Goal: Task Accomplishment & Management: Manage account settings

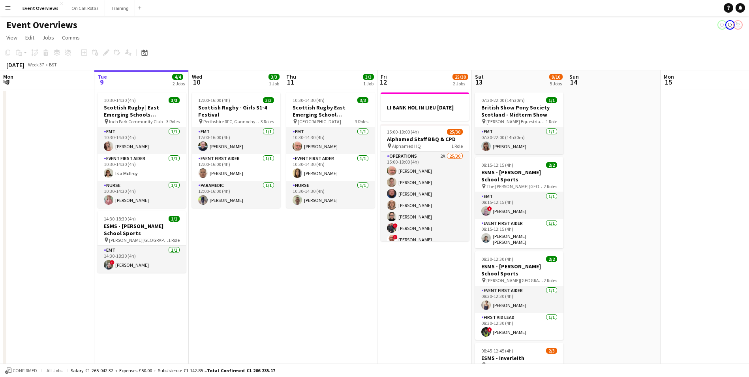
click at [9, 7] on app-icon "Menu" at bounding box center [8, 8] width 6 height 6
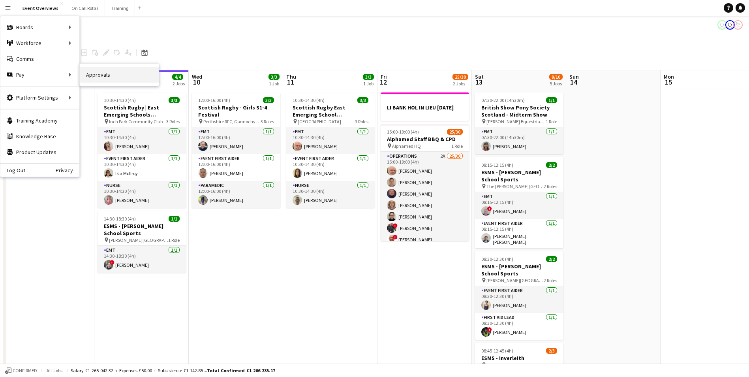
click at [94, 77] on link "Approvals" at bounding box center [119, 75] width 79 height 16
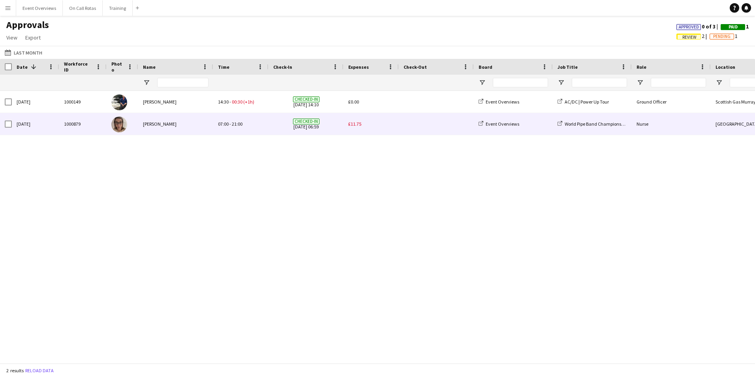
click at [280, 126] on span "Checked-in [DATE] 06:59" at bounding box center [306, 124] width 66 height 22
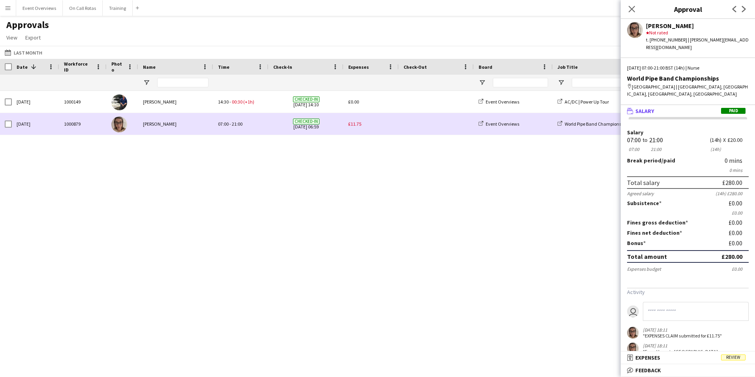
click at [355, 126] on span "£11.75" at bounding box center [354, 124] width 13 height 6
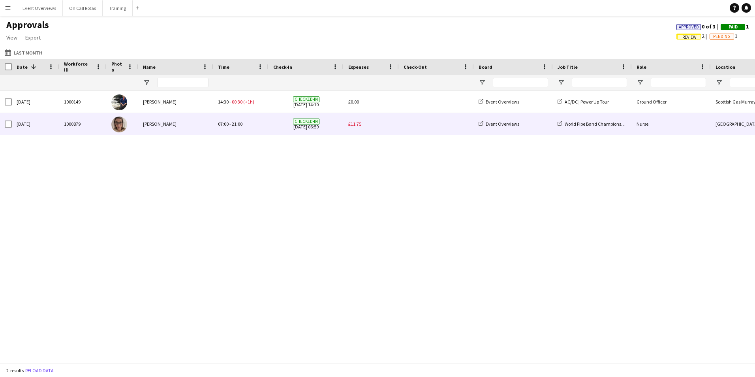
click at [355, 126] on span "£11.75" at bounding box center [354, 124] width 13 height 6
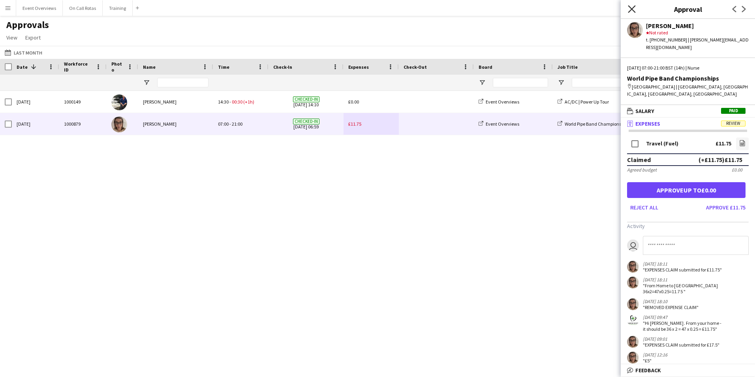
click at [628, 11] on icon "Close pop-in" at bounding box center [632, 9] width 8 height 8
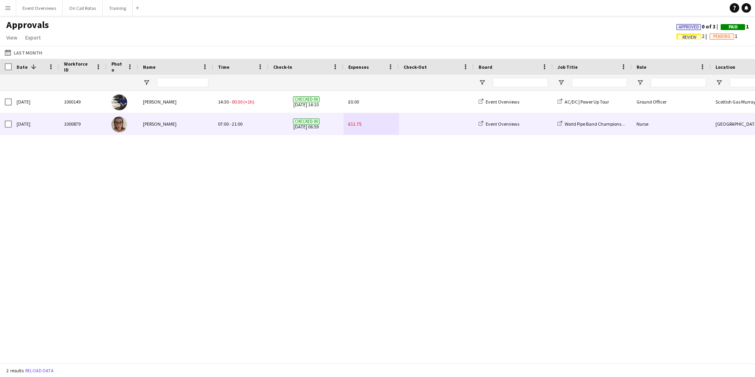
click at [357, 122] on span "£11.75" at bounding box center [354, 124] width 13 height 6
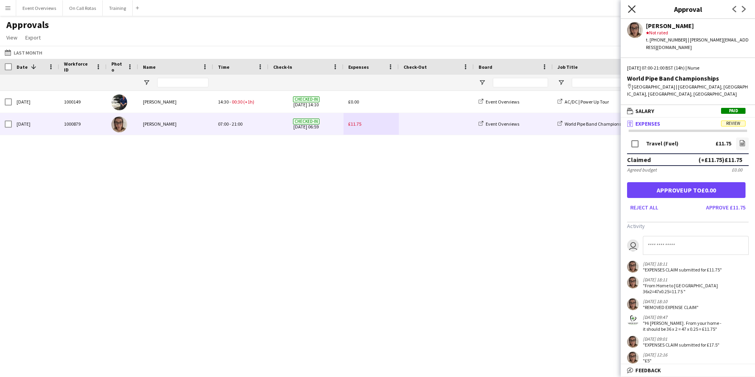
click at [631, 6] on icon "Close pop-in" at bounding box center [632, 9] width 8 height 8
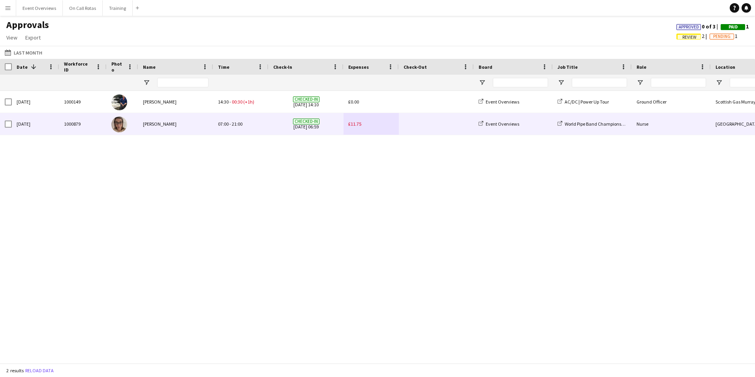
click at [115, 124] on img at bounding box center [119, 124] width 16 height 16
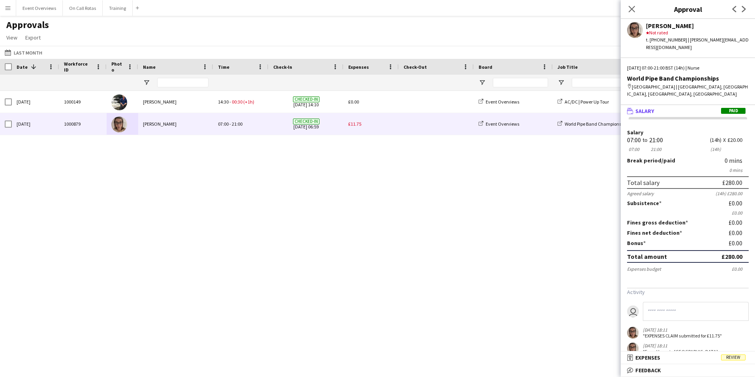
click at [633, 28] on app-user-avatar at bounding box center [635, 30] width 16 height 16
drag, startPoint x: 670, startPoint y: 88, endPoint x: 632, endPoint y: 81, distance: 38.8
click at [632, 83] on div "map-marker [GEOGRAPHIC_DATA] | [GEOGRAPHIC_DATA], [GEOGRAPHIC_DATA], [GEOGRAPHI…" at bounding box center [688, 90] width 122 height 14
copy div "[GEOGRAPHIC_DATA] | [GEOGRAPHIC_DATA], [GEOGRAPHIC_DATA], [GEOGRAPHIC_DATA], [G…"
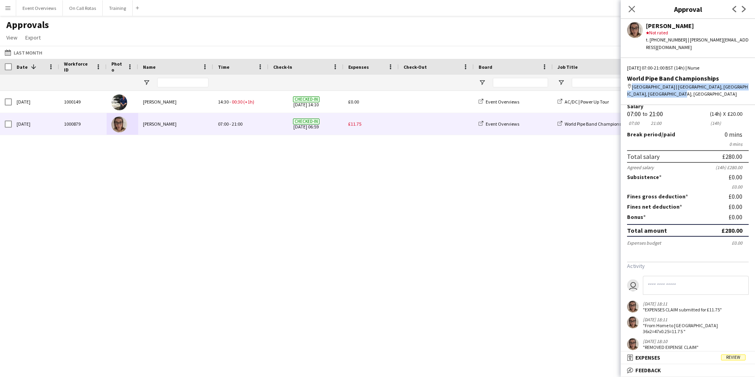
scroll to position [39, 0]
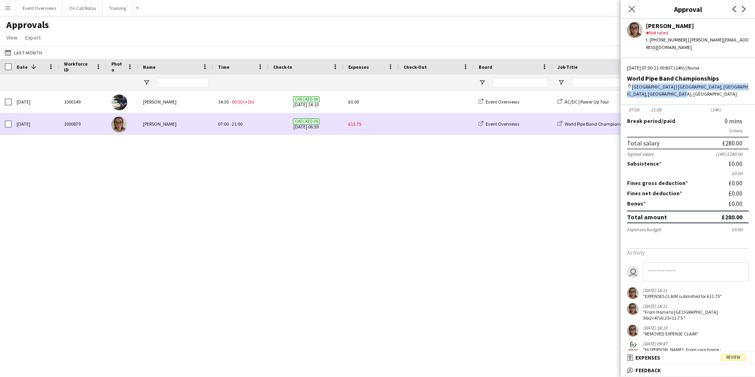
click at [354, 123] on span "£11.75" at bounding box center [354, 124] width 13 height 6
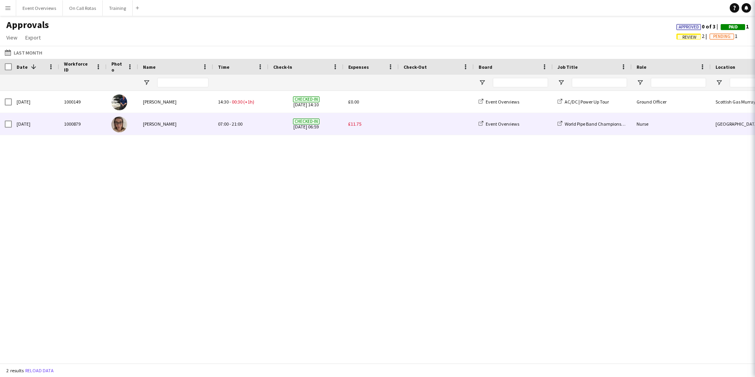
click at [354, 123] on span "£11.75" at bounding box center [354, 124] width 13 height 6
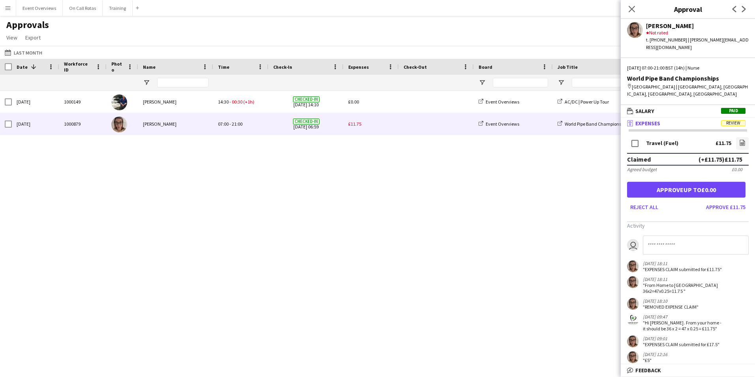
scroll to position [0, 0]
click at [732, 201] on button "Approve £11.75" at bounding box center [726, 207] width 46 height 13
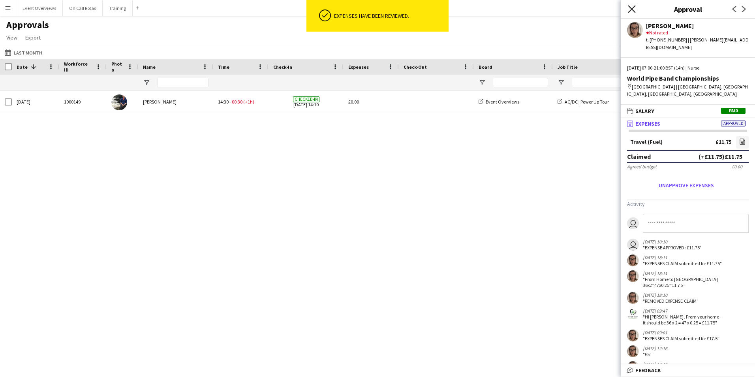
click at [631, 10] on icon at bounding box center [632, 9] width 8 height 8
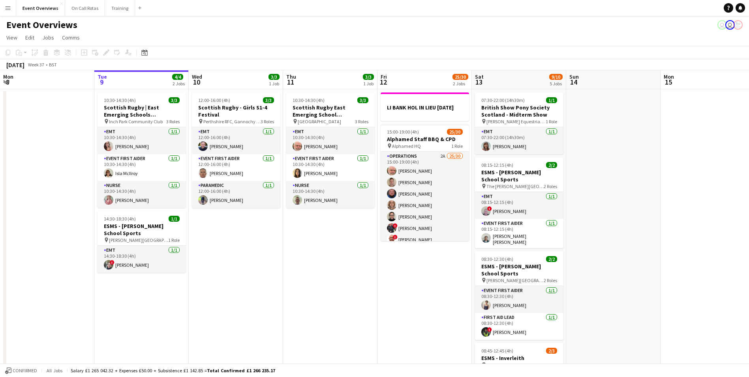
click at [7, 6] on app-icon "Menu" at bounding box center [8, 8] width 6 height 6
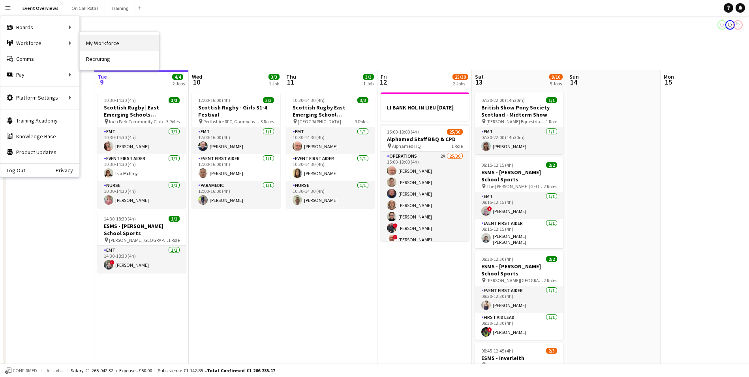
click at [98, 39] on link "My Workforce" at bounding box center [119, 43] width 79 height 16
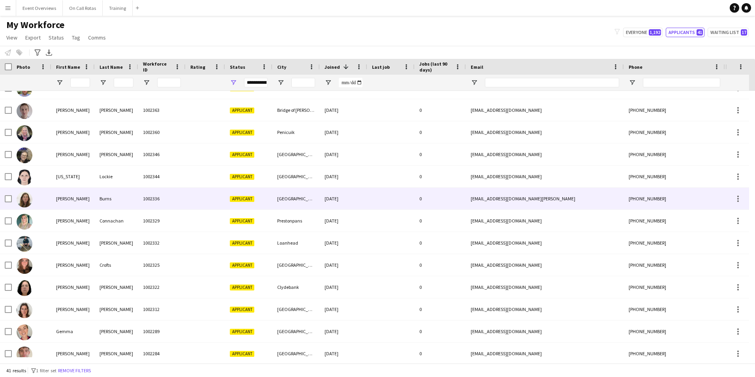
scroll to position [237, 0]
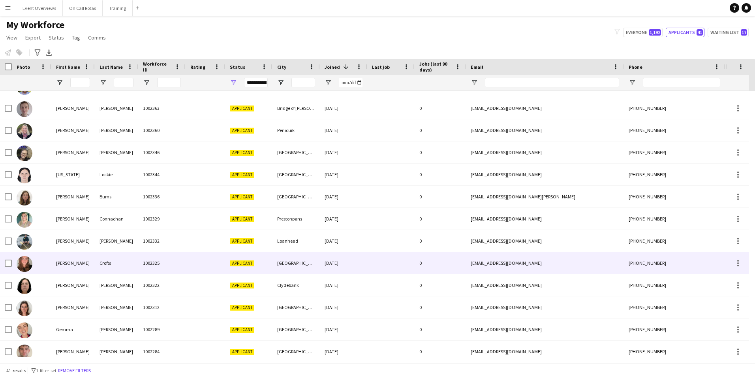
click at [158, 260] on div "1002325" at bounding box center [161, 263] width 47 height 22
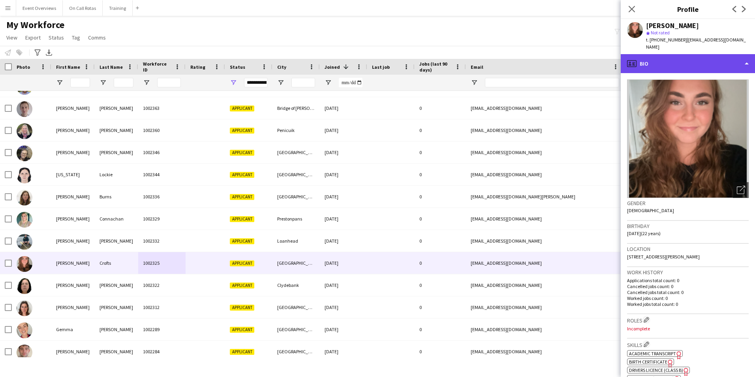
click at [715, 54] on div "profile Bio" at bounding box center [688, 63] width 134 height 19
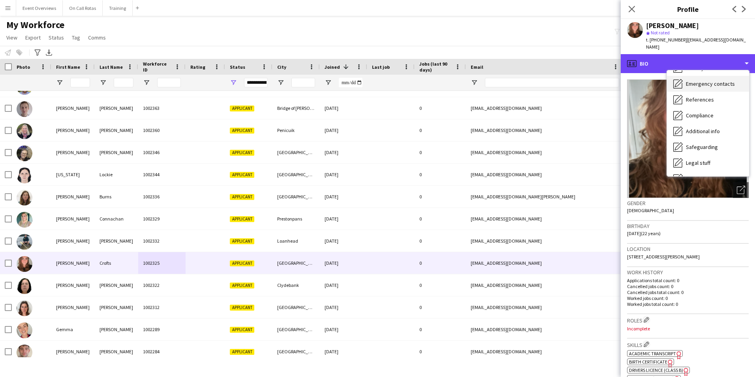
scroll to position [137, 0]
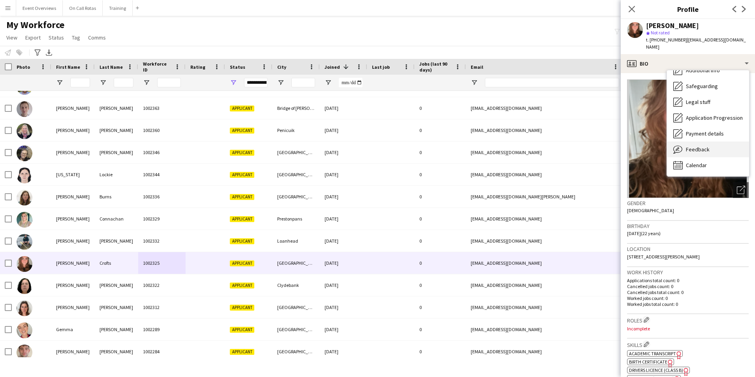
click at [713, 144] on div "Feedback Feedback" at bounding box center [708, 149] width 82 height 16
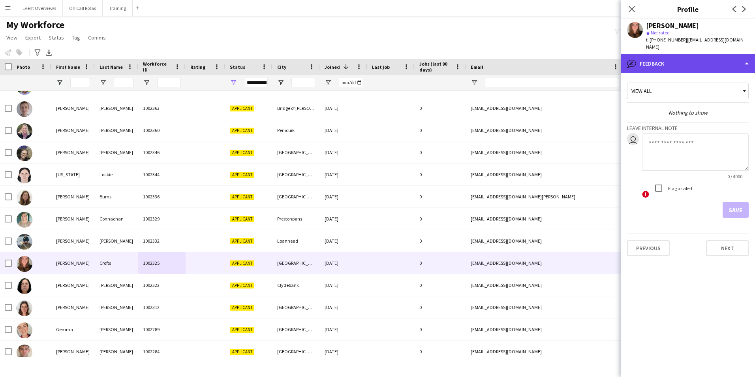
click at [682, 57] on div "bubble-pencil Feedback" at bounding box center [688, 63] width 134 height 19
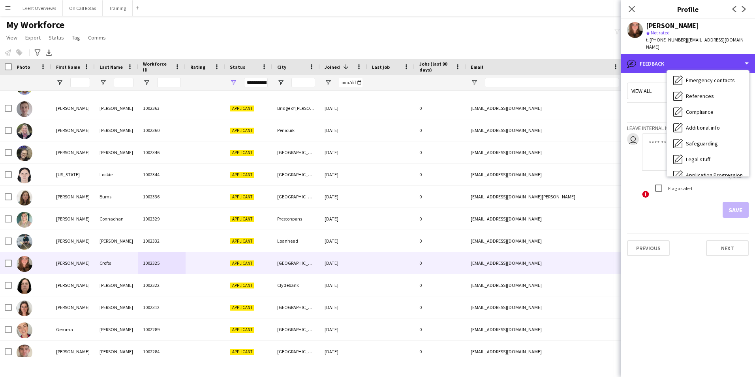
scroll to position [0, 0]
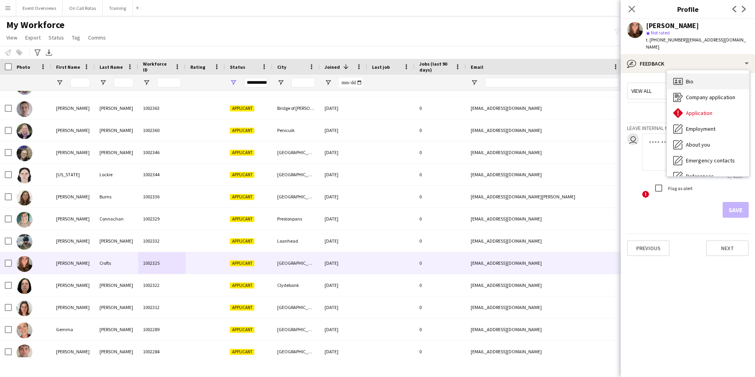
click at [694, 75] on div "Bio Bio" at bounding box center [708, 81] width 82 height 16
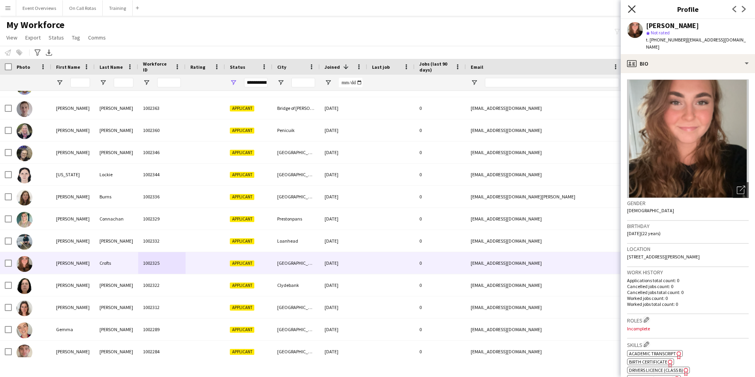
click at [629, 12] on icon at bounding box center [632, 9] width 8 height 8
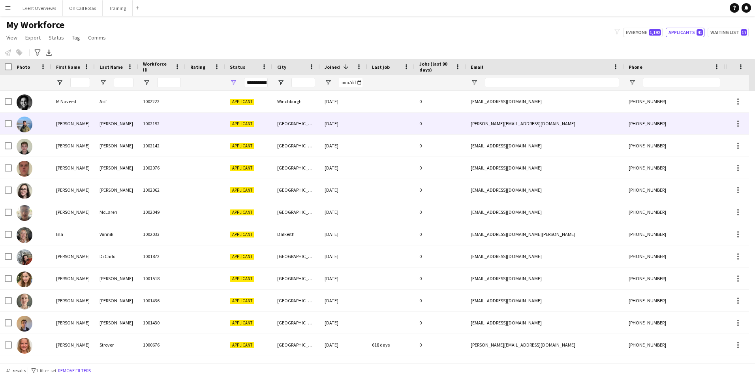
scroll to position [640, 0]
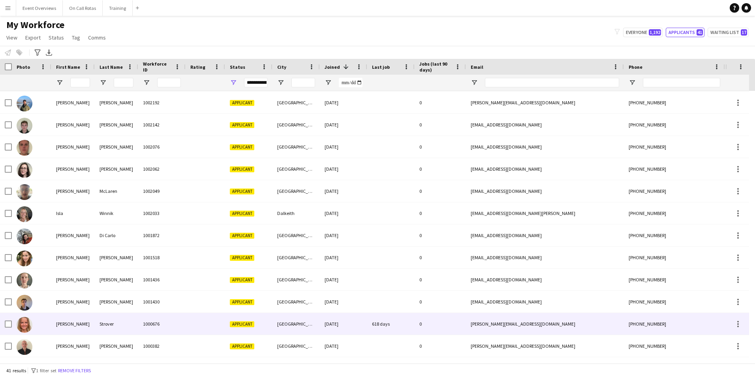
click at [128, 325] on div "Strover" at bounding box center [116, 324] width 43 height 22
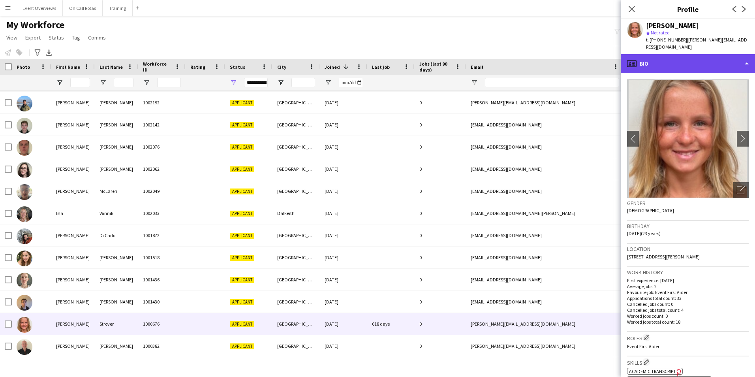
click at [667, 57] on div "profile Bio" at bounding box center [688, 63] width 134 height 19
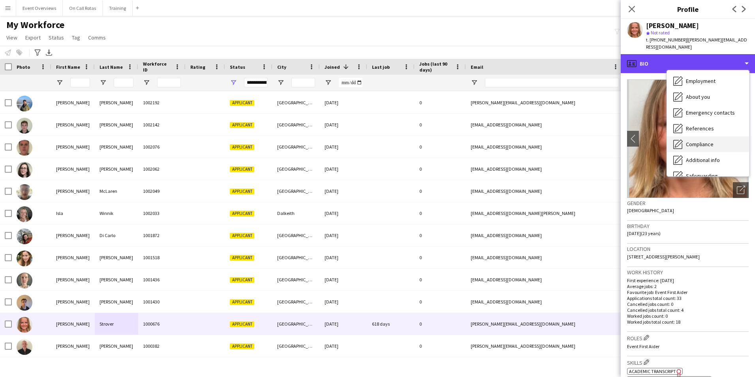
scroll to position [137, 0]
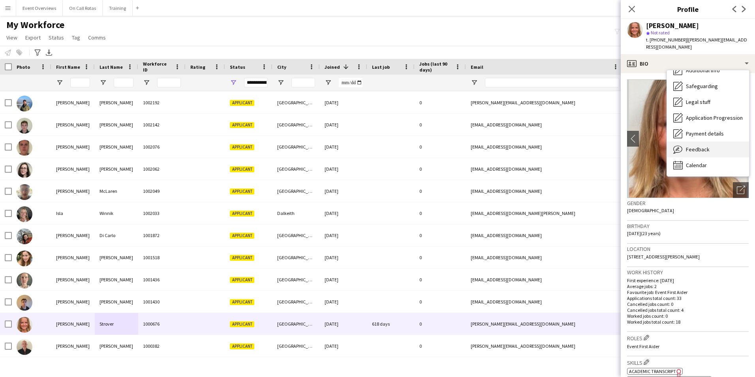
click at [695, 146] on span "Feedback" at bounding box center [698, 149] width 24 height 7
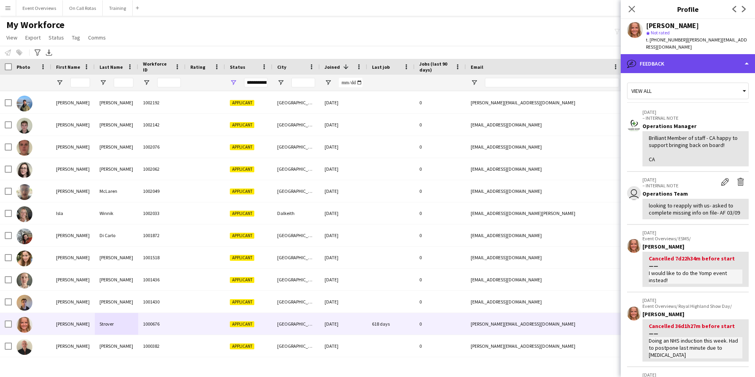
click at [677, 65] on div "bubble-pencil Feedback" at bounding box center [688, 63] width 134 height 19
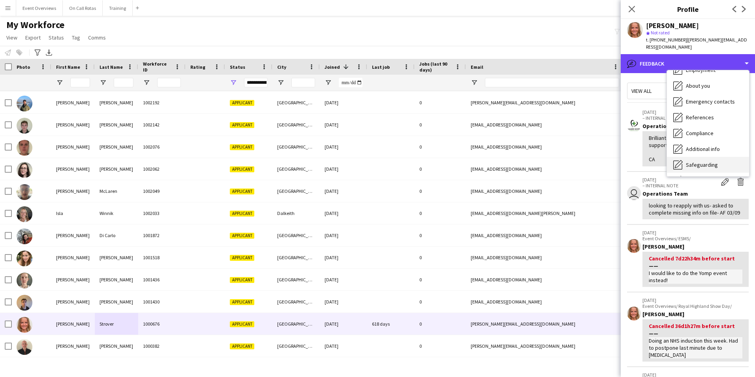
scroll to position [0, 0]
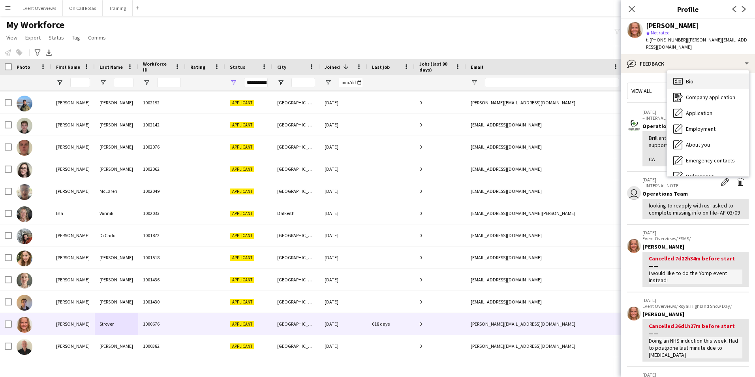
click at [683, 74] on div "Bio Bio" at bounding box center [708, 81] width 82 height 16
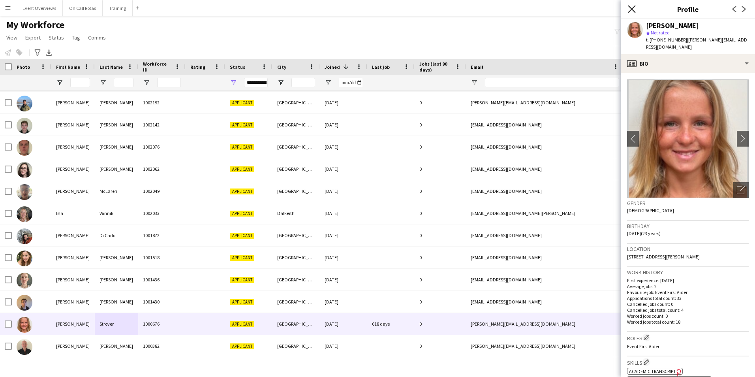
click at [634, 11] on icon "Close pop-in" at bounding box center [632, 9] width 8 height 8
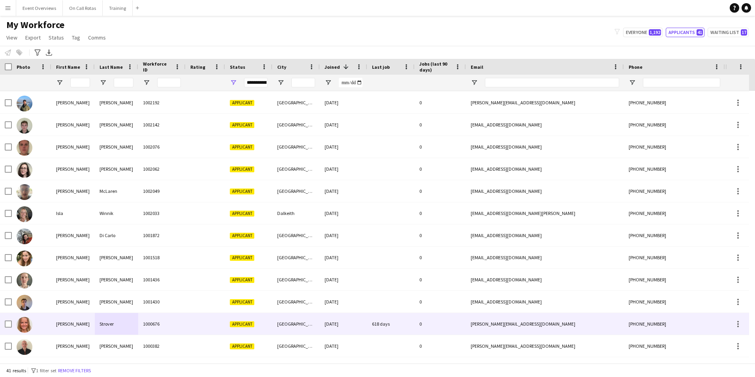
click at [197, 323] on div at bounding box center [205, 324] width 39 height 22
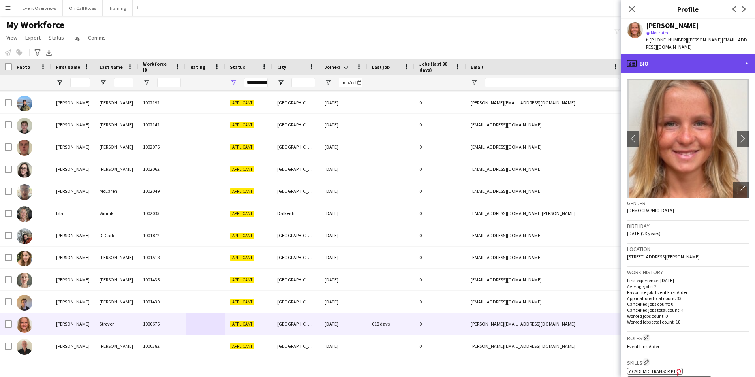
click at [685, 54] on div "profile Bio" at bounding box center [688, 63] width 134 height 19
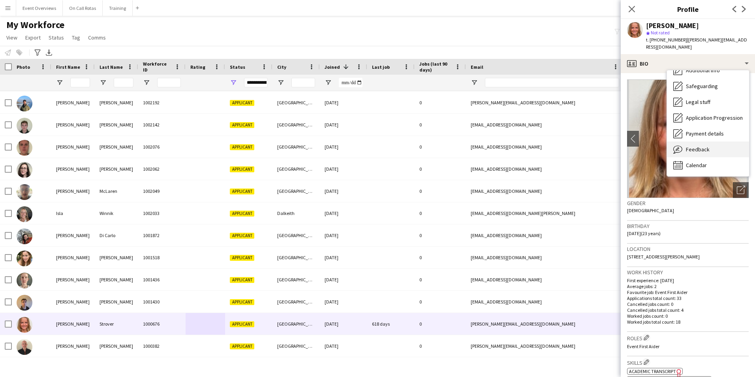
click at [691, 146] on span "Feedback" at bounding box center [698, 149] width 24 height 7
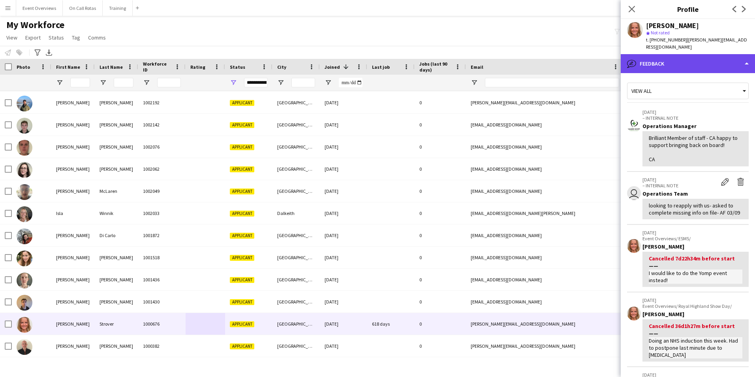
click at [661, 61] on div "bubble-pencil Feedback" at bounding box center [688, 63] width 134 height 19
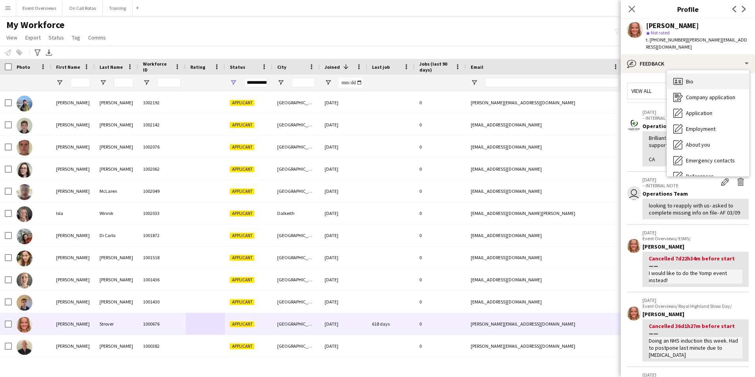
click at [684, 73] on div "Bio Bio" at bounding box center [708, 81] width 82 height 16
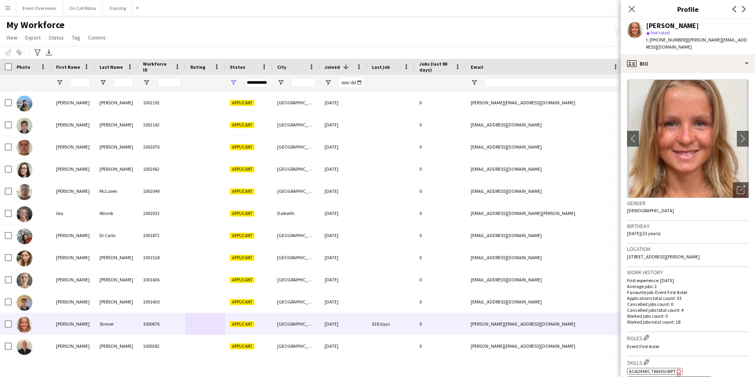
scroll to position [622, 0]
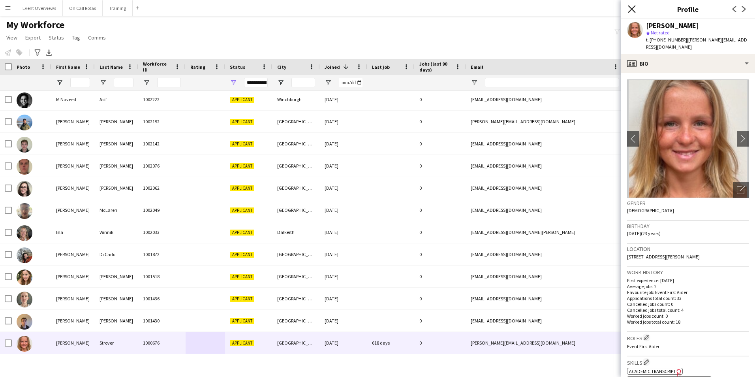
click at [634, 8] on icon "Close pop-in" at bounding box center [632, 9] width 8 height 8
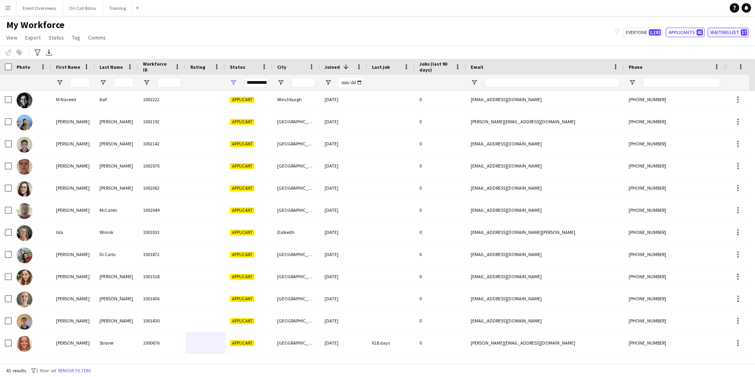
click at [717, 33] on button "Waiting list 17" at bounding box center [728, 32] width 41 height 9
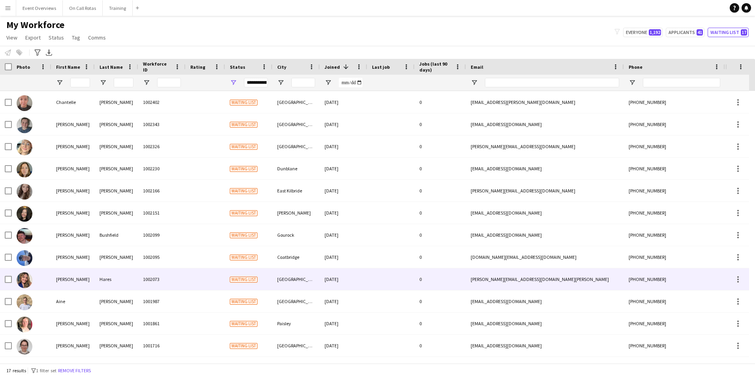
scroll to position [0, 0]
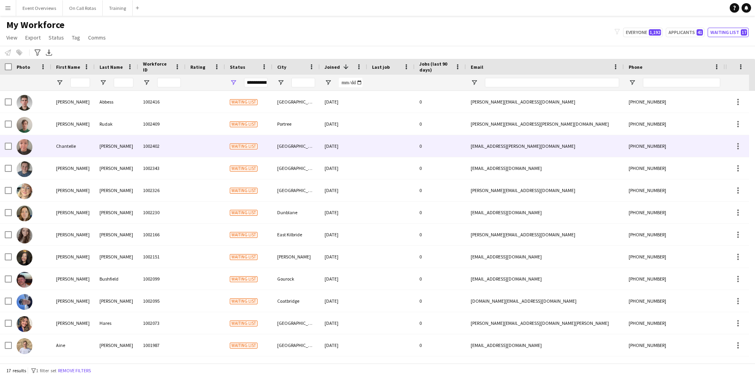
click at [200, 146] on div at bounding box center [205, 146] width 39 height 22
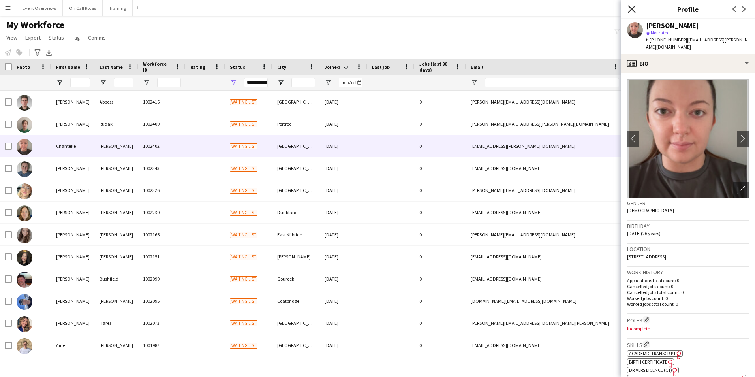
click at [632, 6] on icon "Close pop-in" at bounding box center [632, 9] width 8 height 8
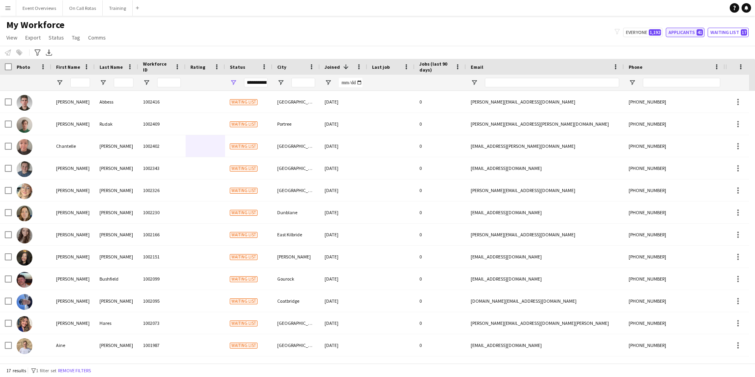
click at [680, 36] on button "Applicants 41" at bounding box center [685, 32] width 39 height 9
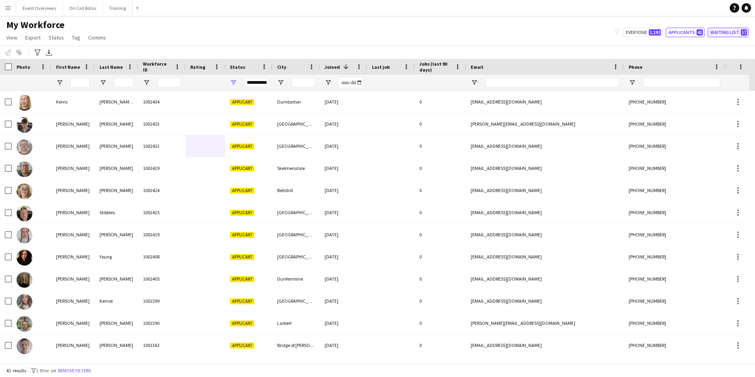
click at [717, 35] on button "Waiting list 17" at bounding box center [728, 32] width 41 height 9
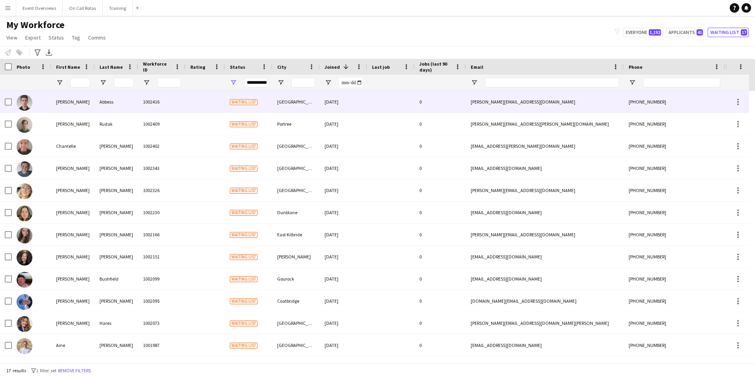
click at [180, 103] on div "1002416" at bounding box center [161, 102] width 47 height 22
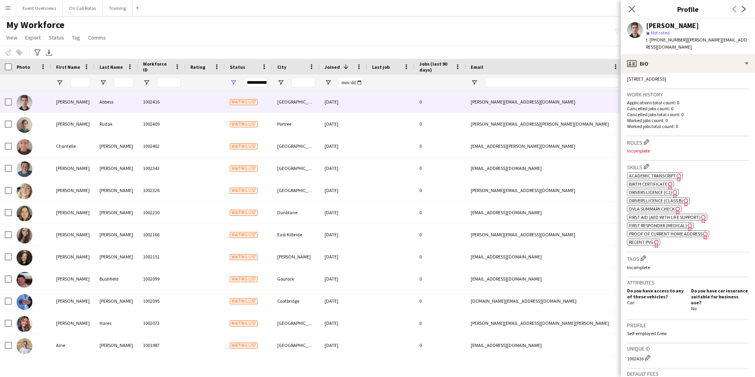
scroll to position [177, 0]
click at [644, 240] on div "Skills Edit crew company skills ok-circled2 background Layer 1 cross-circle-red…" at bounding box center [688, 207] width 122 height 92
click at [643, 239] on span "Recent PVG" at bounding box center [641, 242] width 24 height 6
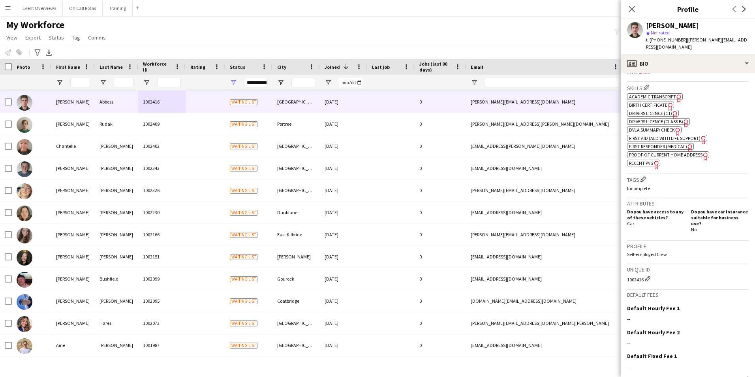
scroll to position [295, 0]
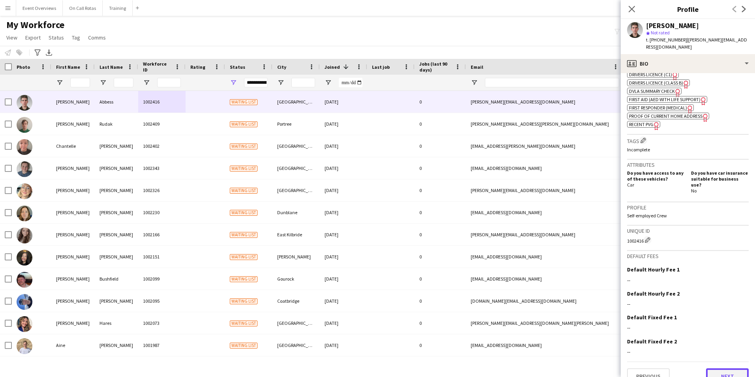
click at [706, 368] on button "Next" at bounding box center [727, 376] width 43 height 16
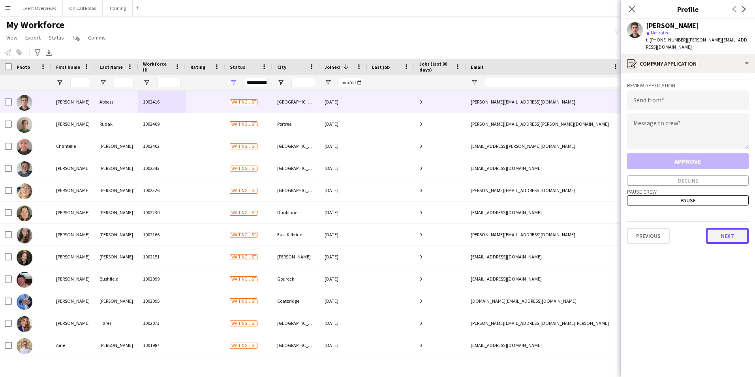
click at [715, 228] on button "Next" at bounding box center [727, 236] width 43 height 16
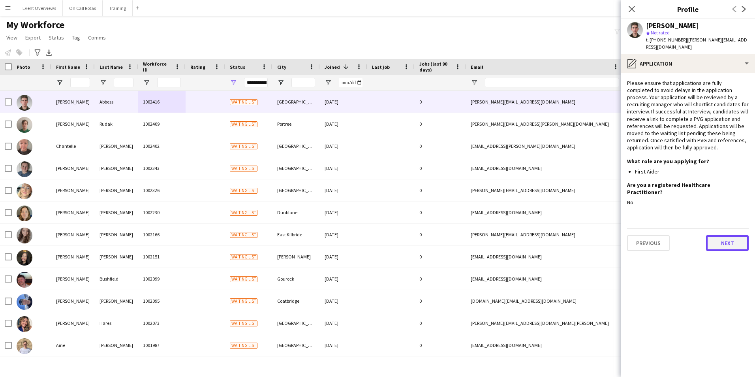
click at [724, 235] on button "Next" at bounding box center [727, 243] width 43 height 16
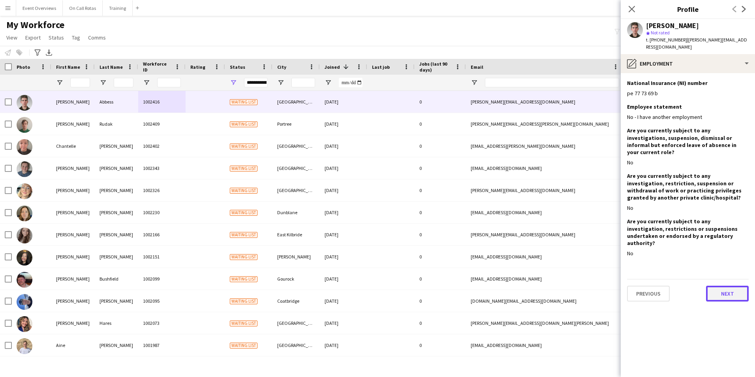
click at [719, 285] on button "Next" at bounding box center [727, 293] width 43 height 16
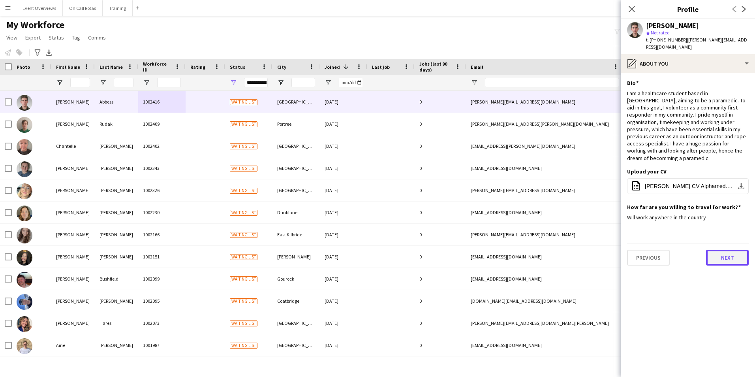
click at [714, 250] on button "Next" at bounding box center [727, 258] width 43 height 16
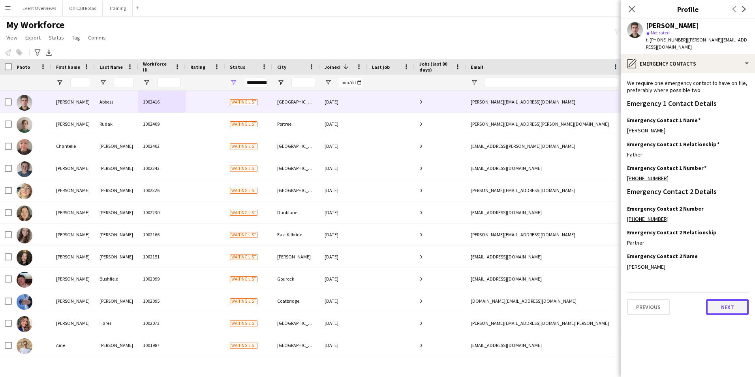
click at [722, 299] on button "Next" at bounding box center [727, 307] width 43 height 16
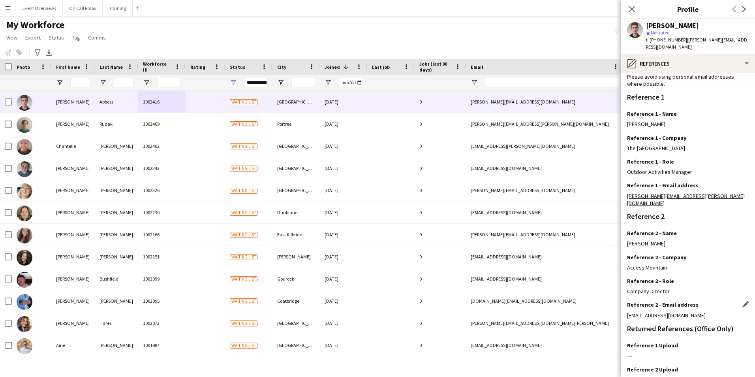
scroll to position [94, 0]
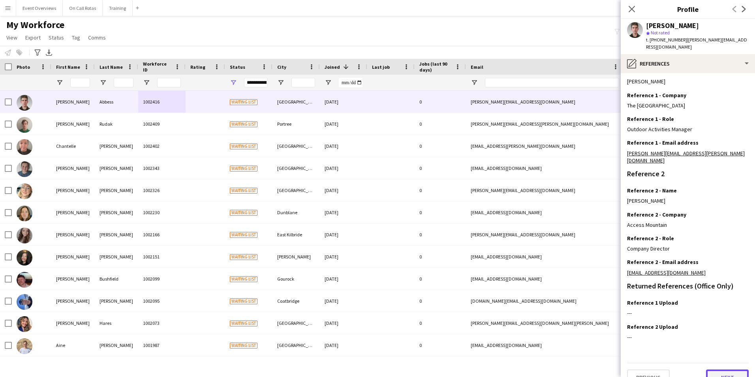
click at [728, 369] on button "Next" at bounding box center [727, 377] width 43 height 16
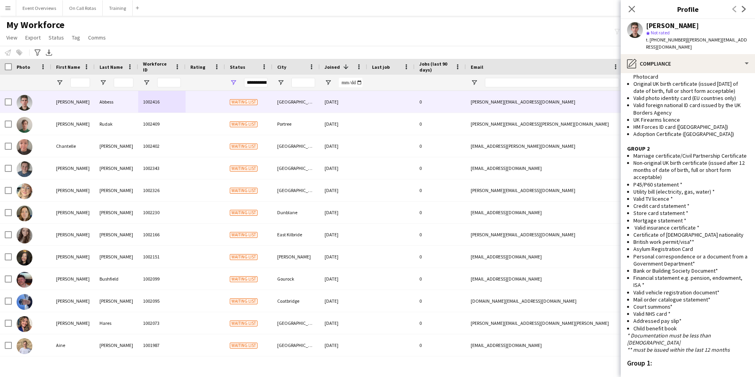
scroll to position [496, 0]
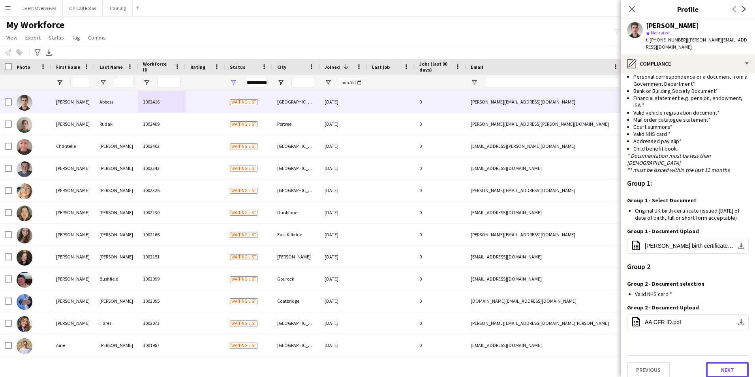
click at [714, 362] on button "Next" at bounding box center [727, 370] width 43 height 16
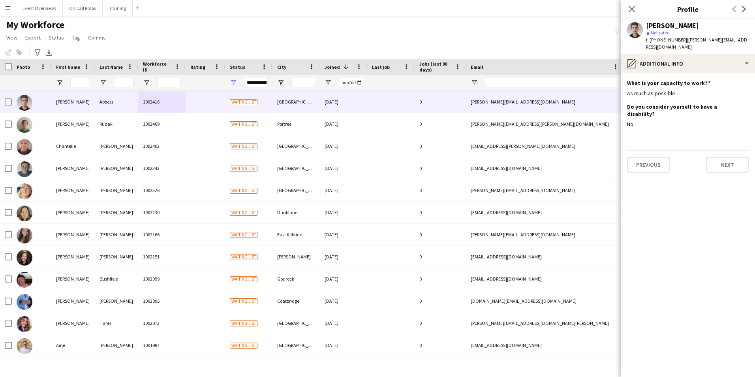
scroll to position [0, 0]
click at [724, 157] on button "Next" at bounding box center [727, 165] width 43 height 16
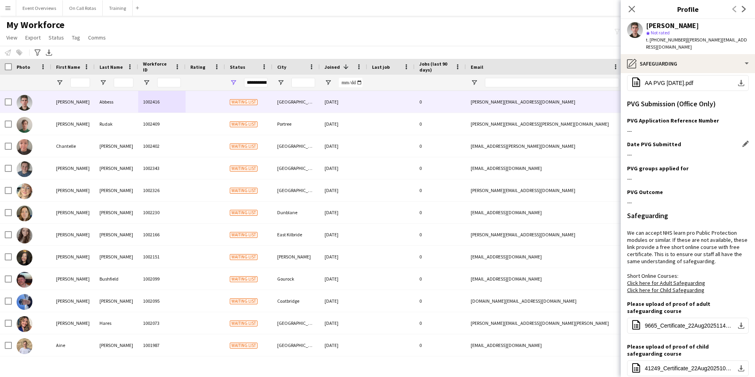
scroll to position [163, 0]
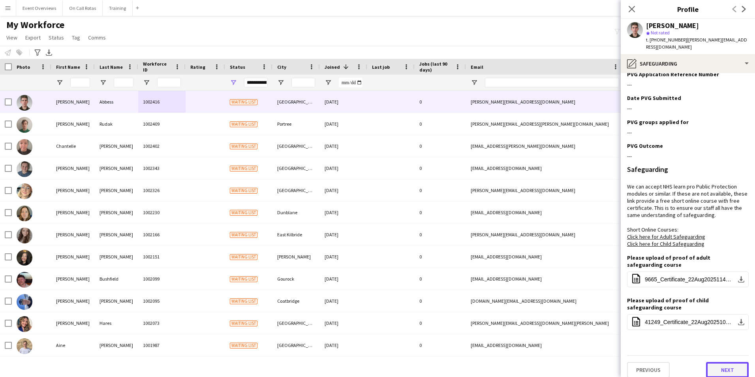
click at [710, 366] on button "Next" at bounding box center [727, 370] width 43 height 16
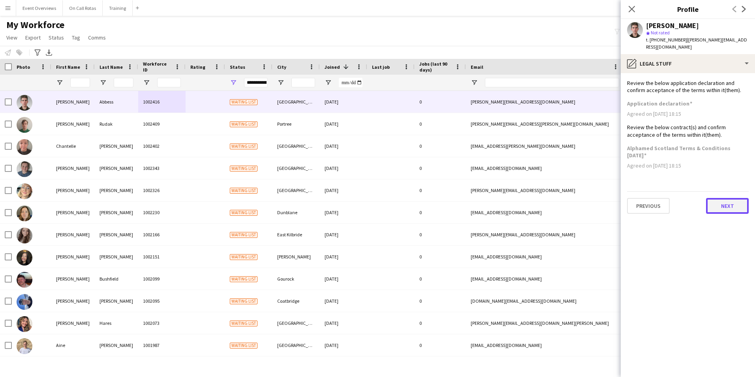
click at [709, 198] on button "Next" at bounding box center [727, 206] width 43 height 16
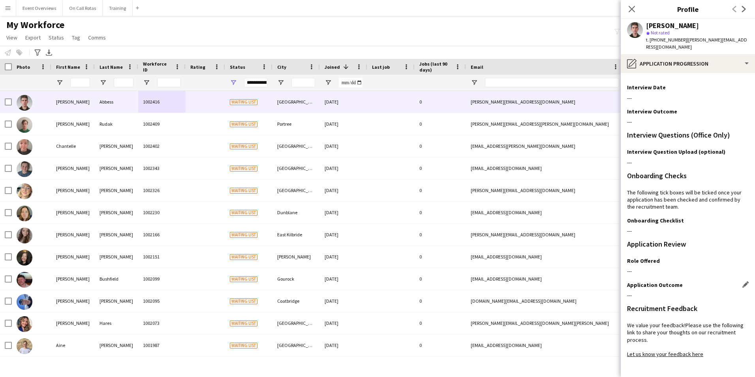
scroll to position [64, 0]
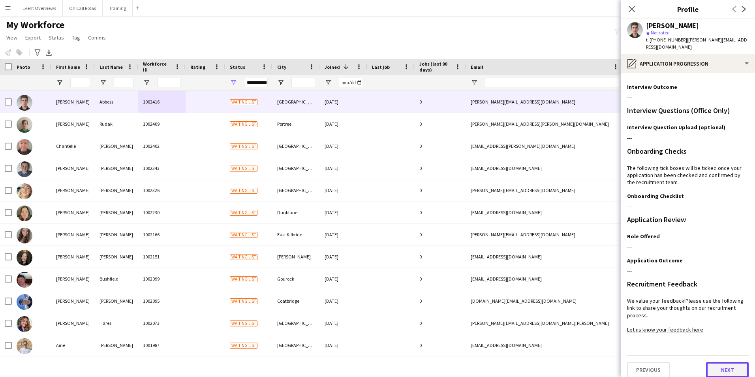
click at [719, 362] on button "Next" at bounding box center [727, 370] width 43 height 16
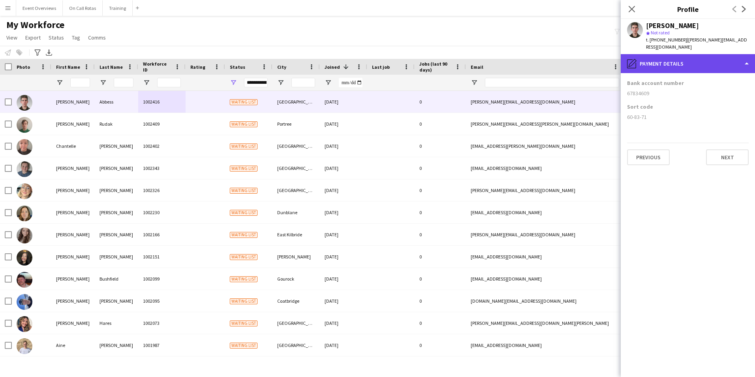
click at [664, 61] on div "pencil4 Payment details" at bounding box center [688, 63] width 134 height 19
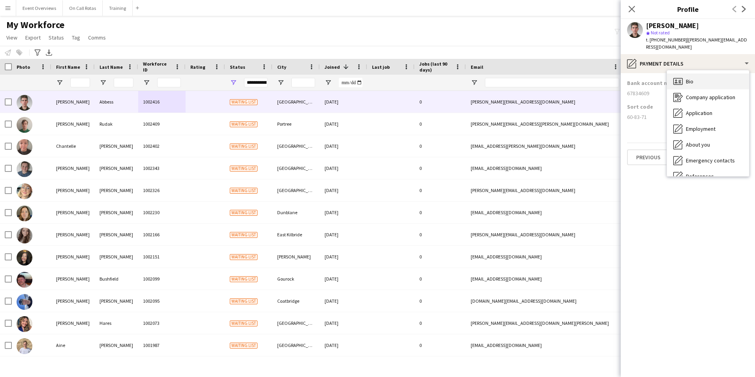
click at [684, 73] on div "Bio Bio" at bounding box center [708, 81] width 82 height 16
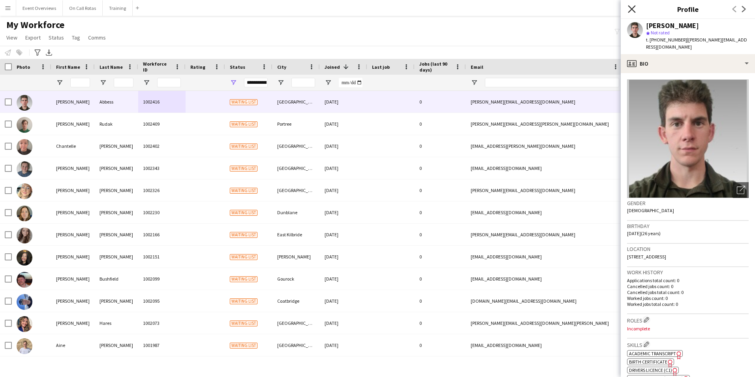
click at [634, 7] on icon at bounding box center [632, 9] width 8 height 8
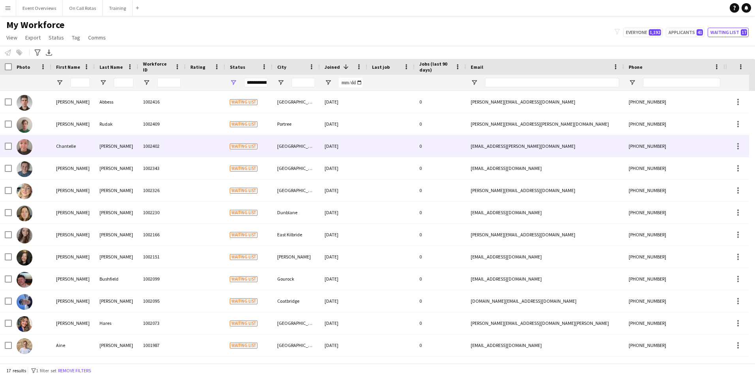
click at [146, 141] on div "1002402" at bounding box center [161, 146] width 47 height 22
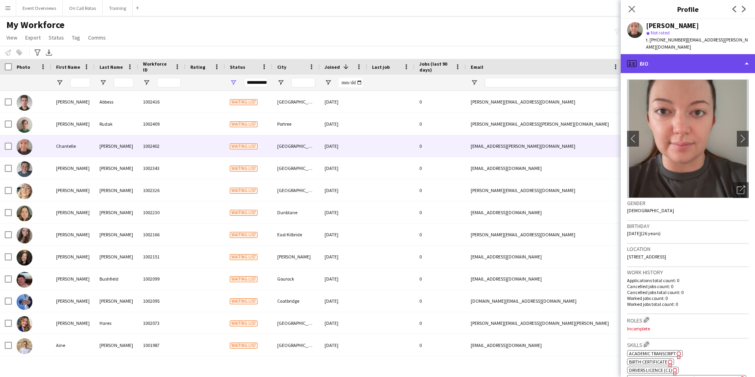
click at [667, 54] on div "profile Bio" at bounding box center [688, 63] width 134 height 19
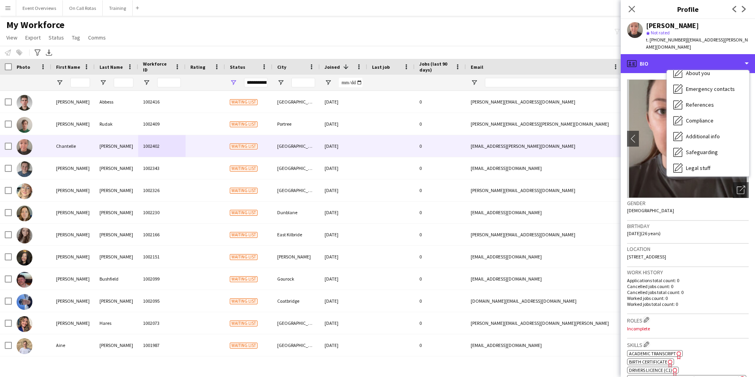
scroll to position [58, 0]
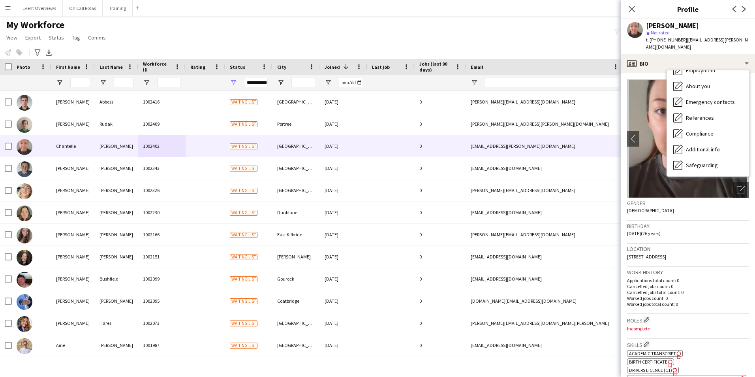
click at [693, 110] on div "References References" at bounding box center [708, 118] width 82 height 16
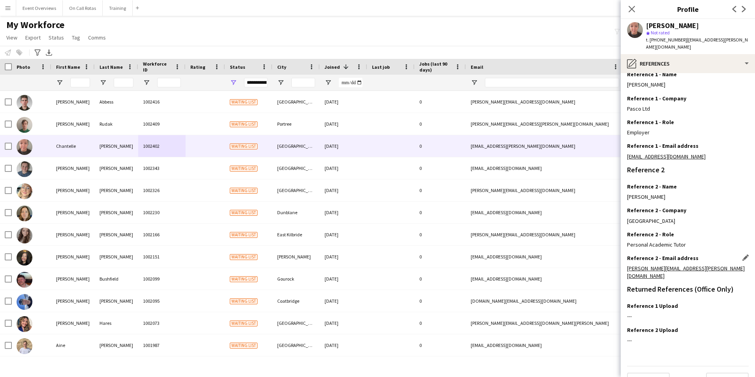
scroll to position [94, 0]
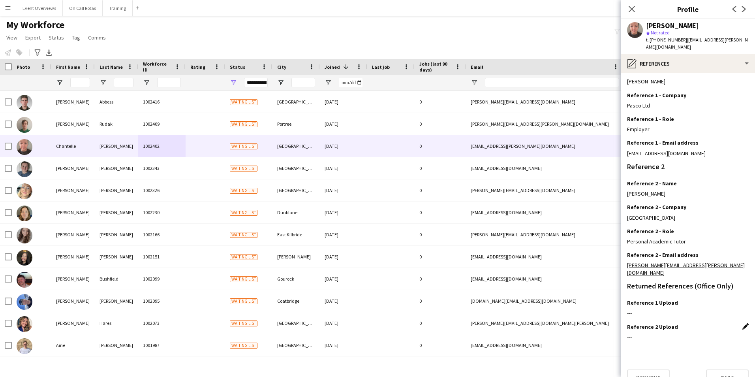
click at [742, 323] on app-icon "Edit this field" at bounding box center [745, 326] width 6 height 6
click at [718, 333] on button "Upload new file" at bounding box center [723, 339] width 49 height 13
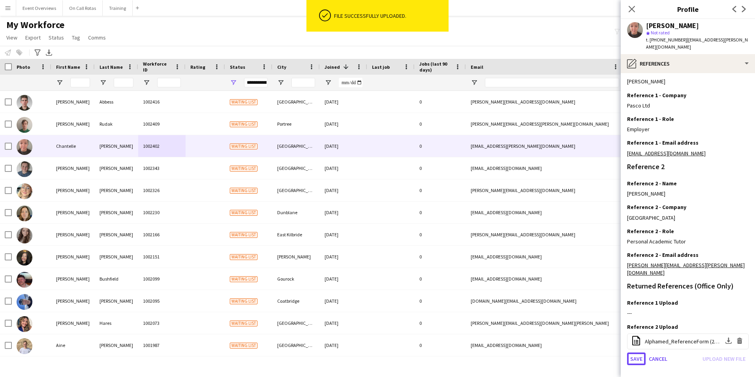
click at [634, 352] on button "Save" at bounding box center [636, 358] width 19 height 13
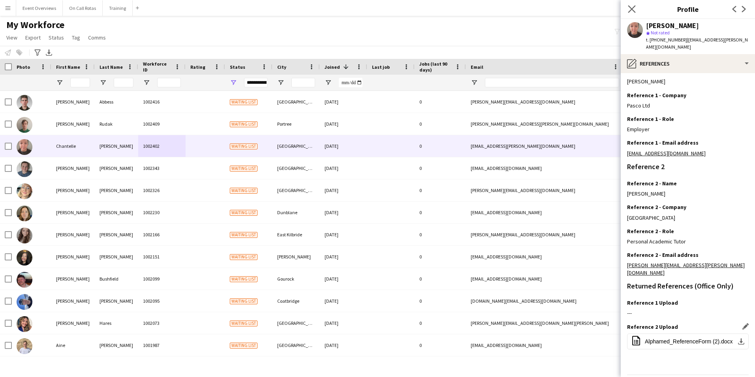
click at [634, 13] on app-icon "Close pop-in" at bounding box center [631, 9] width 11 height 11
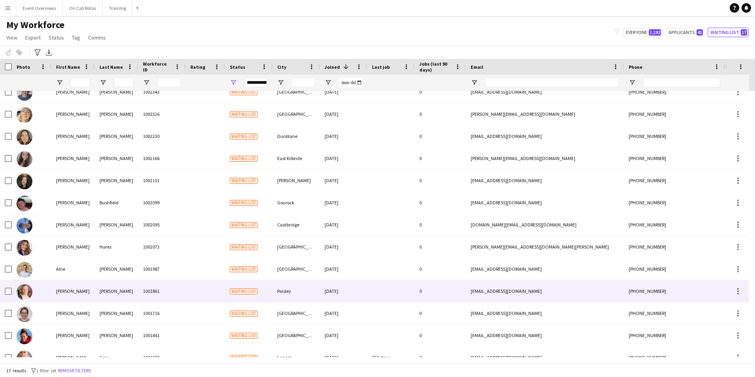
scroll to position [110, 0]
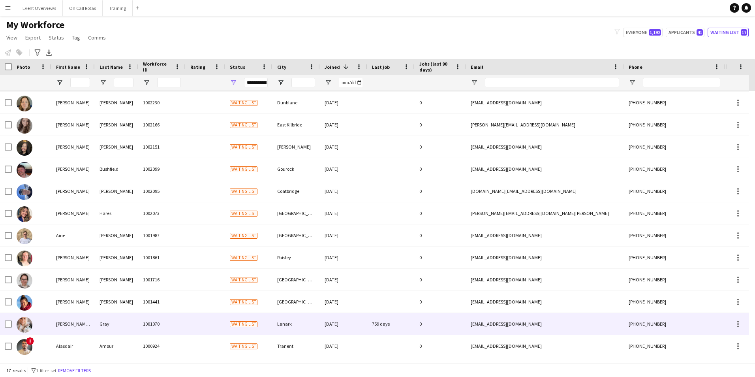
click at [77, 325] on div "Kerrie Ann" at bounding box center [72, 324] width 43 height 22
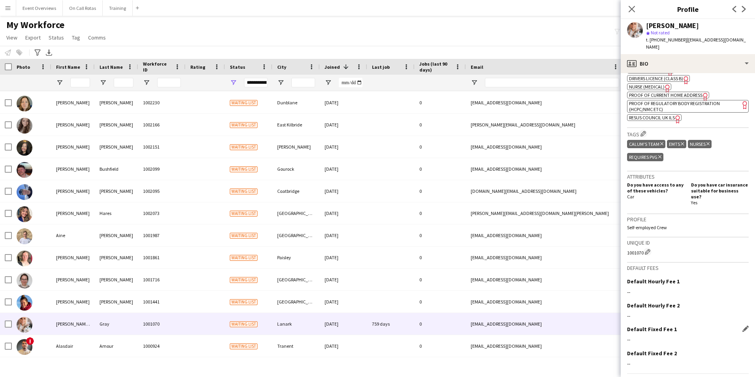
scroll to position [313, 0]
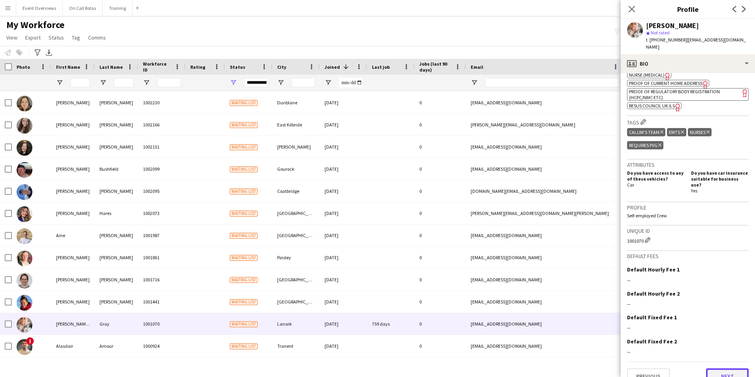
click at [715, 368] on button "Next" at bounding box center [727, 376] width 43 height 16
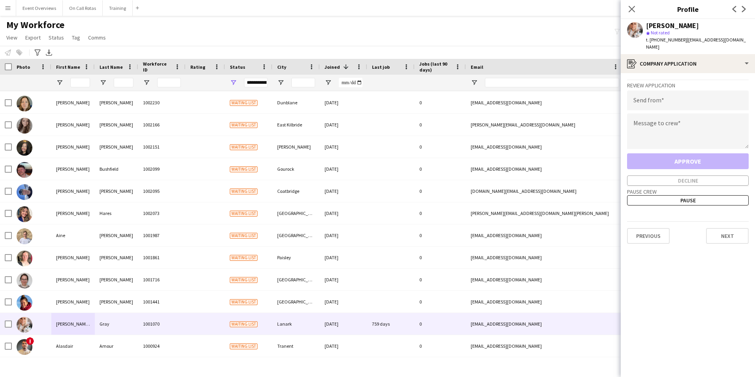
click at [718, 237] on app-crew-profile-application "Review Application Send from Message to crew Approve Decline Pause crew Pause P…" at bounding box center [688, 225] width 134 height 304
click at [719, 233] on button "Next" at bounding box center [727, 236] width 43 height 16
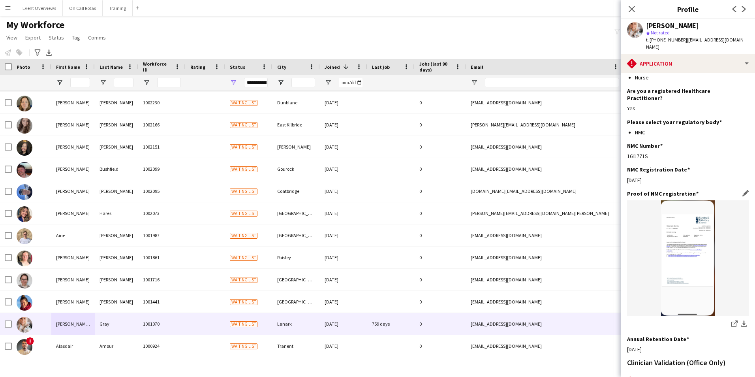
scroll to position [174, 0]
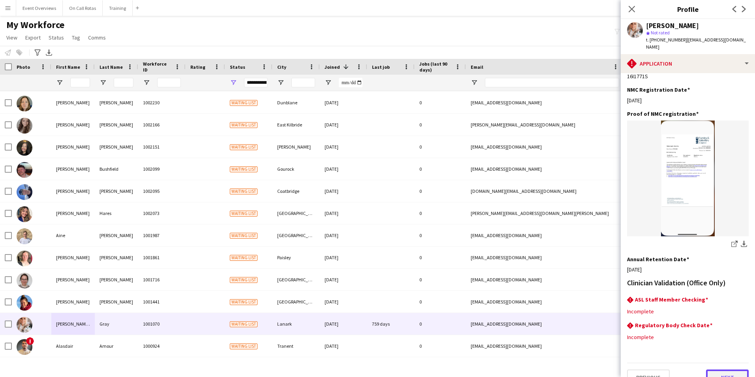
click at [714, 369] on button "Next" at bounding box center [727, 377] width 43 height 16
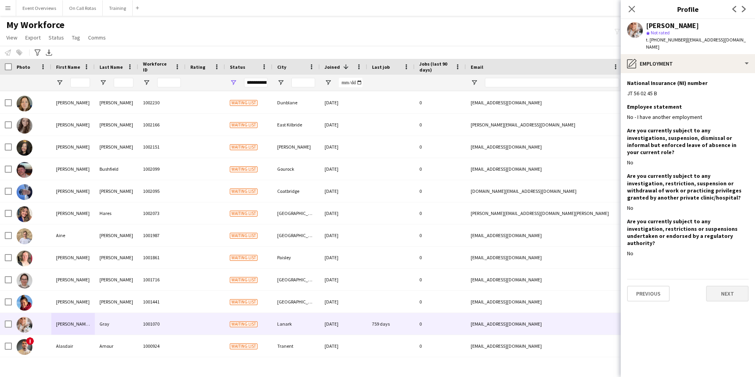
scroll to position [0, 0]
click at [725, 285] on button "Next" at bounding box center [727, 293] width 43 height 16
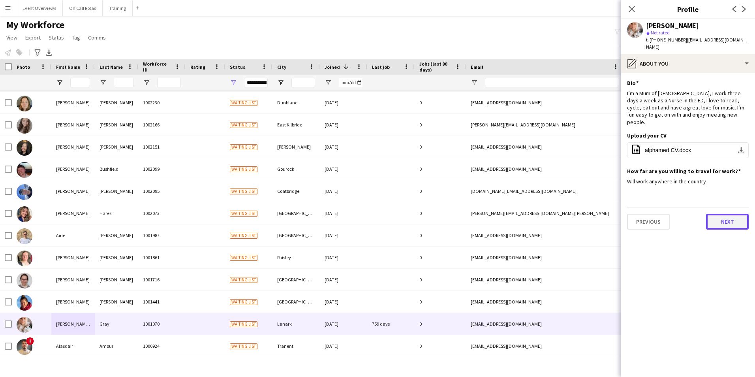
click at [728, 214] on button "Next" at bounding box center [727, 222] width 43 height 16
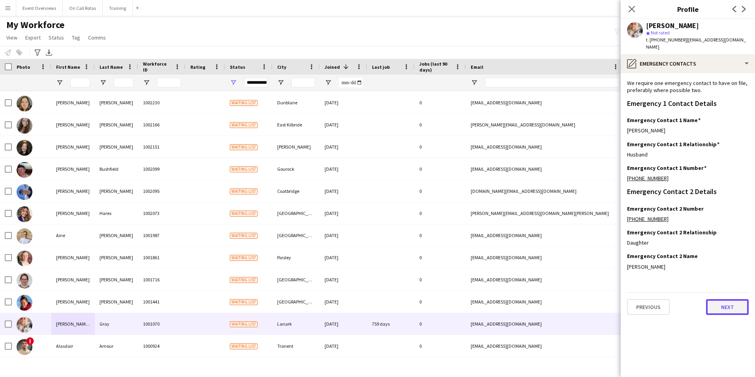
click at [728, 300] on button "Next" at bounding box center [727, 307] width 43 height 16
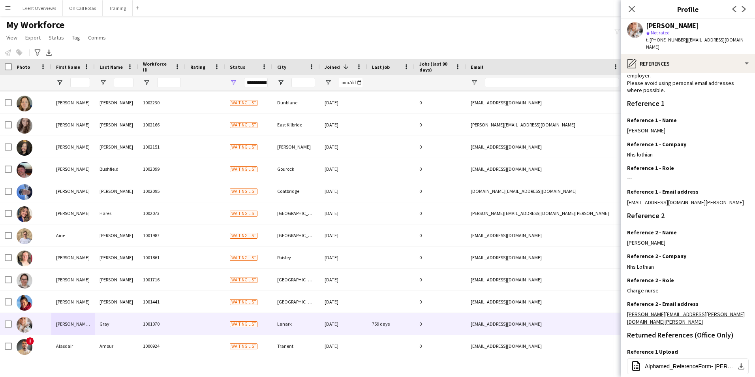
scroll to position [118, 0]
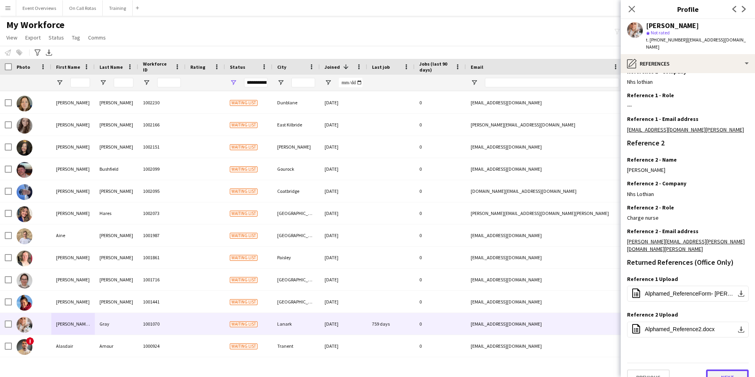
click at [712, 369] on button "Next" at bounding box center [727, 377] width 43 height 16
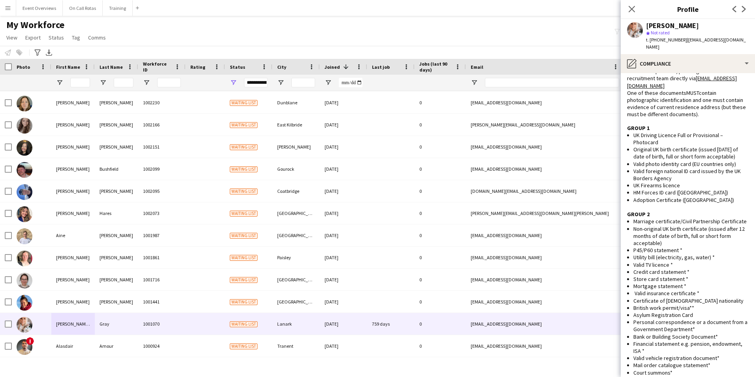
scroll to position [83, 0]
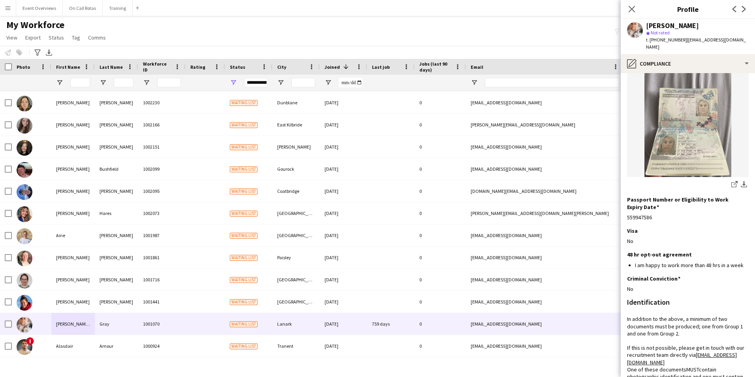
click at [663, 66] on img at bounding box center [688, 119] width 122 height 116
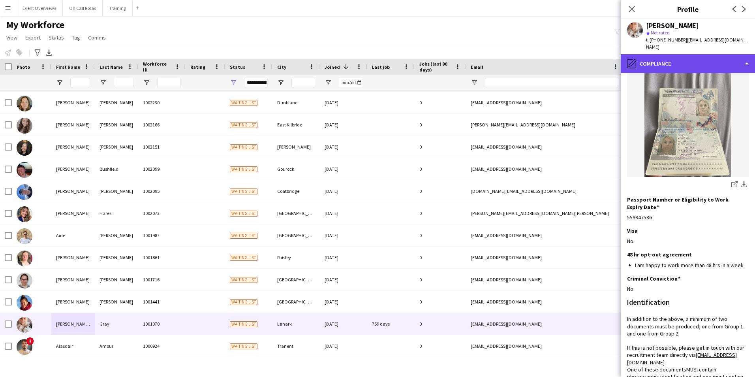
click at [662, 62] on div "pencil4 Compliance" at bounding box center [688, 63] width 134 height 19
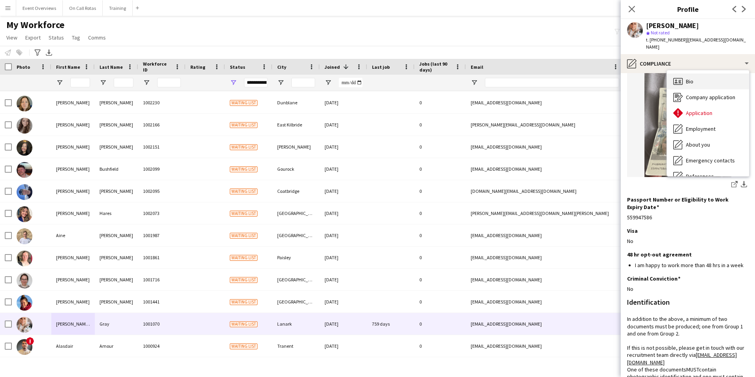
click at [684, 75] on div "Bio Bio" at bounding box center [708, 81] width 82 height 16
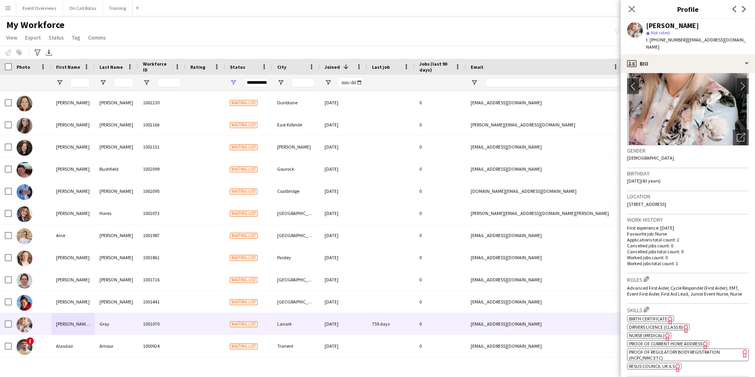
scroll to position [0, 0]
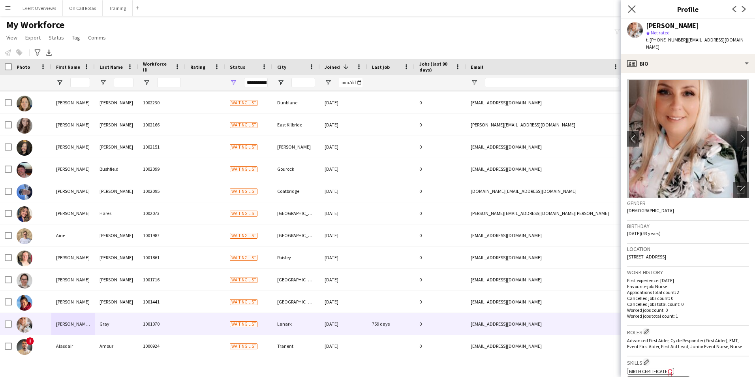
click at [627, 6] on app-icon "Close pop-in" at bounding box center [631, 9] width 11 height 11
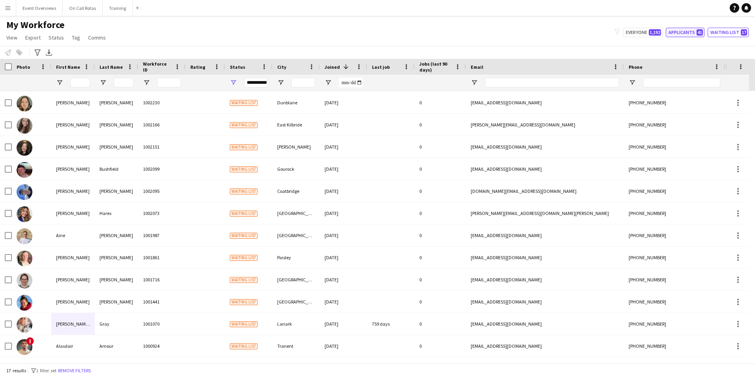
click at [681, 34] on button "Applicants 41" at bounding box center [685, 32] width 39 height 9
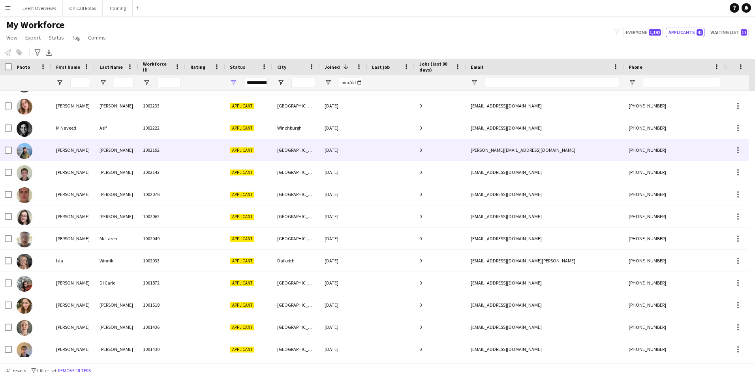
scroll to position [640, 0]
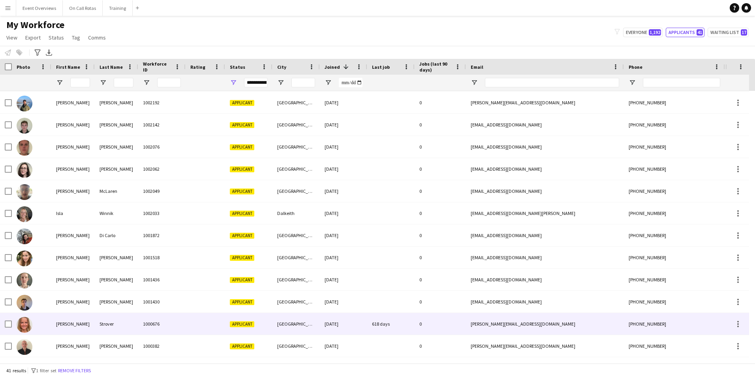
click at [147, 318] on div "1000676" at bounding box center [161, 324] width 47 height 22
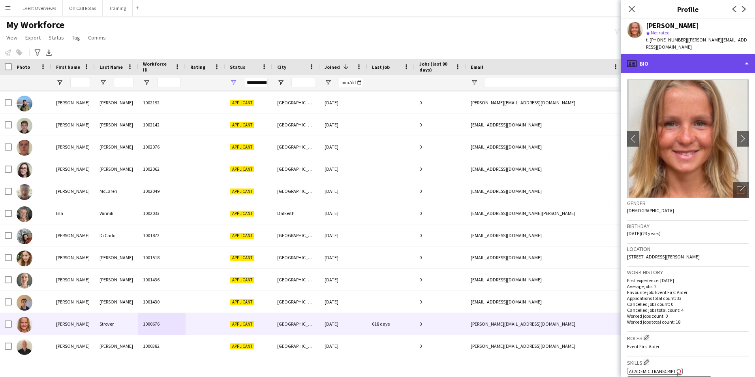
click at [666, 54] on div "profile Bio" at bounding box center [688, 63] width 134 height 19
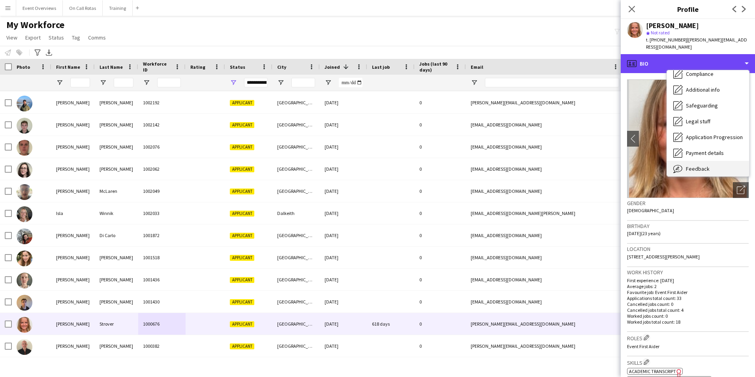
scroll to position [137, 0]
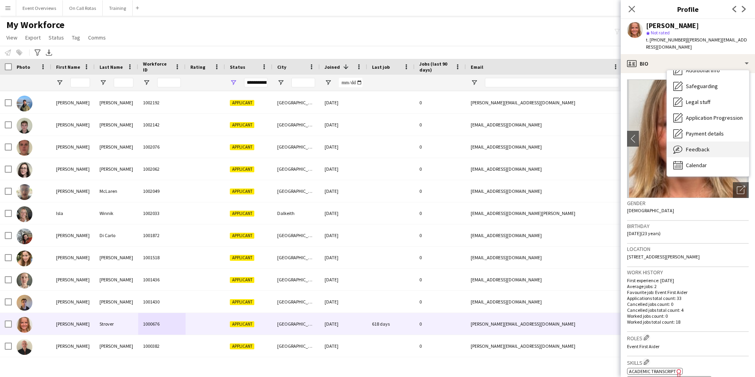
click at [700, 146] on span "Feedback" at bounding box center [698, 149] width 24 height 7
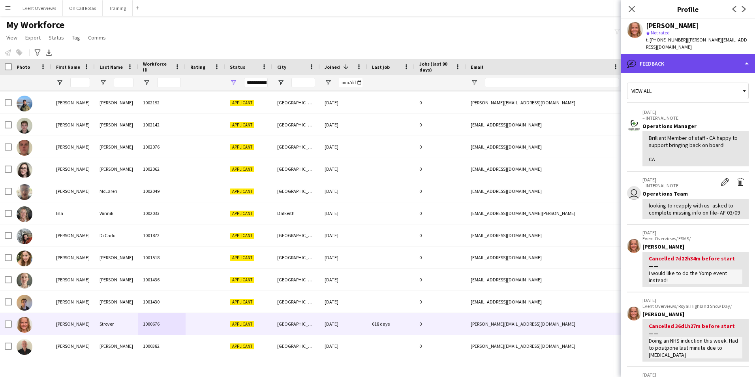
click at [650, 63] on div "bubble-pencil Feedback" at bounding box center [688, 63] width 134 height 19
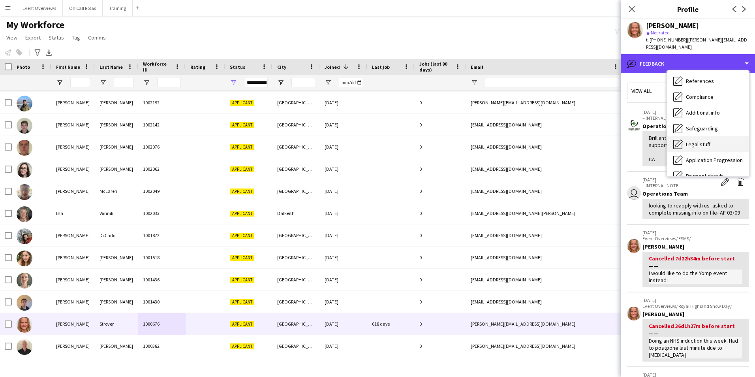
scroll to position [0, 0]
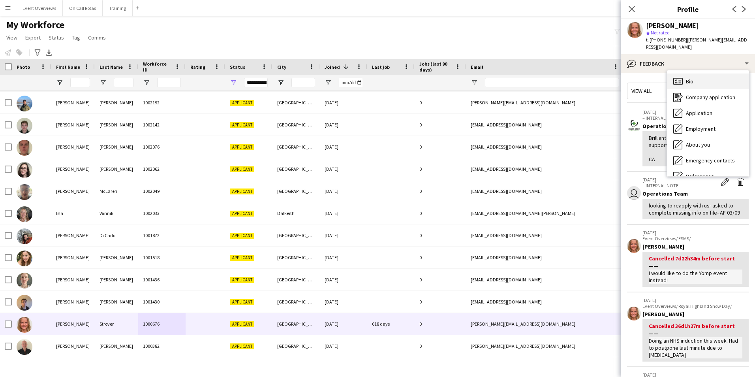
click at [689, 73] on div "Bio Bio" at bounding box center [708, 81] width 82 height 16
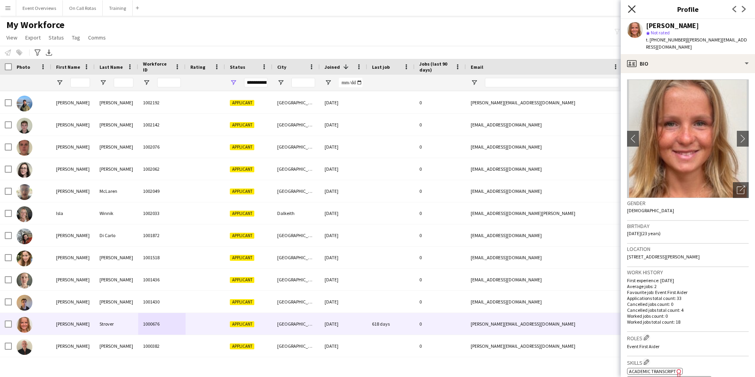
click at [629, 7] on icon "Close pop-in" at bounding box center [632, 9] width 8 height 8
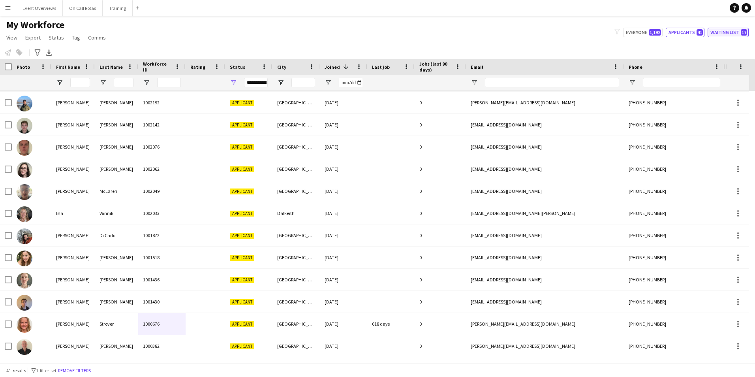
click at [723, 30] on button "Waiting list 17" at bounding box center [728, 32] width 41 height 9
type input "**********"
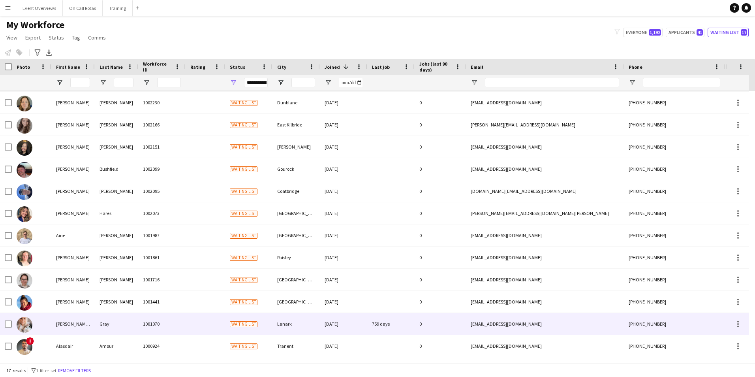
click at [227, 318] on div "Waiting list" at bounding box center [248, 324] width 47 height 22
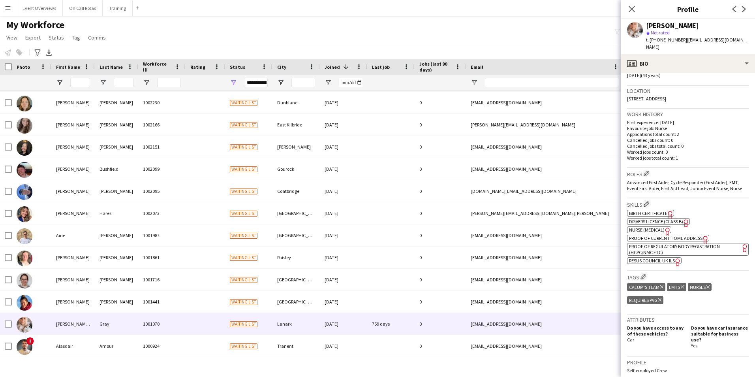
scroll to position [313, 0]
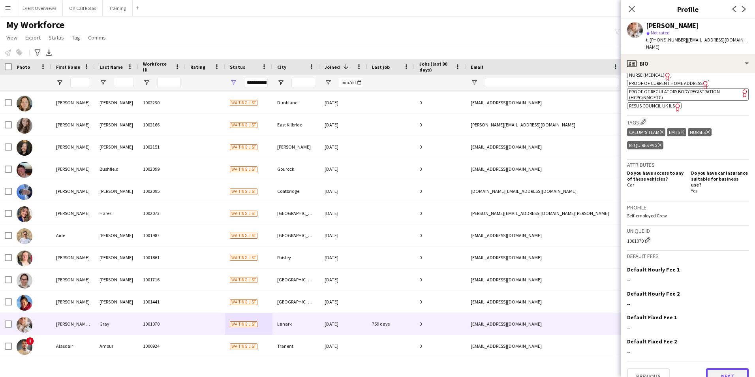
click at [713, 368] on button "Next" at bounding box center [727, 376] width 43 height 16
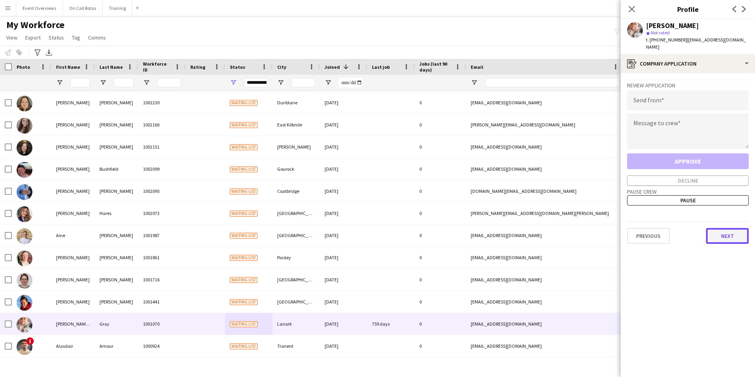
click at [723, 229] on button "Next" at bounding box center [727, 236] width 43 height 16
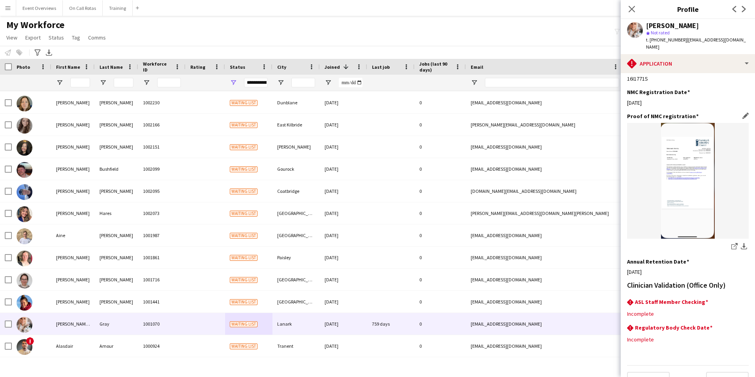
scroll to position [174, 0]
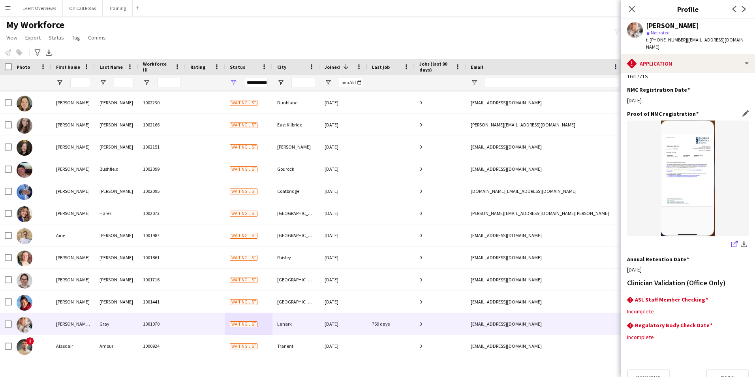
click at [731, 240] on icon "share-external-link-1" at bounding box center [734, 243] width 6 height 6
click at [742, 296] on app-icon "Edit this field" at bounding box center [745, 299] width 6 height 6
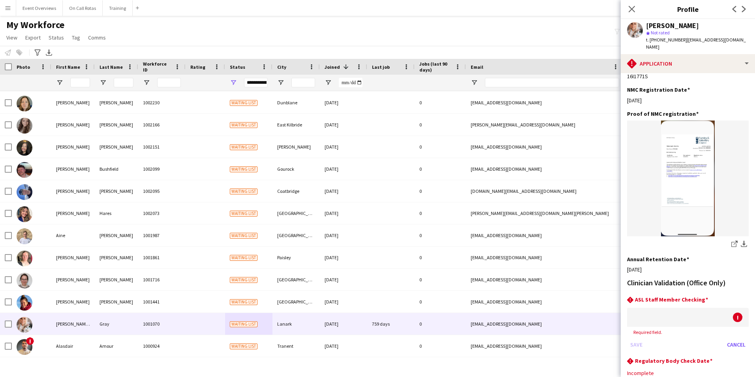
click at [700, 308] on div at bounding box center [680, 317] width 106 height 19
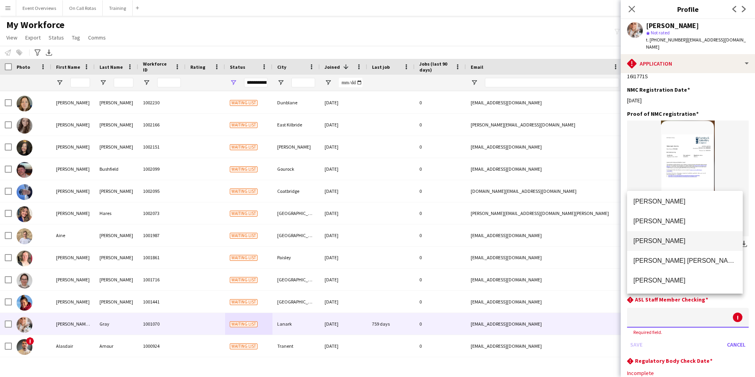
scroll to position [0, 0]
click at [723, 333] on div at bounding box center [377, 188] width 755 height 377
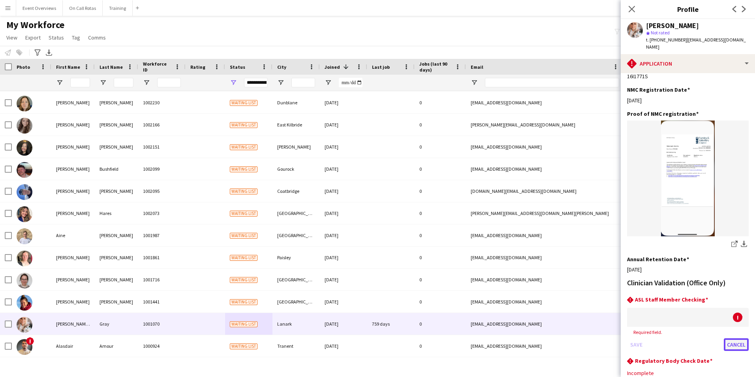
click at [728, 338] on button "Cancel" at bounding box center [736, 344] width 25 height 13
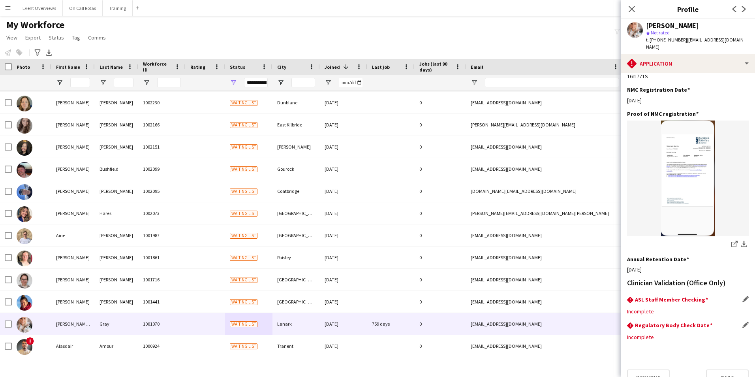
click at [735, 321] on div "rhombus-alert Regulatory Body Check Date Edit this field" at bounding box center [688, 325] width 122 height 9
click at [742, 321] on app-icon "Edit this field" at bounding box center [745, 324] width 6 height 6
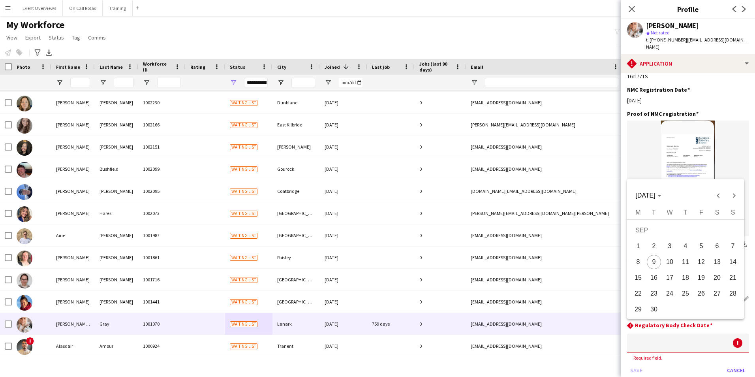
click at [714, 331] on body "Menu Boards Boards Boards All jobs Status Workforce Workforce My Workforce Recr…" at bounding box center [377, 188] width 755 height 377
click at [657, 259] on span "9" at bounding box center [654, 262] width 14 height 14
type input "**********"
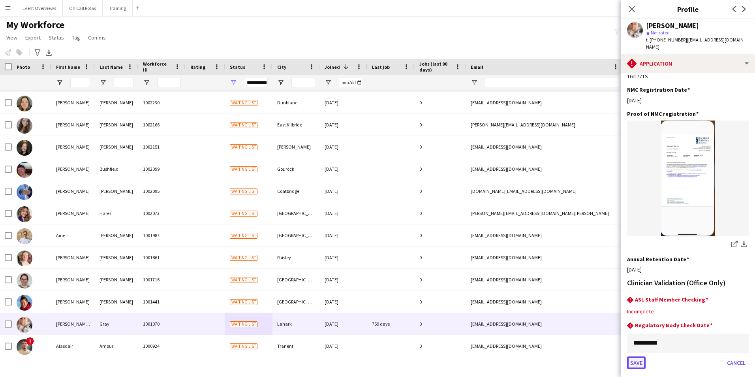
click at [637, 356] on button "Save" at bounding box center [636, 362] width 19 height 13
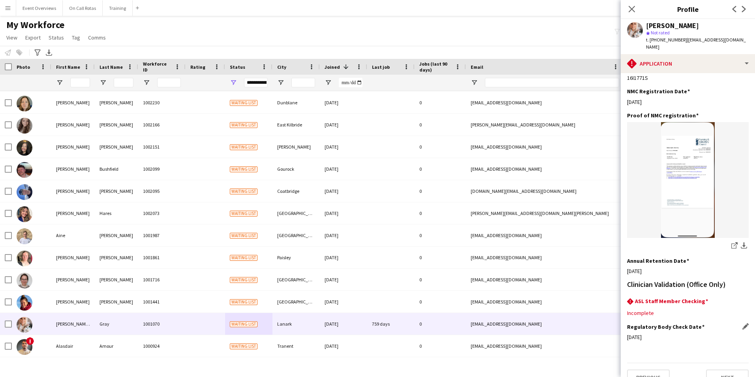
click at [742, 297] on app-icon "Edit this field" at bounding box center [745, 300] width 6 height 6
click at [691, 309] on div at bounding box center [680, 318] width 106 height 19
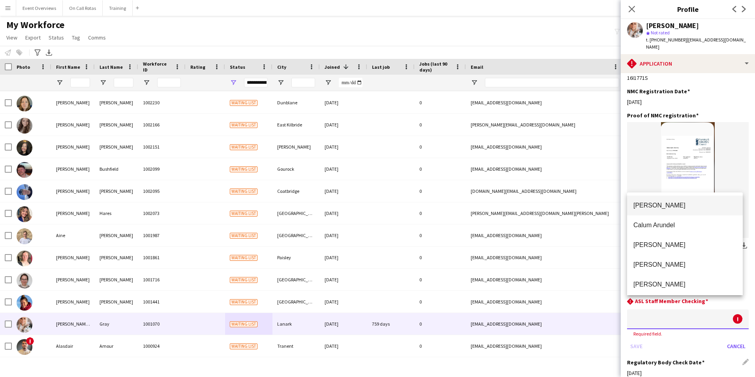
click at [652, 200] on mat-option "Lois Irvine" at bounding box center [685, 205] width 116 height 20
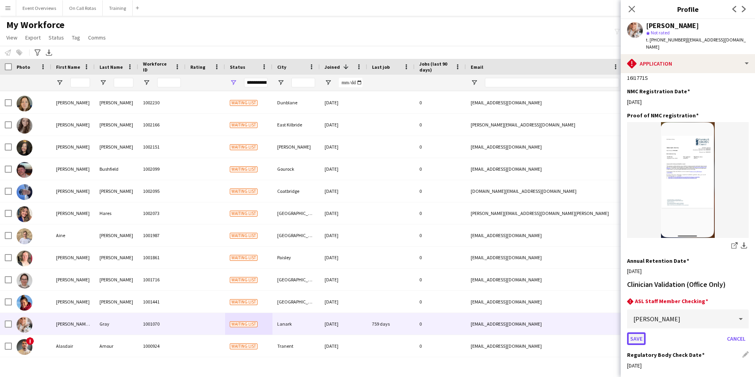
click at [639, 332] on button "Save" at bounding box center [636, 338] width 19 height 13
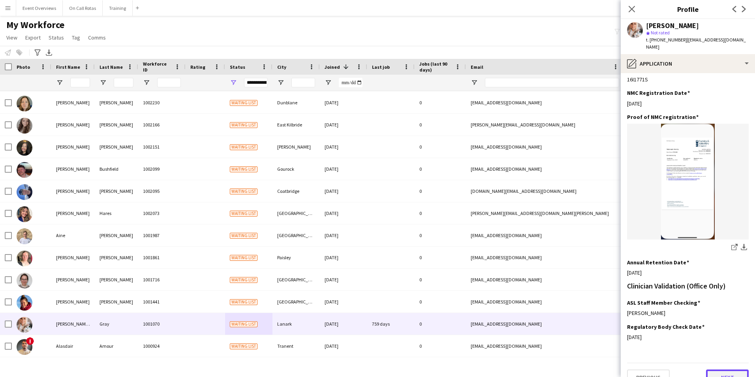
click at [723, 369] on button "Next" at bounding box center [727, 377] width 43 height 16
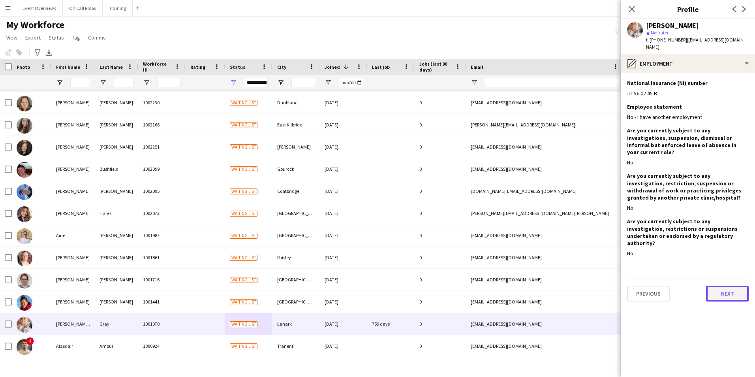
click at [718, 285] on button "Next" at bounding box center [727, 293] width 43 height 16
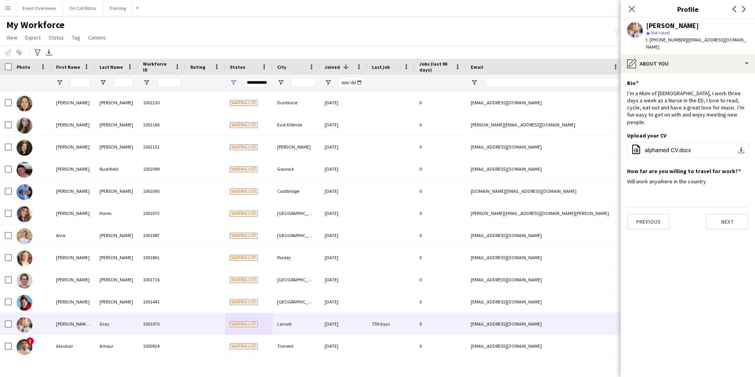
click at [727, 220] on app-section-data-types "Bio Edit this field I’m a Mum of 2, I work three days a week as a Nurse in the …" at bounding box center [688, 225] width 134 height 304
click at [725, 214] on button "Next" at bounding box center [727, 222] width 43 height 16
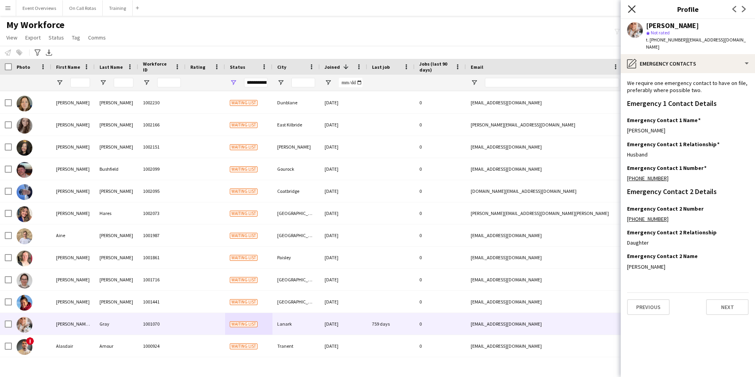
click at [632, 6] on icon "Close pop-in" at bounding box center [632, 9] width 8 height 8
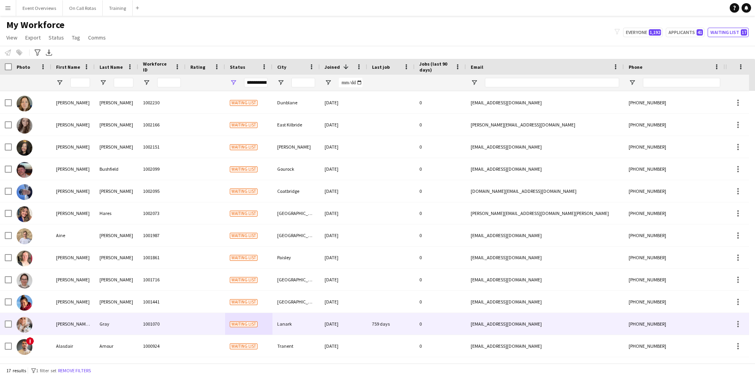
click at [214, 327] on div at bounding box center [205, 324] width 39 height 22
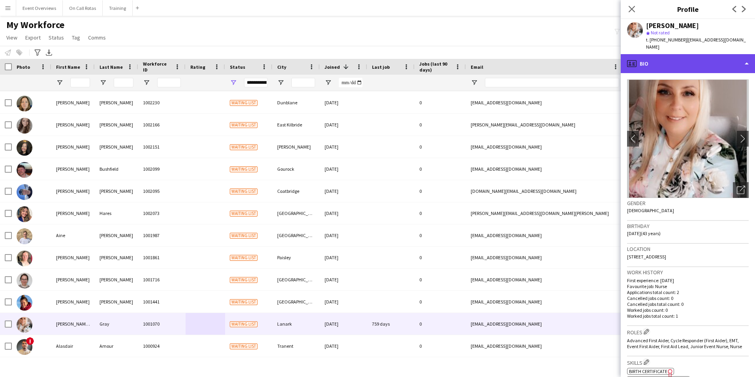
click at [687, 64] on div "profile Bio" at bounding box center [688, 63] width 134 height 19
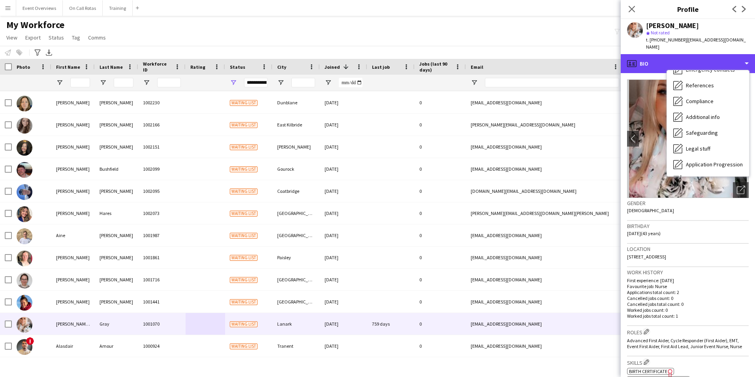
scroll to position [137, 0]
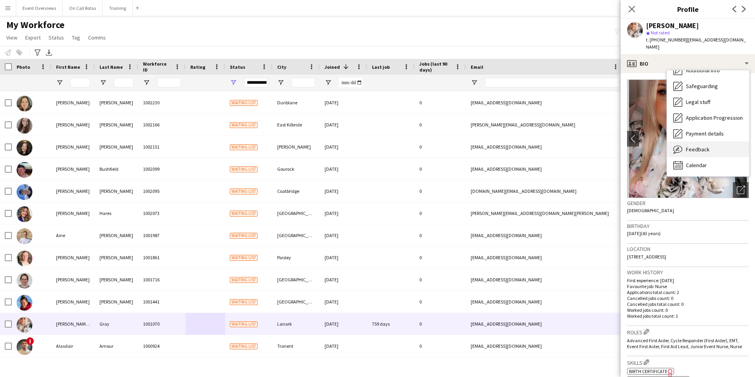
click at [708, 147] on div "Feedback Feedback" at bounding box center [708, 149] width 82 height 16
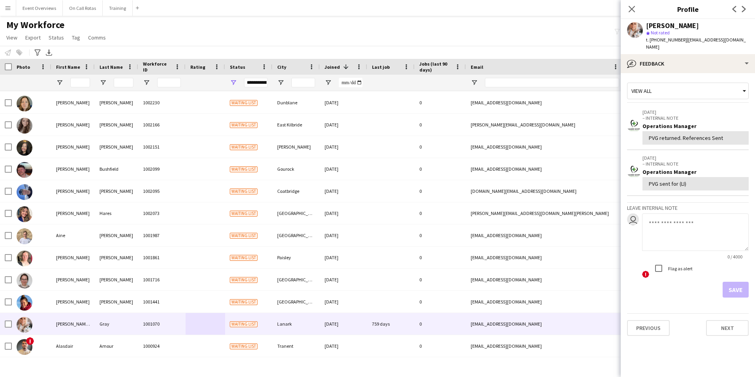
click at [688, 218] on textarea at bounding box center [695, 232] width 107 height 38
type textarea "**********"
click at [731, 282] on button "Save" at bounding box center [736, 290] width 26 height 16
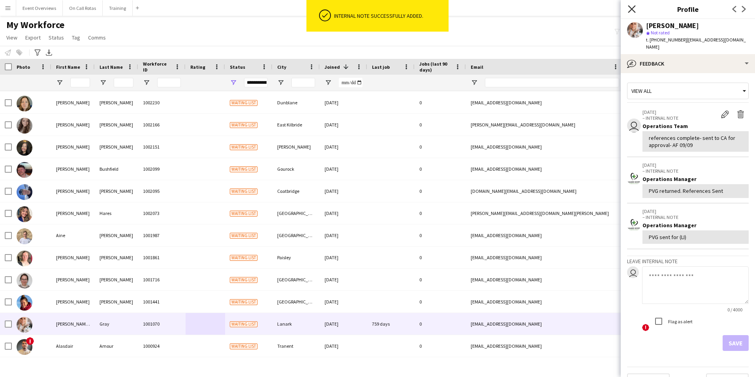
click at [634, 8] on icon at bounding box center [632, 9] width 8 height 8
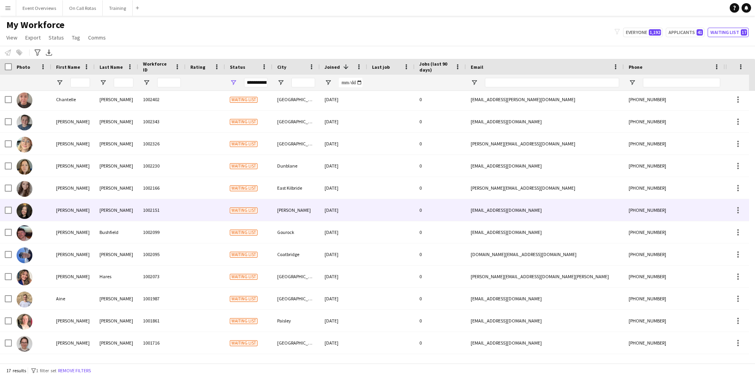
scroll to position [110, 0]
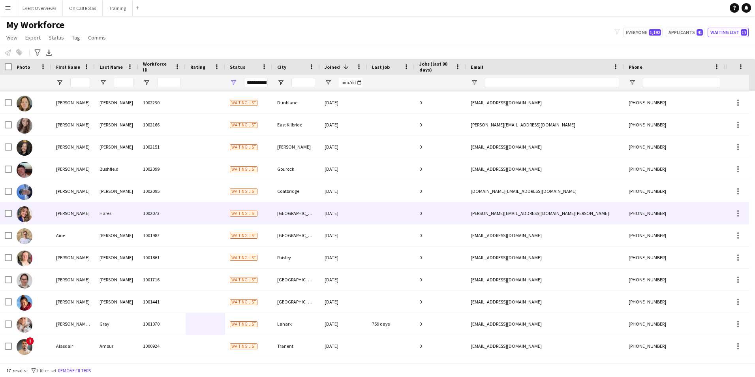
click at [156, 213] on div "1002073" at bounding box center [161, 213] width 47 height 22
click at [372, 209] on div at bounding box center [390, 213] width 47 height 22
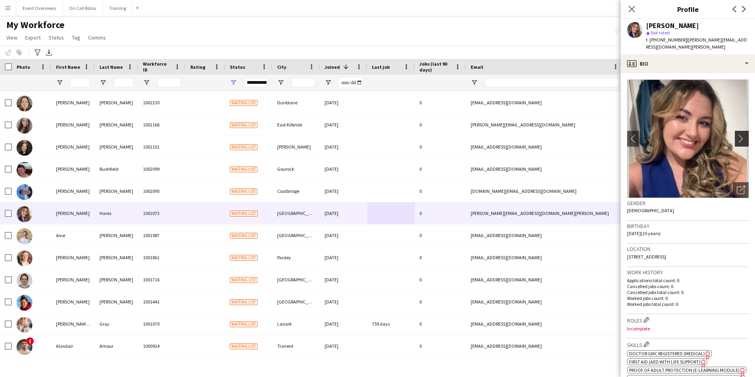
click at [737, 134] on app-icon "chevron-right" at bounding box center [743, 138] width 12 height 8
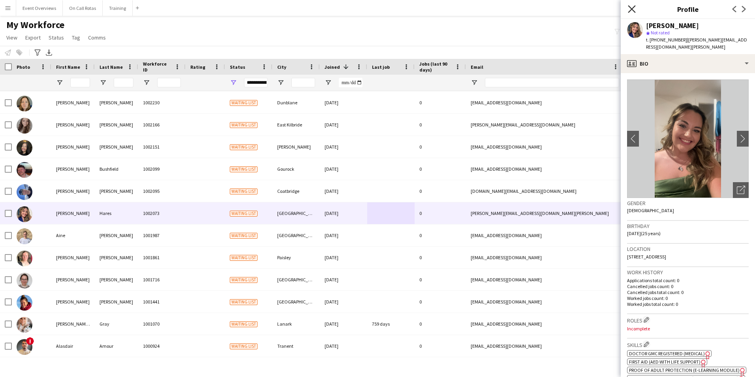
click at [634, 7] on icon "Close pop-in" at bounding box center [632, 9] width 8 height 8
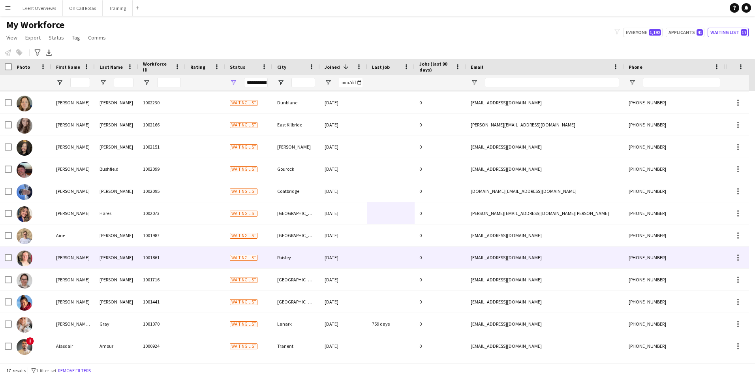
click at [282, 259] on div "Paisley" at bounding box center [295, 257] width 47 height 22
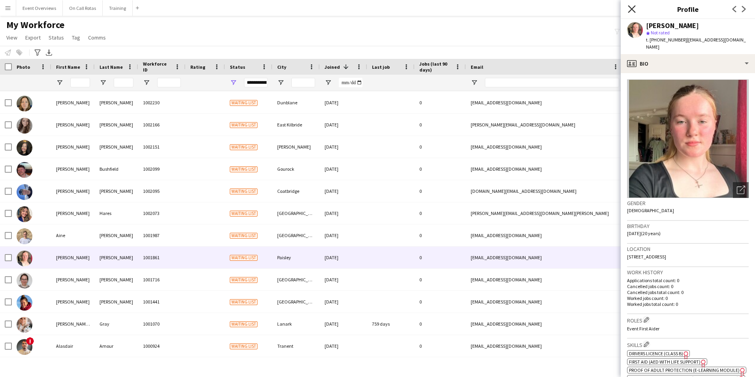
click at [631, 10] on icon "Close pop-in" at bounding box center [632, 9] width 8 height 8
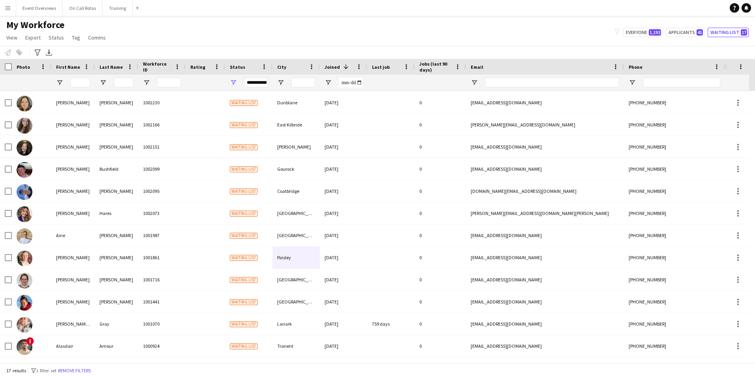
click at [692, 38] on div "My Workforce View Views Default view Active Staff Applications - First Aider Ap…" at bounding box center [377, 32] width 755 height 27
click at [690, 32] on button "Applicants 41" at bounding box center [685, 32] width 39 height 9
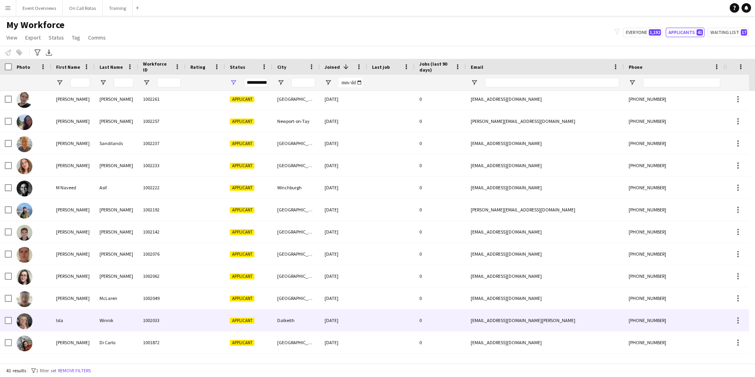
scroll to position [640, 0]
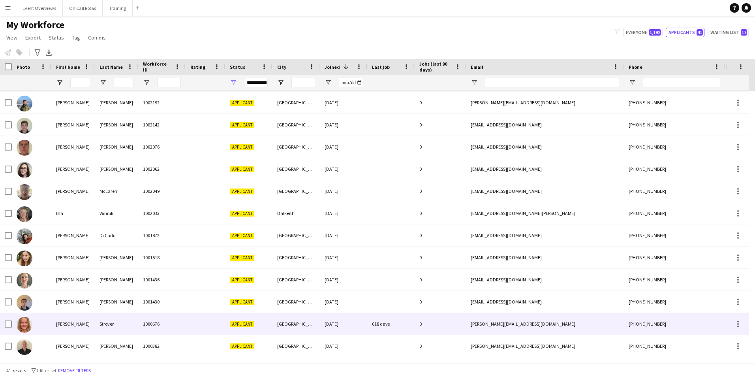
click at [280, 319] on div "Edinburgh" at bounding box center [295, 324] width 47 height 22
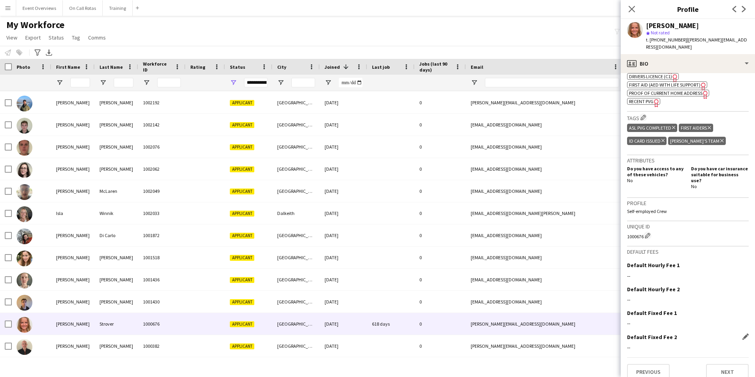
scroll to position [323, 0]
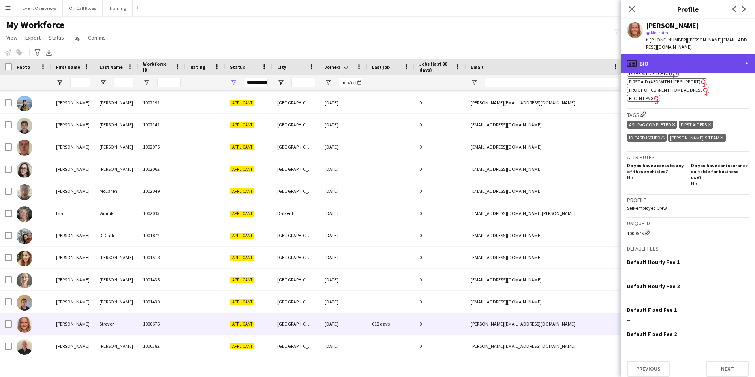
click at [682, 56] on div "profile Bio" at bounding box center [688, 63] width 134 height 19
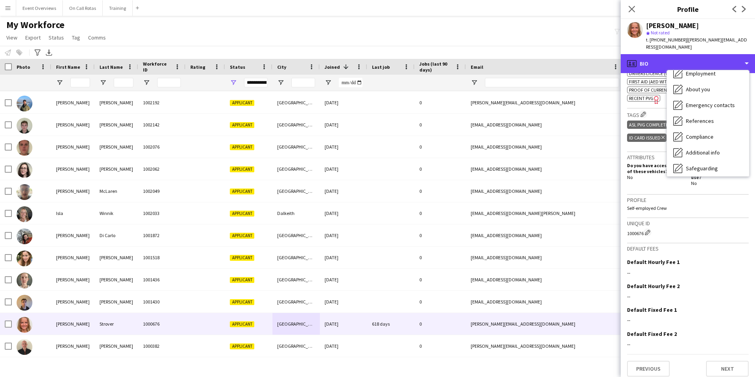
scroll to position [137, 0]
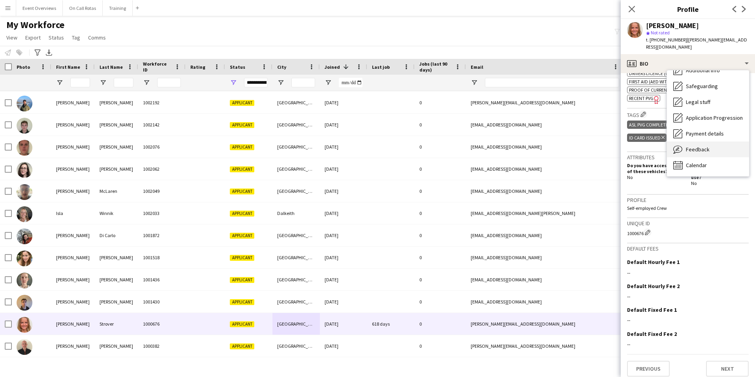
click at [707, 146] on span "Feedback" at bounding box center [698, 149] width 24 height 7
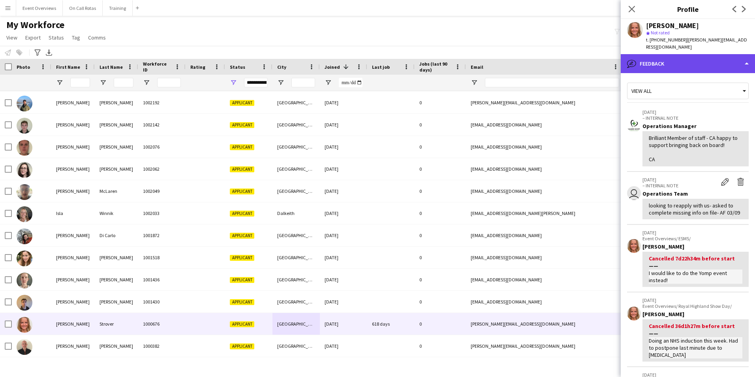
click at [684, 64] on div "bubble-pencil Feedback" at bounding box center [688, 63] width 134 height 19
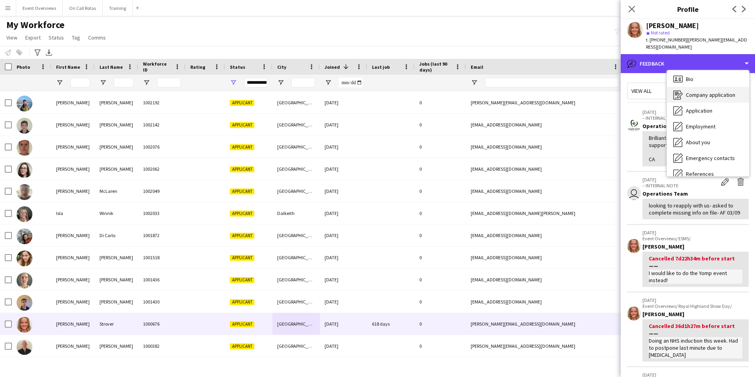
scroll to position [0, 0]
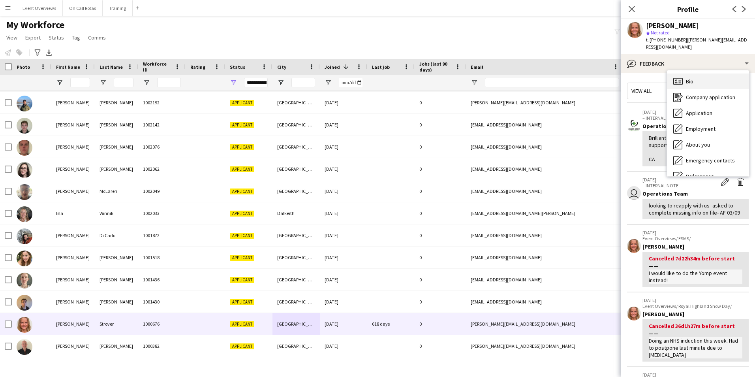
click at [691, 78] on span "Bio" at bounding box center [690, 81] width 8 height 7
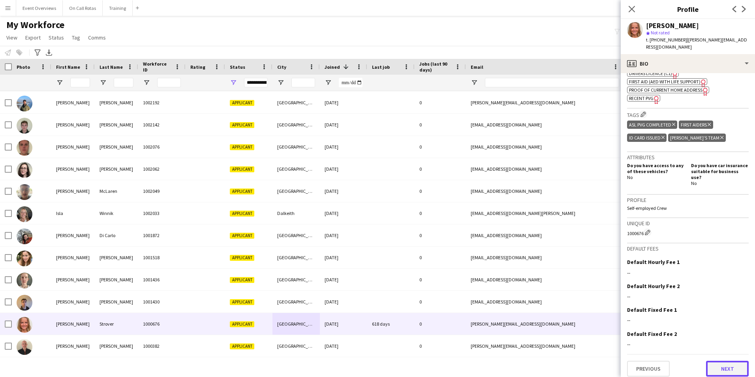
click at [717, 363] on button "Next" at bounding box center [727, 369] width 43 height 16
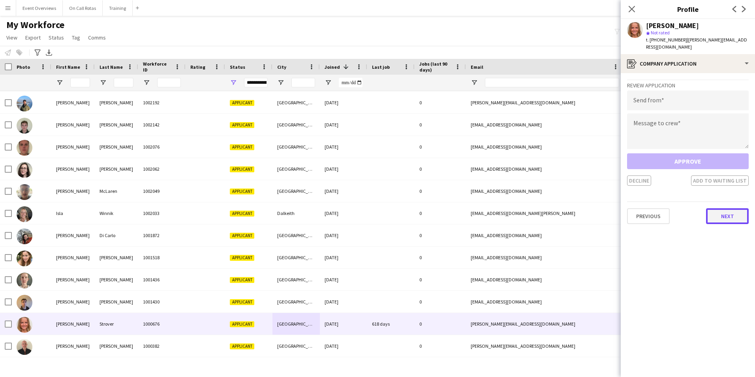
click at [735, 210] on button "Next" at bounding box center [727, 216] width 43 height 16
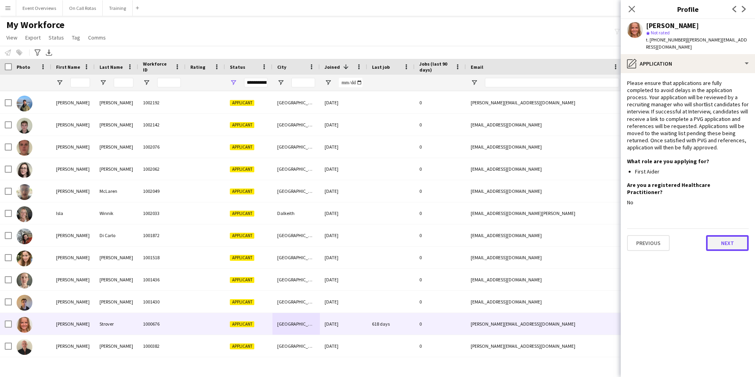
click at [734, 235] on button "Next" at bounding box center [727, 243] width 43 height 16
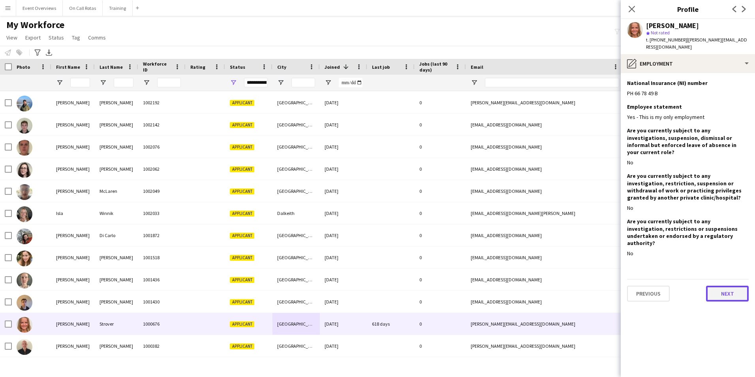
click at [731, 285] on button "Next" at bounding box center [727, 293] width 43 height 16
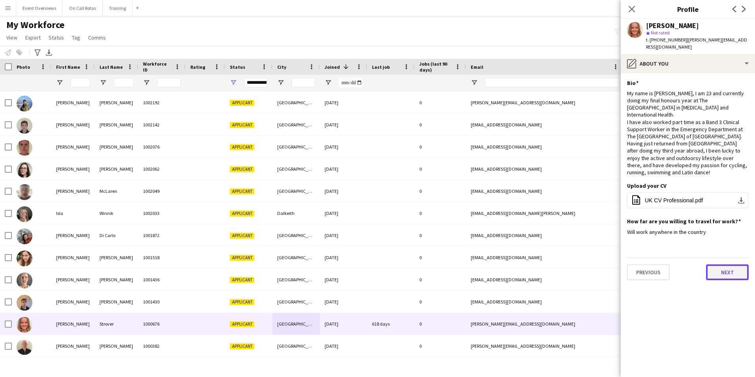
click at [726, 264] on button "Next" at bounding box center [727, 272] width 43 height 16
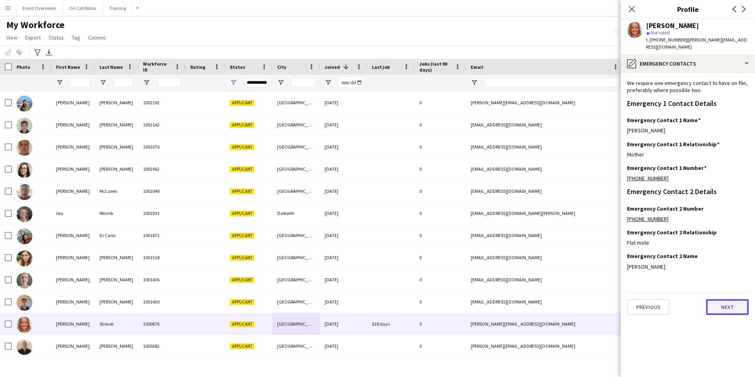
click at [725, 306] on button "Next" at bounding box center [727, 307] width 43 height 16
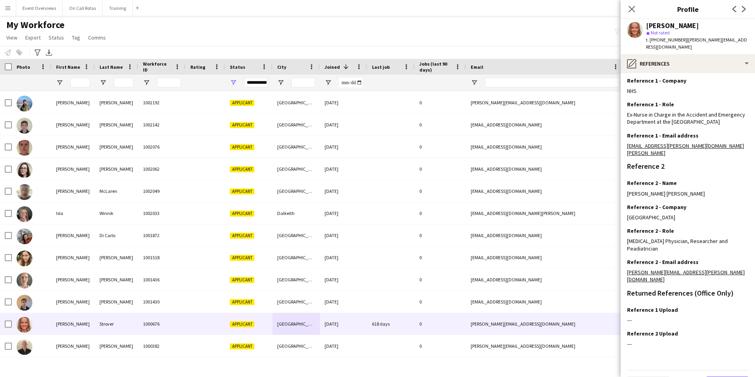
click at [722, 376] on button "Next" at bounding box center [727, 384] width 43 height 16
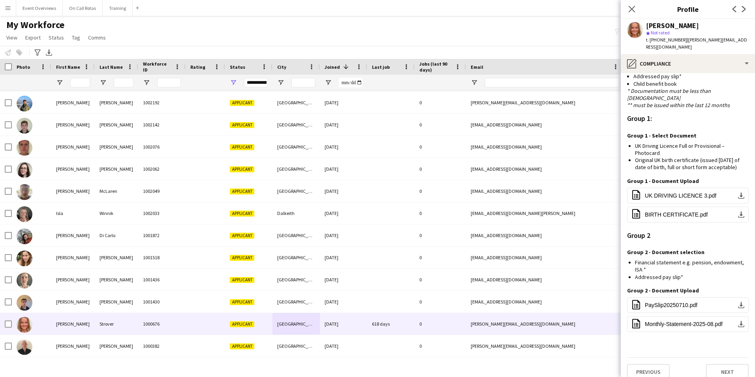
scroll to position [562, 0]
click at [721, 364] on button "Next" at bounding box center [727, 370] width 43 height 16
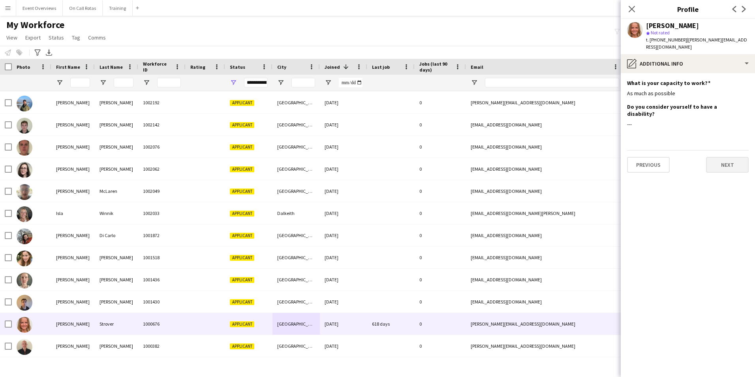
scroll to position [0, 0]
click at [731, 157] on button "Next" at bounding box center [727, 165] width 43 height 16
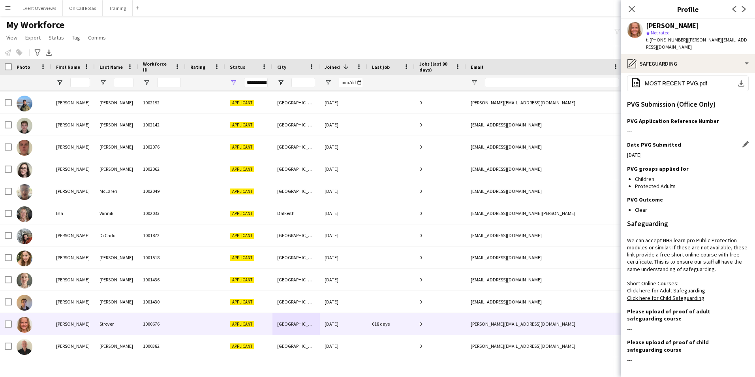
scroll to position [147, 0]
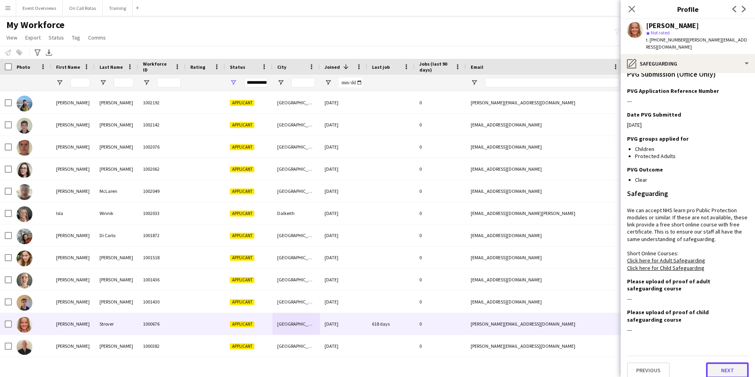
click at [721, 362] on button "Next" at bounding box center [727, 370] width 43 height 16
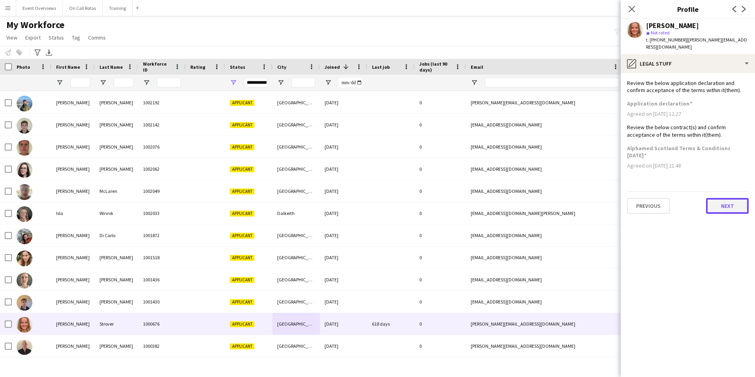
click at [726, 206] on button "Next" at bounding box center [727, 206] width 43 height 16
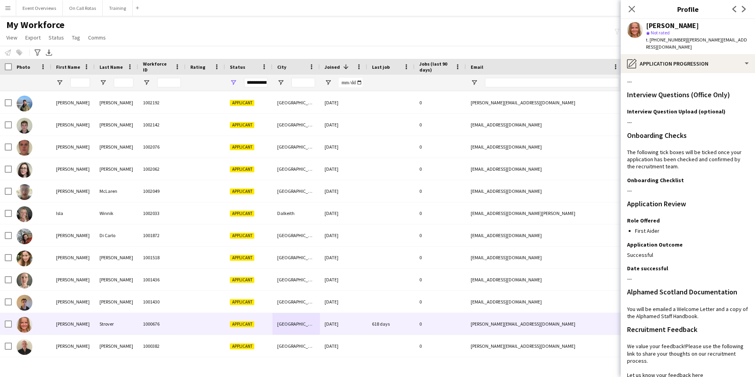
scroll to position [126, 0]
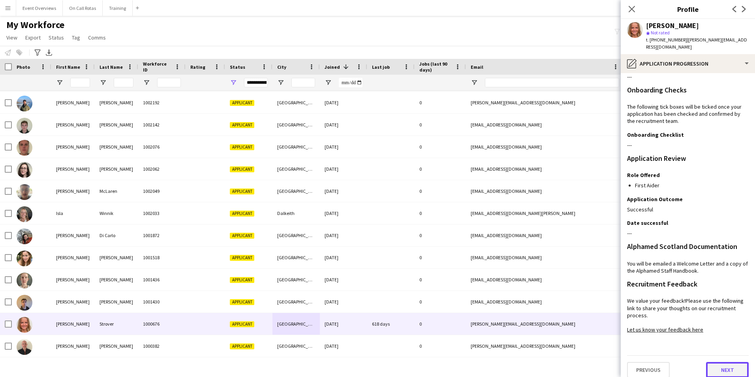
click at [720, 362] on button "Next" at bounding box center [727, 370] width 43 height 16
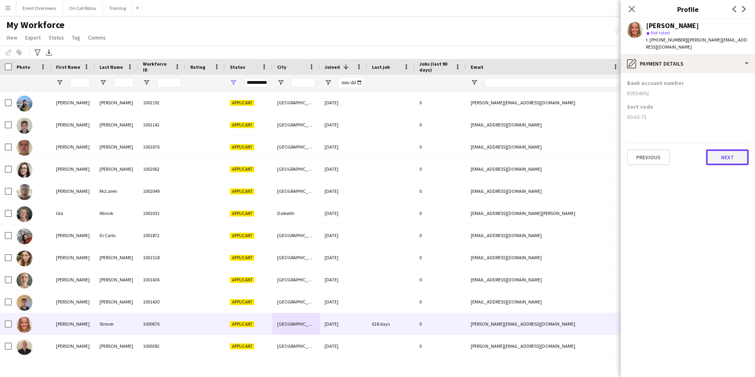
click at [716, 149] on button "Next" at bounding box center [727, 157] width 43 height 16
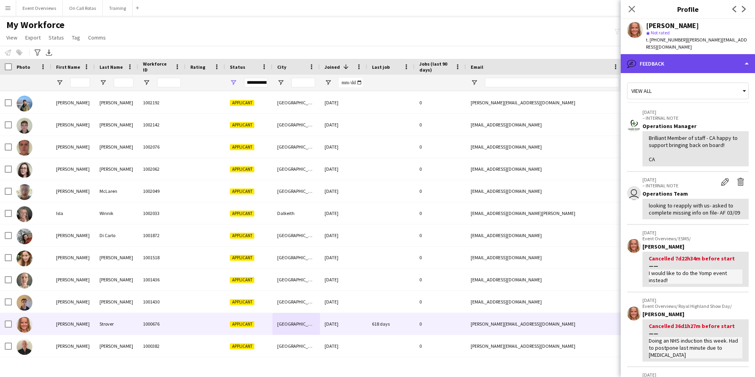
click at [692, 54] on div "bubble-pencil Feedback" at bounding box center [688, 63] width 134 height 19
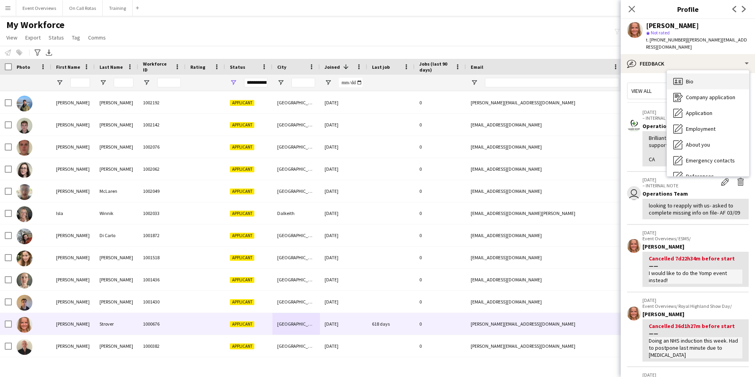
click at [697, 73] on div "Bio Bio" at bounding box center [708, 81] width 82 height 16
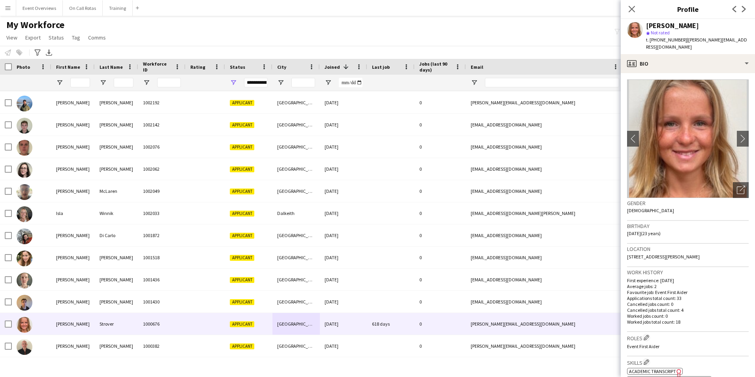
click at [628, 3] on div "Close pop-in" at bounding box center [632, 9] width 22 height 18
click at [632, 8] on icon "Close pop-in" at bounding box center [632, 9] width 8 height 8
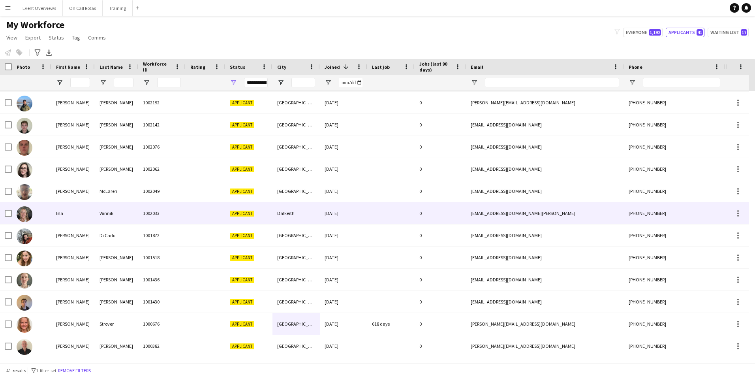
click at [117, 215] on div "Winnik" at bounding box center [116, 213] width 43 height 22
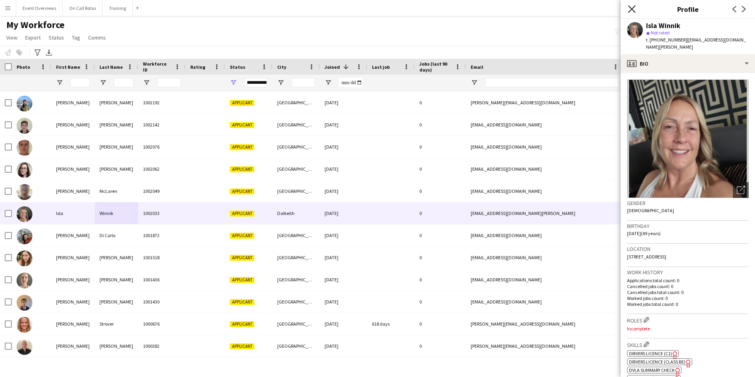
click at [630, 9] on icon "Close pop-in" at bounding box center [632, 9] width 8 height 8
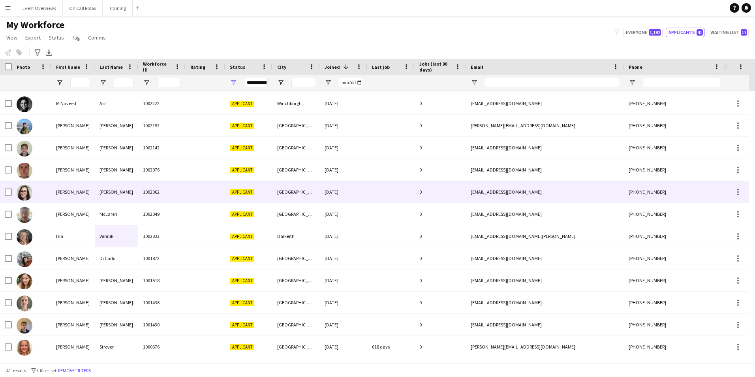
scroll to position [640, 0]
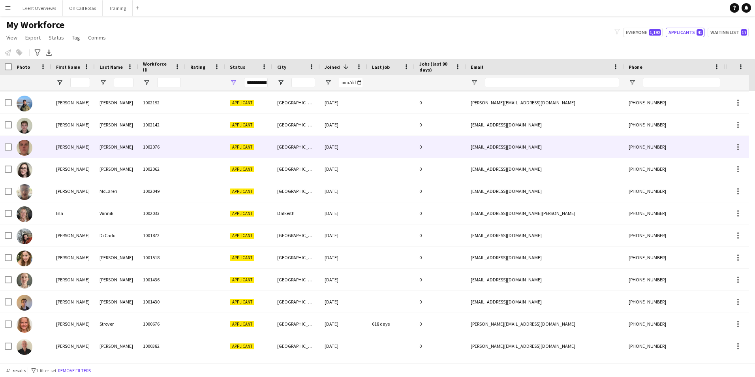
click at [101, 148] on div "Keay" at bounding box center [116, 147] width 43 height 22
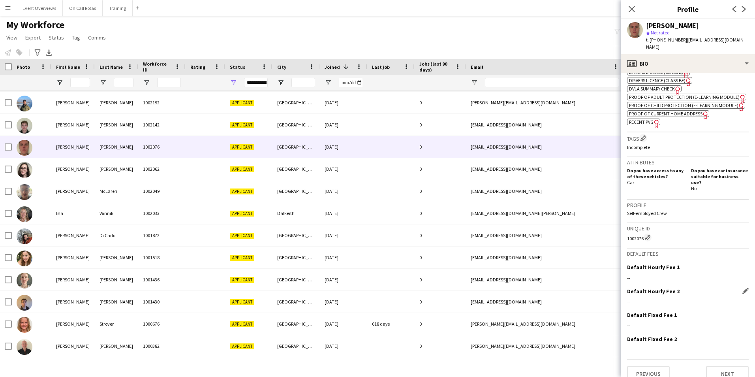
scroll to position [299, 0]
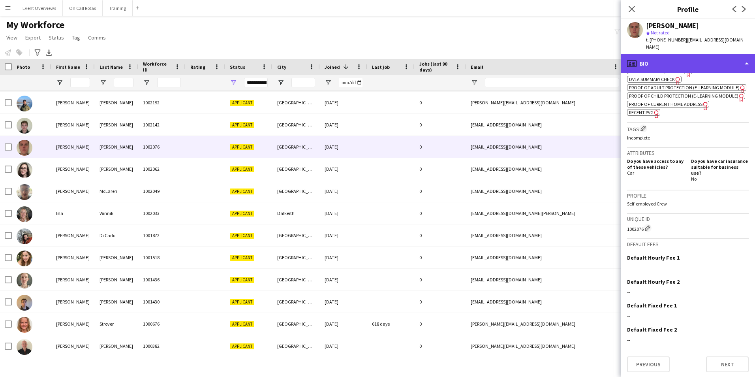
click at [642, 54] on div "profile Bio" at bounding box center [688, 63] width 134 height 19
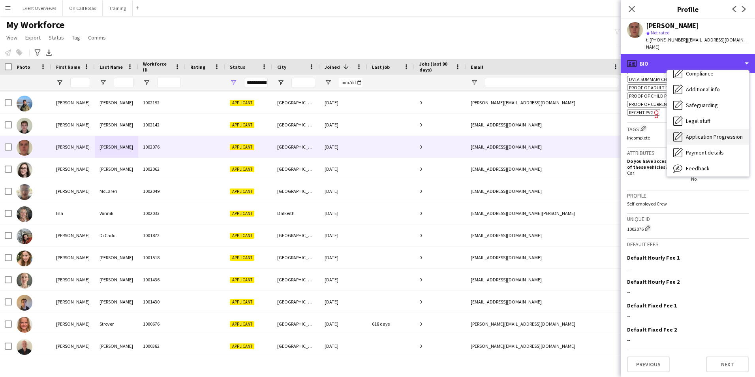
scroll to position [79, 0]
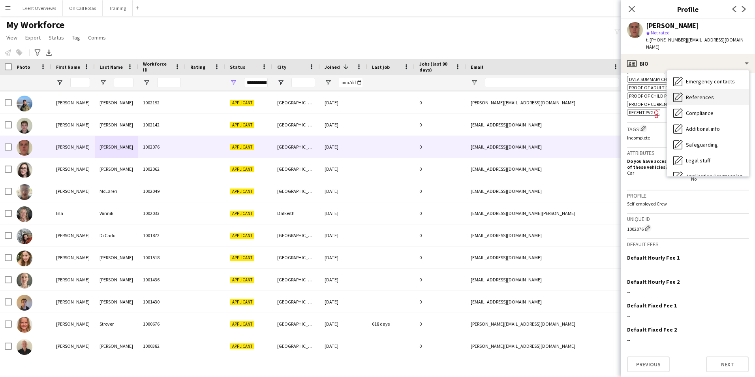
click at [694, 94] on span "References" at bounding box center [700, 97] width 28 height 7
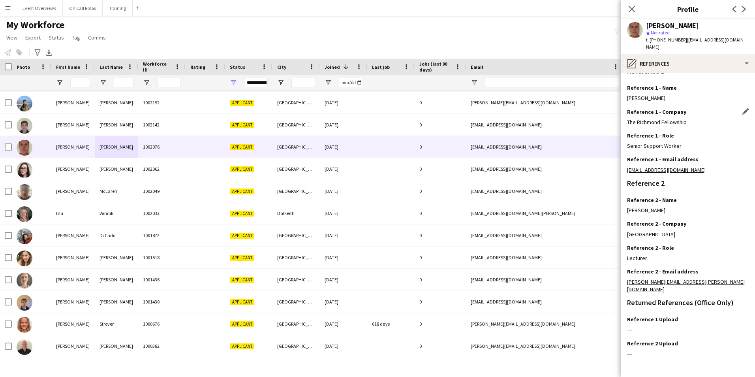
scroll to position [94, 0]
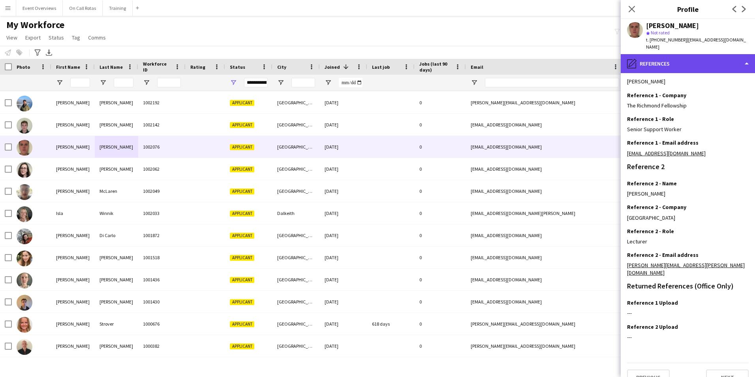
click at [694, 61] on div "pencil4 References" at bounding box center [688, 63] width 134 height 19
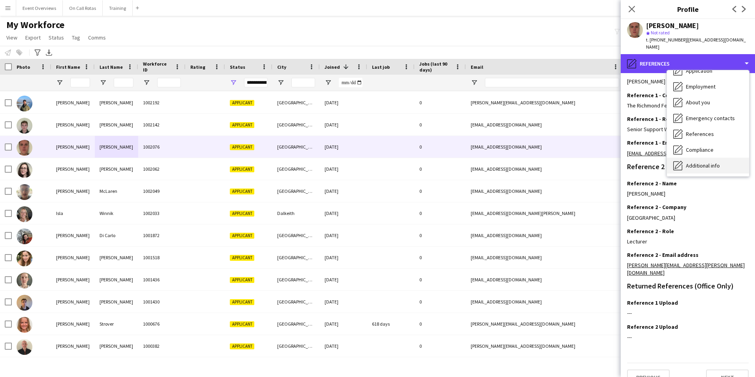
scroll to position [39, 0]
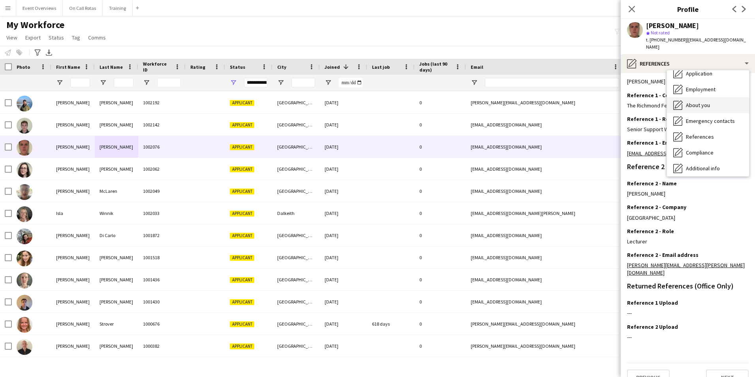
click at [704, 101] on span "About you" at bounding box center [698, 104] width 24 height 7
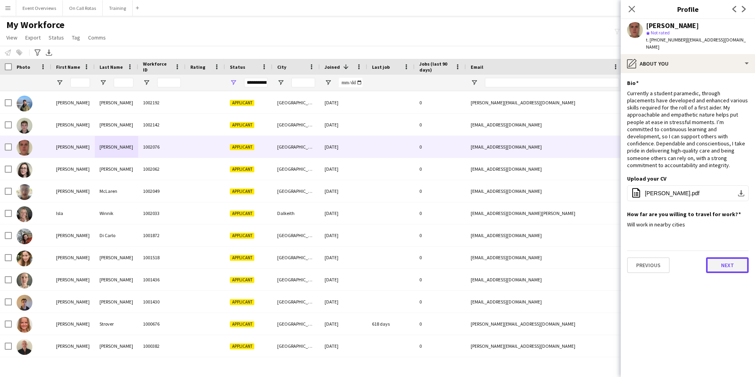
click at [720, 257] on button "Next" at bounding box center [727, 265] width 43 height 16
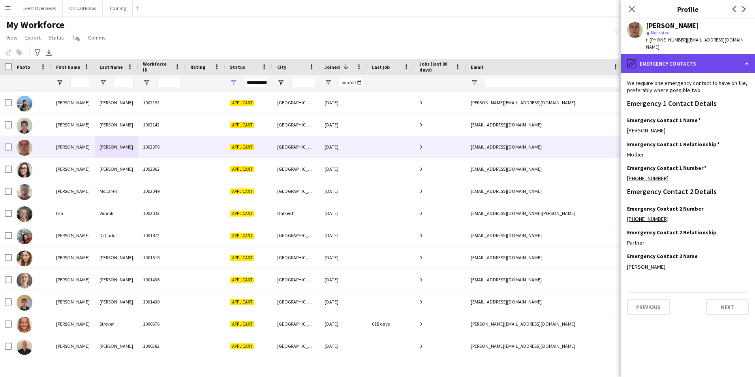
click at [691, 55] on div "pencil4 Emergency contacts" at bounding box center [688, 63] width 134 height 19
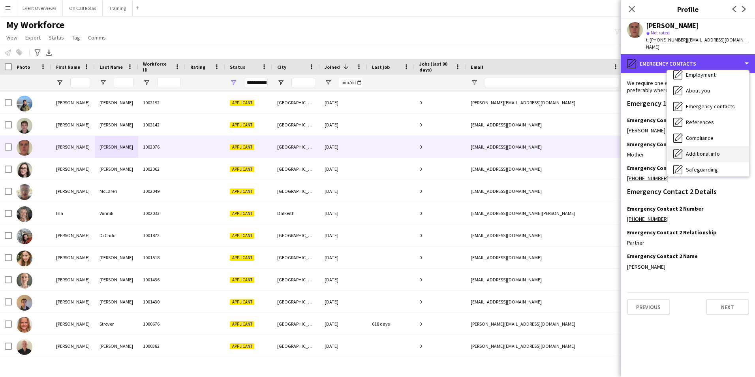
scroll to position [79, 0]
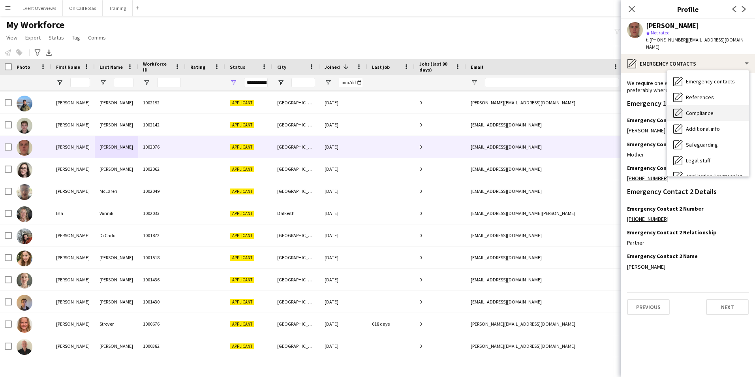
click at [700, 109] on div "Compliance Compliance" at bounding box center [708, 113] width 82 height 16
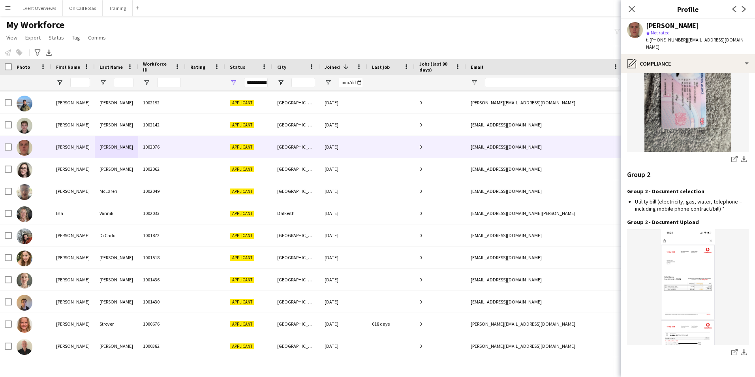
scroll to position [824, 0]
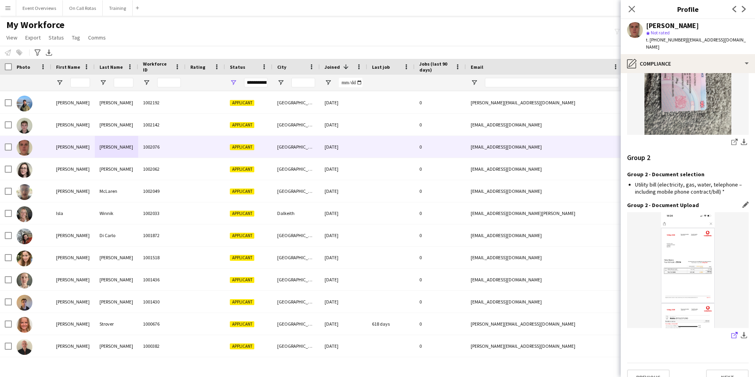
click at [731, 332] on icon "share-external-link-1" at bounding box center [734, 335] width 6 height 6
click at [632, 11] on icon "Close pop-in" at bounding box center [632, 9] width 8 height 8
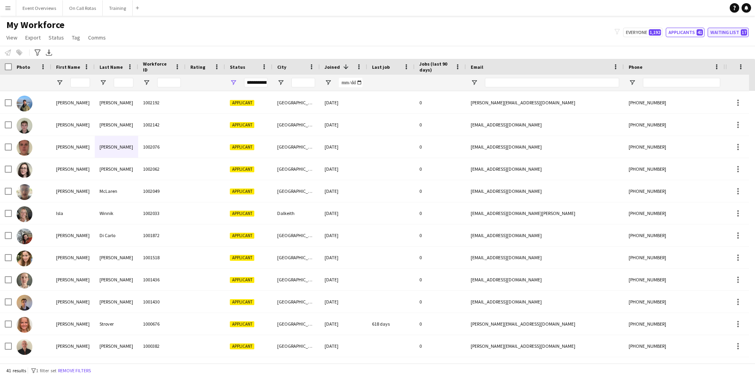
click at [729, 37] on button "Waiting list 17" at bounding box center [728, 32] width 41 height 9
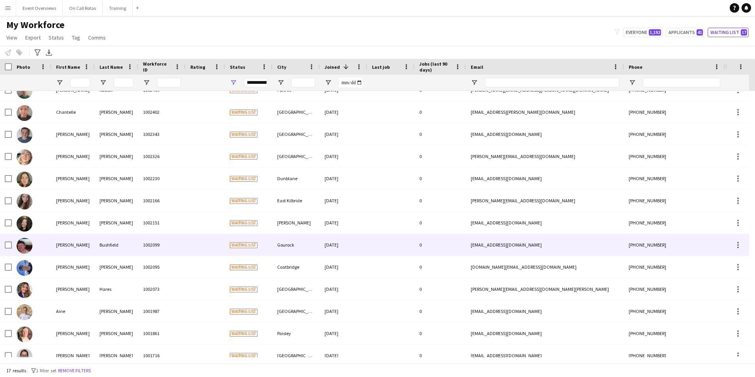
scroll to position [0, 0]
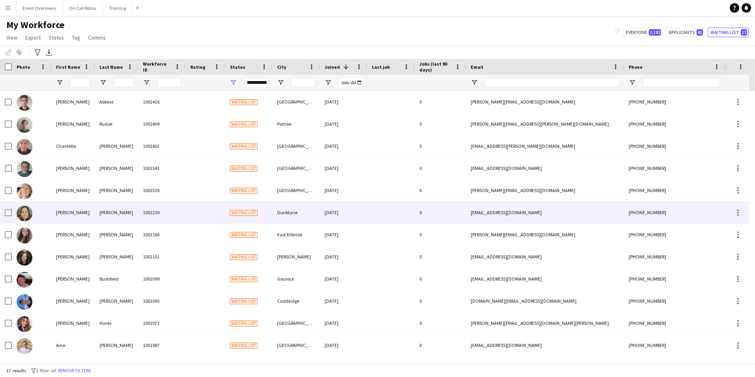
click at [76, 207] on div "Nicky" at bounding box center [72, 212] width 43 height 22
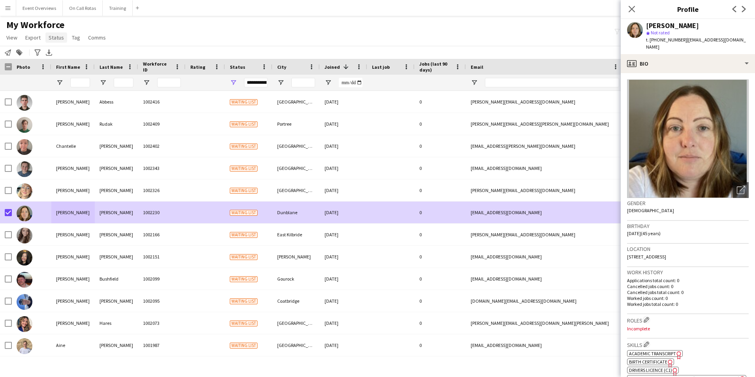
click at [61, 40] on span "Status" at bounding box center [56, 37] width 15 height 7
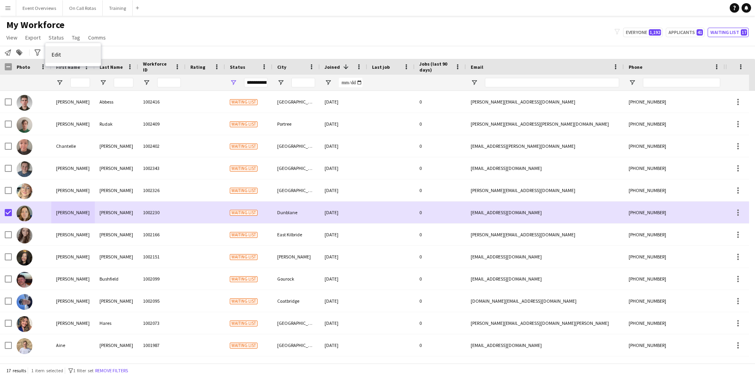
click at [66, 53] on link "Edit" at bounding box center [72, 54] width 55 height 17
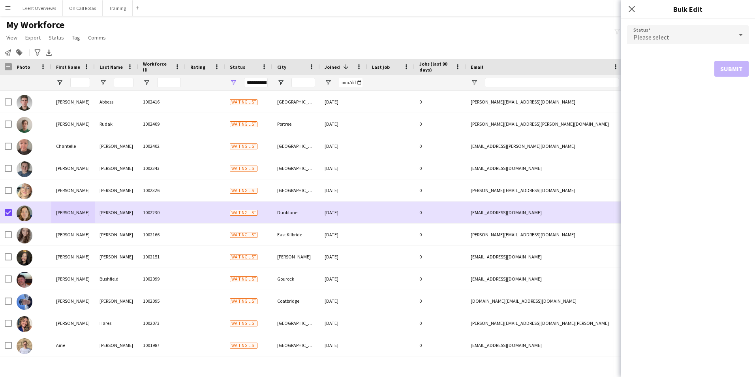
click at [644, 38] on span "Please select" at bounding box center [651, 37] width 36 height 8
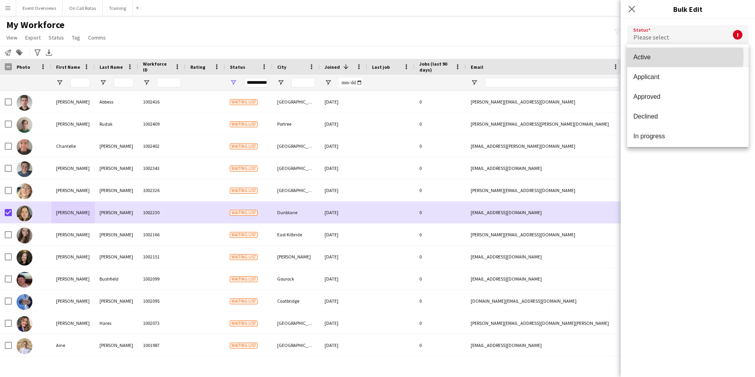
click at [656, 56] on span "Active" at bounding box center [687, 57] width 109 height 8
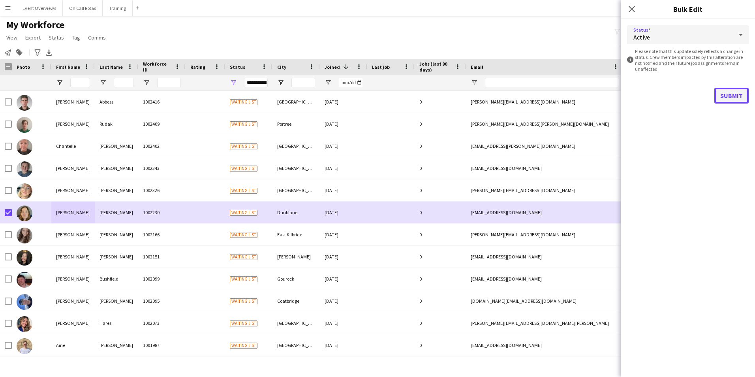
click at [737, 97] on button "Submit" at bounding box center [731, 96] width 34 height 16
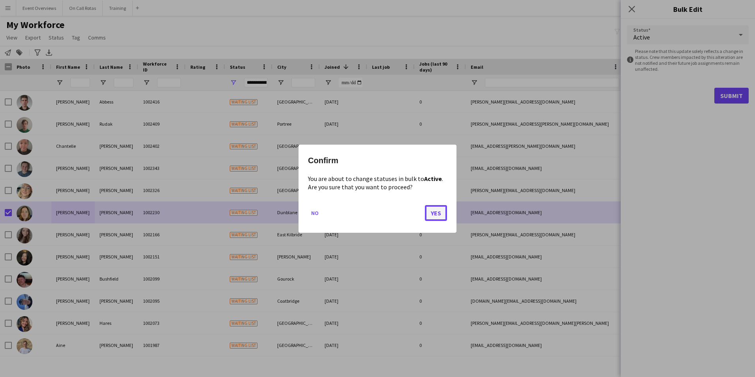
click at [437, 212] on button "Yes" at bounding box center [436, 213] width 22 height 16
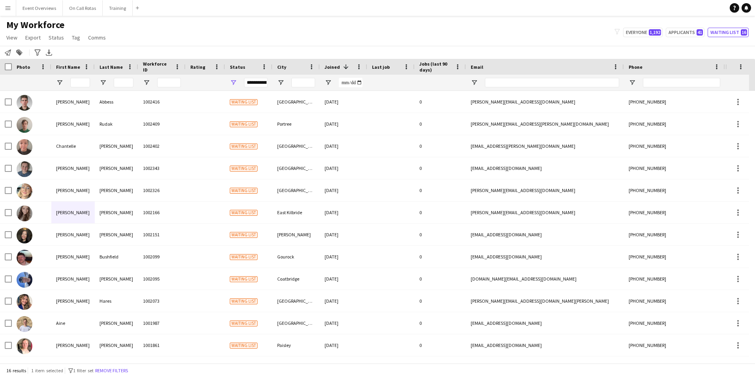
click at [257, 85] on div "**********" at bounding box center [256, 82] width 24 height 9
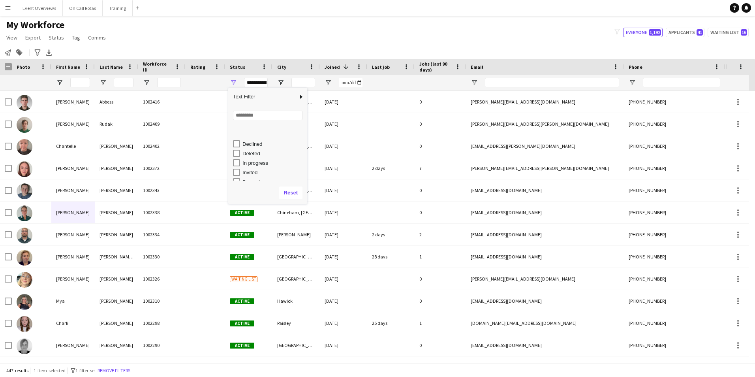
scroll to position [50, 0]
type input "**********"
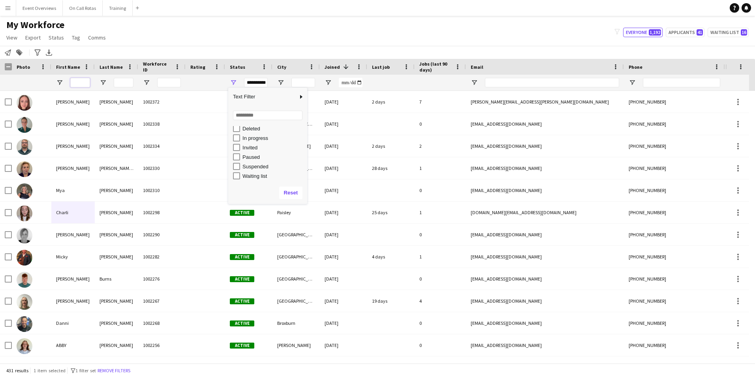
click at [77, 83] on input "First Name Filter Input" at bounding box center [80, 82] width 20 height 9
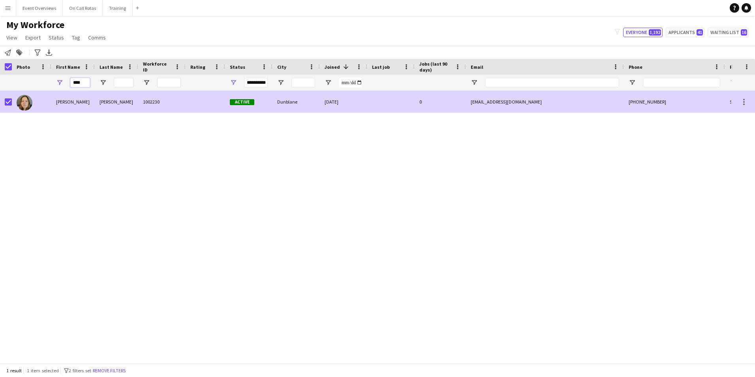
type input "****"
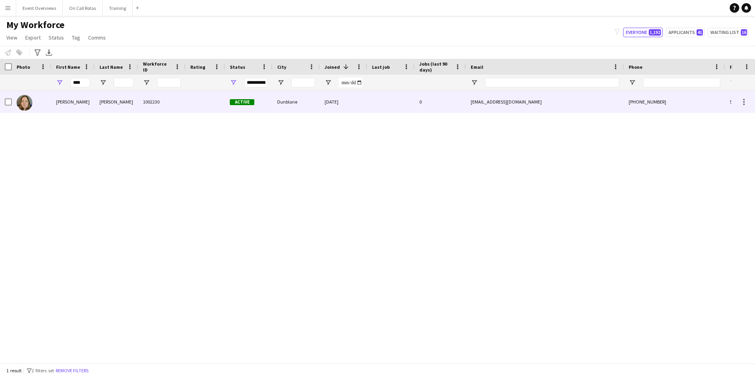
click at [67, 107] on div "Nicky" at bounding box center [72, 102] width 43 height 22
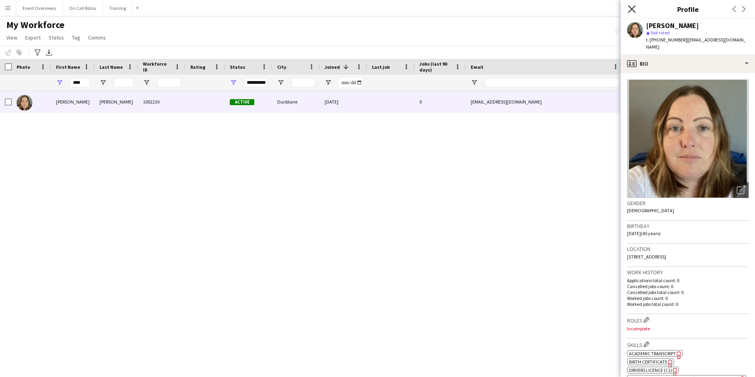
click at [630, 11] on icon at bounding box center [632, 9] width 8 height 8
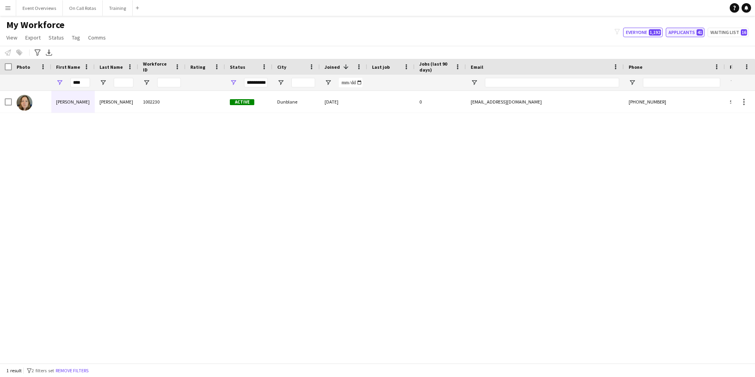
drag, startPoint x: 705, startPoint y: 23, endPoint x: 702, endPoint y: 30, distance: 6.9
click at [704, 28] on div "My Workforce View Views Default view Active Staff Applications - First Aider Ap…" at bounding box center [377, 32] width 755 height 27
click at [701, 30] on span "41" at bounding box center [700, 32] width 6 height 6
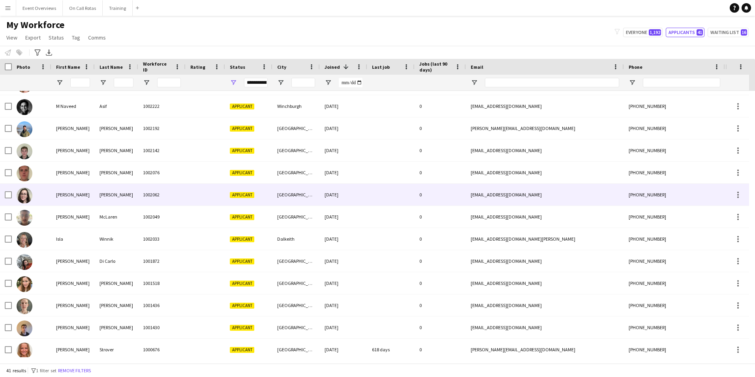
scroll to position [601, 0]
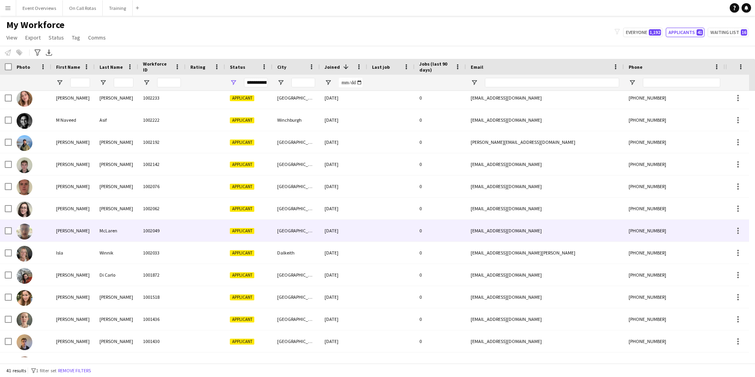
click at [87, 224] on div "Colin" at bounding box center [72, 231] width 43 height 22
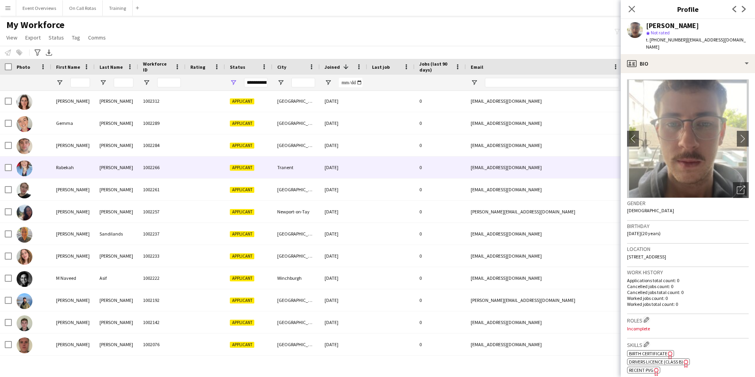
scroll to position [415, 0]
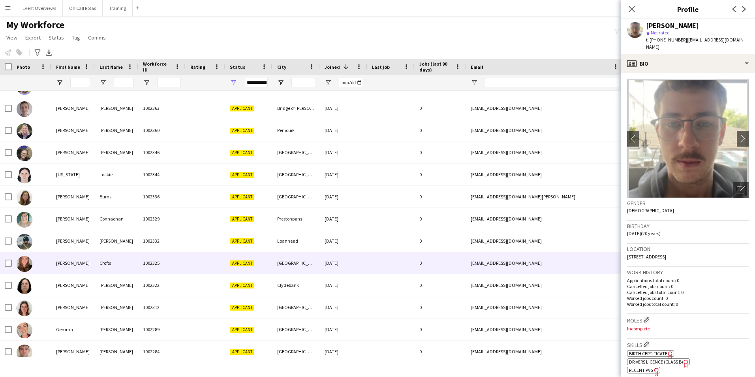
click at [68, 263] on div "Helena" at bounding box center [72, 263] width 43 height 22
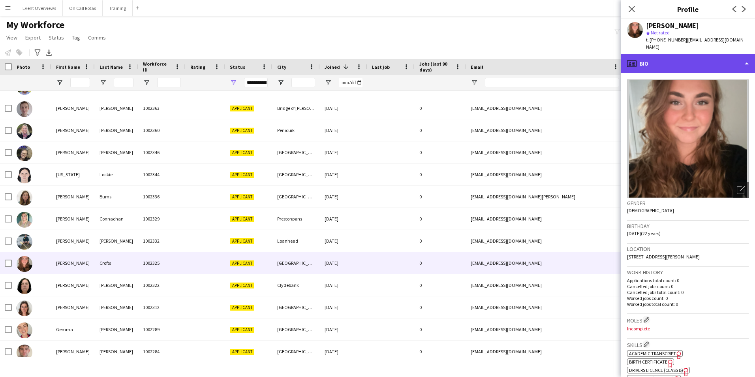
click at [697, 60] on div "profile Bio" at bounding box center [688, 63] width 134 height 19
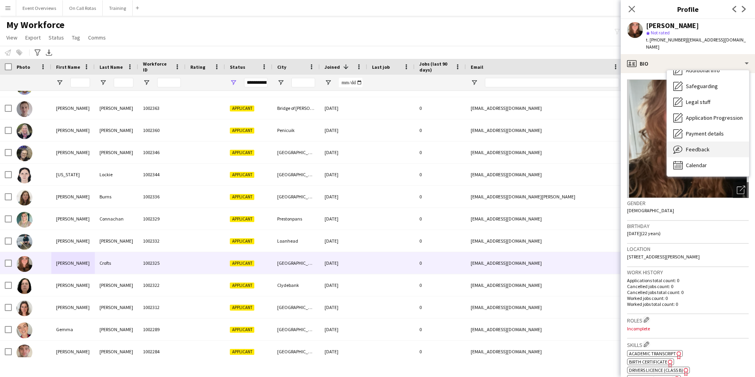
click at [692, 146] on span "Feedback" at bounding box center [698, 149] width 24 height 7
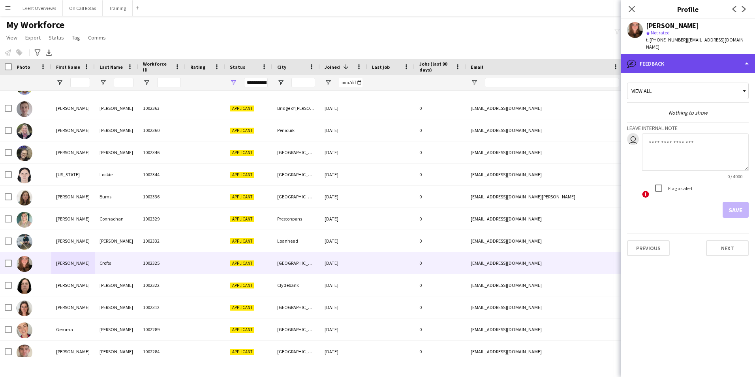
click at [654, 54] on div "bubble-pencil Feedback" at bounding box center [688, 63] width 134 height 19
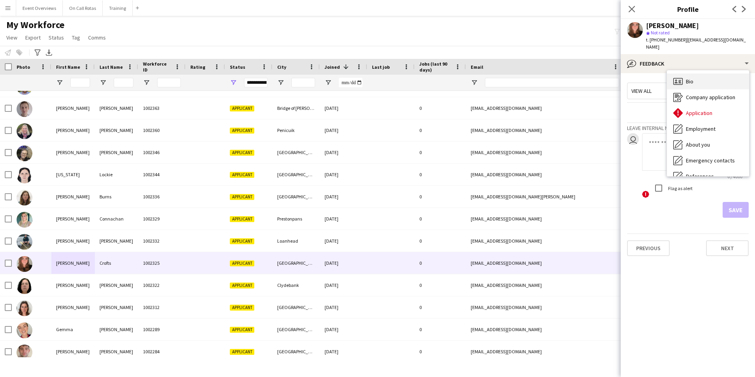
click at [693, 78] on span "Bio" at bounding box center [690, 81] width 8 height 7
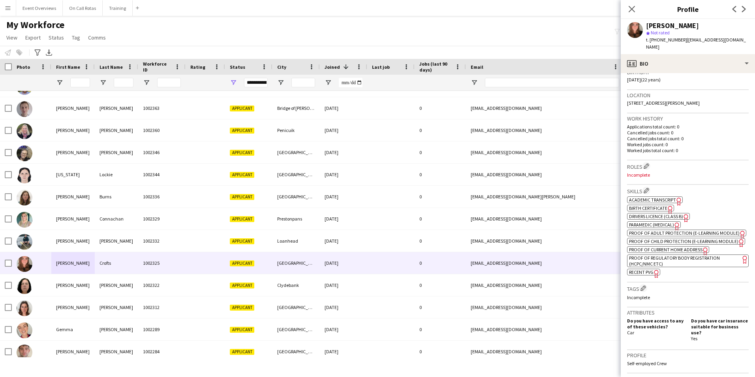
scroll to position [313, 0]
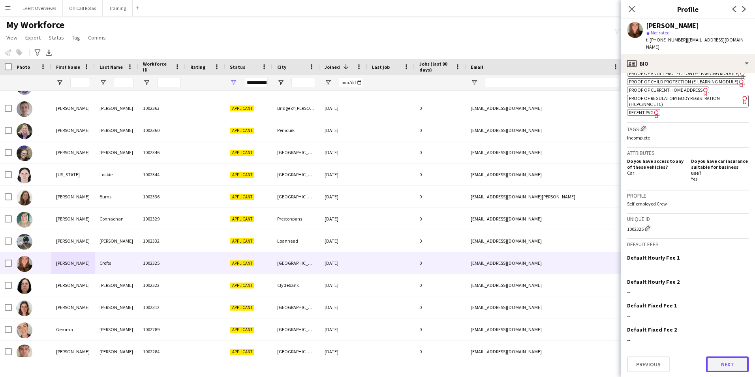
click at [714, 358] on button "Next" at bounding box center [727, 364] width 43 height 16
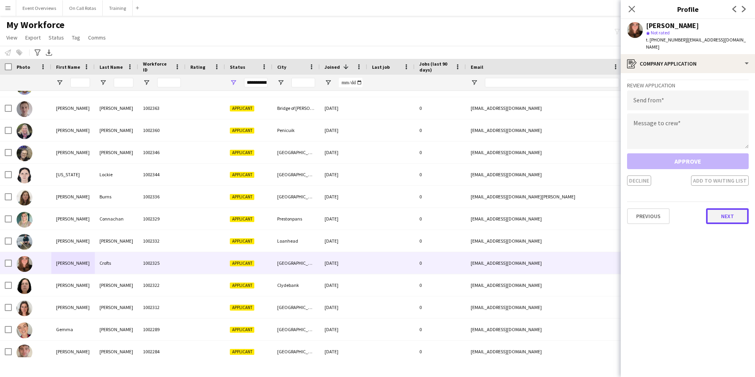
click at [725, 214] on button "Next" at bounding box center [727, 216] width 43 height 16
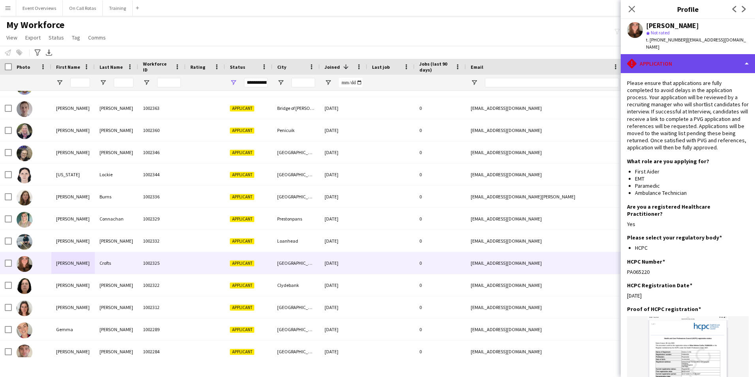
click at [689, 54] on div "rhombus-alert Application" at bounding box center [688, 63] width 134 height 19
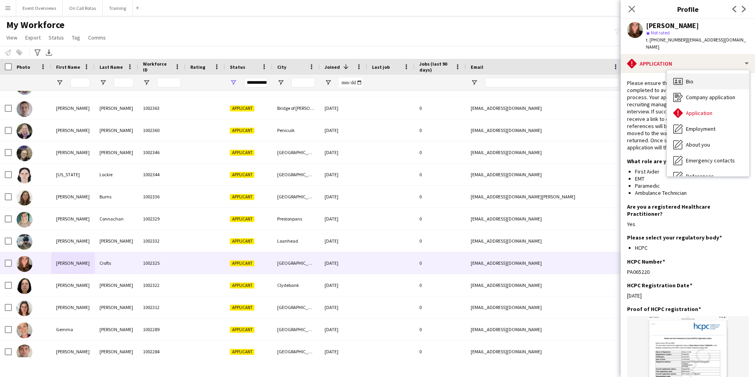
click at [698, 73] on div "Bio Bio" at bounding box center [708, 81] width 82 height 16
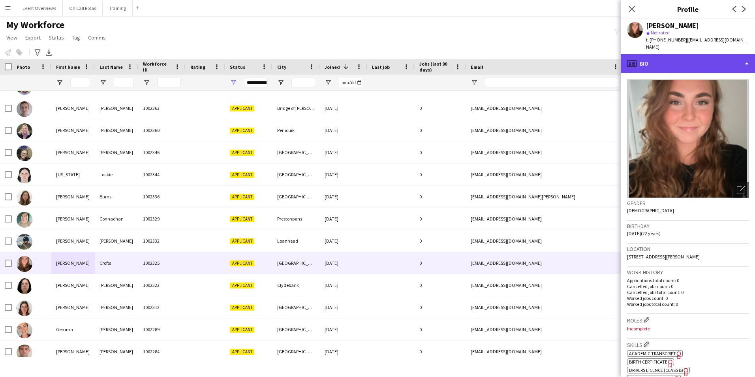
click at [675, 54] on div "profile Bio" at bounding box center [688, 63] width 134 height 19
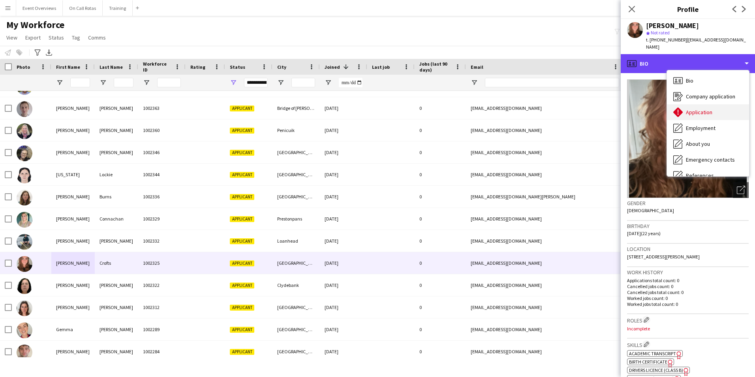
scroll to position [0, 0]
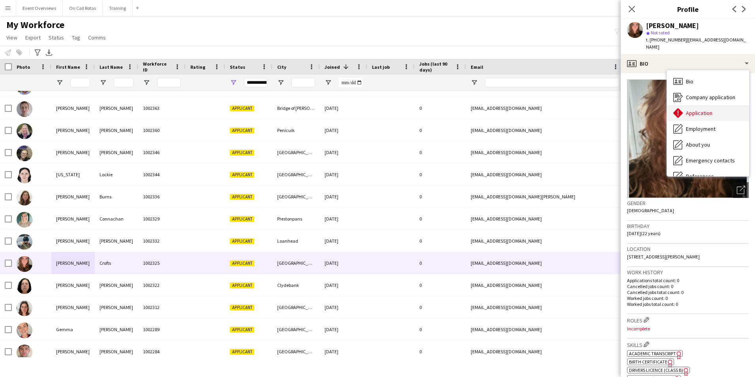
click at [688, 109] on span "Application" at bounding box center [699, 112] width 26 height 7
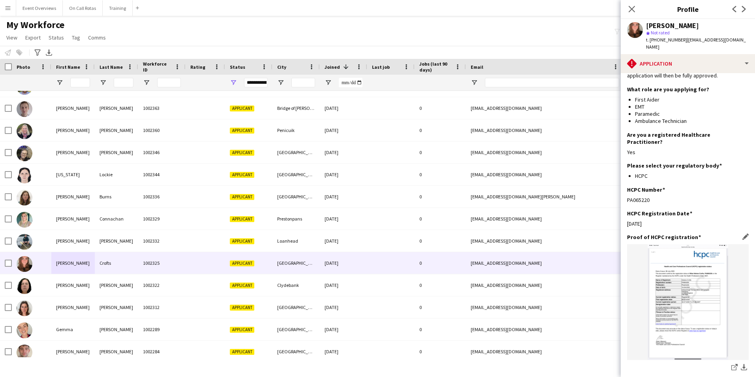
scroll to position [195, 0]
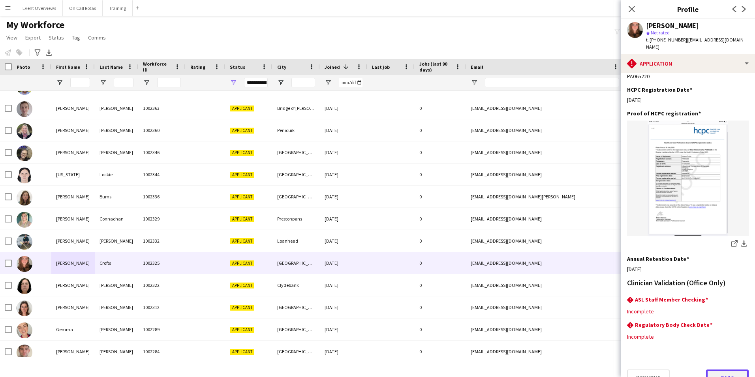
click at [721, 369] on button "Next" at bounding box center [727, 377] width 43 height 16
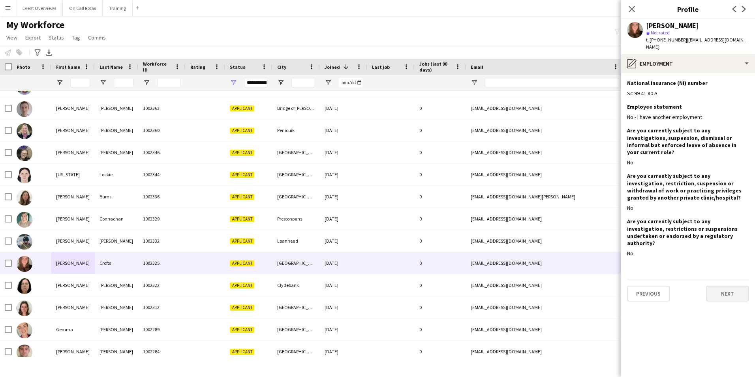
scroll to position [0, 0]
click at [722, 285] on button "Next" at bounding box center [727, 293] width 43 height 16
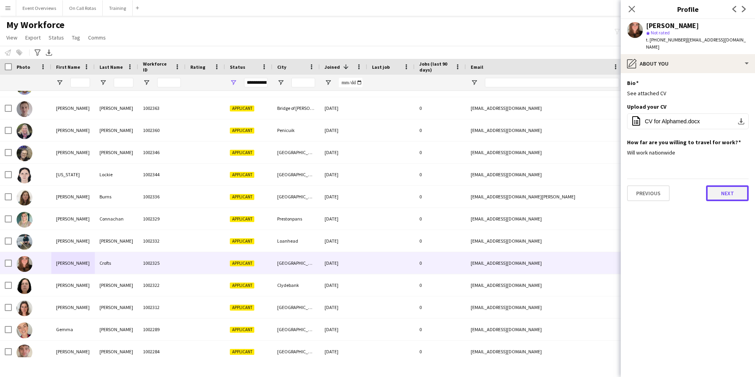
click at [725, 188] on button "Next" at bounding box center [727, 193] width 43 height 16
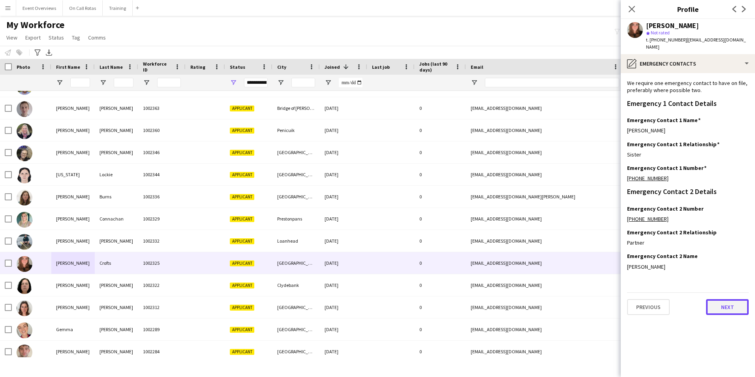
click at [720, 299] on button "Next" at bounding box center [727, 307] width 43 height 16
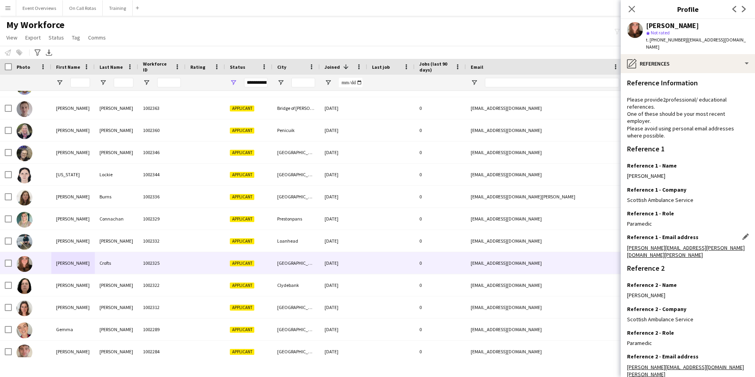
scroll to position [94, 0]
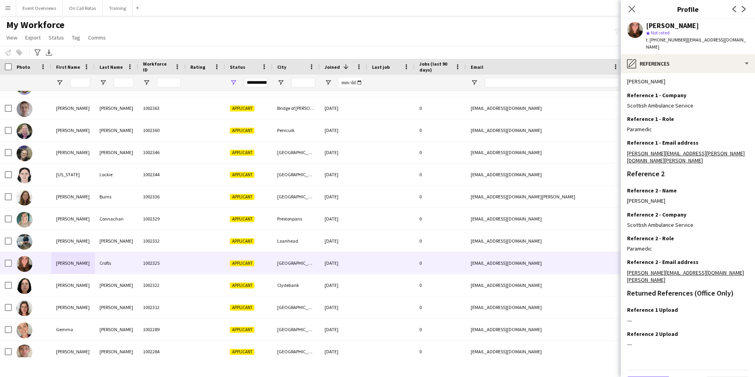
click at [644, 376] on button "Previous" at bounding box center [648, 384] width 43 height 16
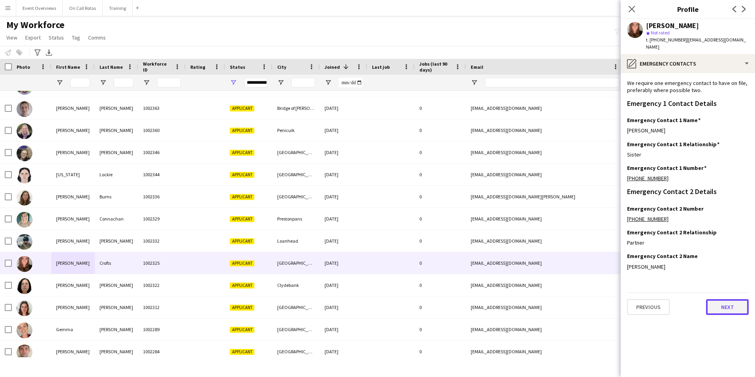
click at [725, 299] on button "Next" at bounding box center [727, 307] width 43 height 16
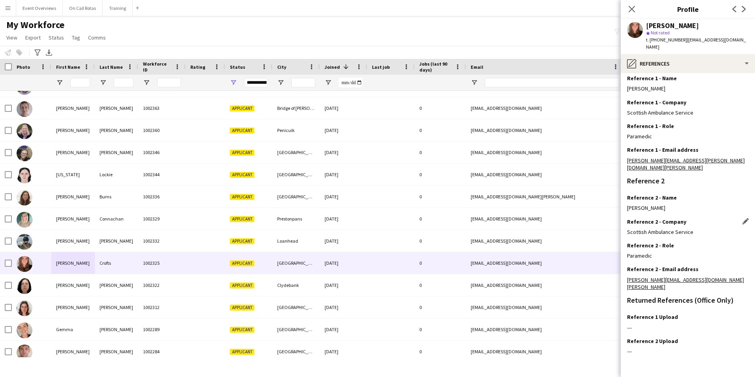
scroll to position [94, 0]
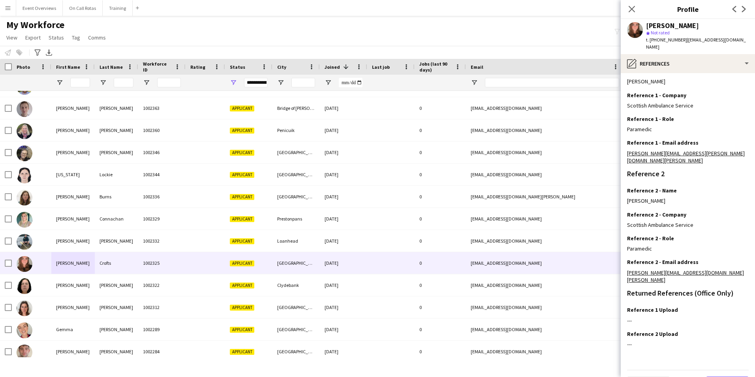
click at [710, 376] on button "Next" at bounding box center [727, 384] width 43 height 16
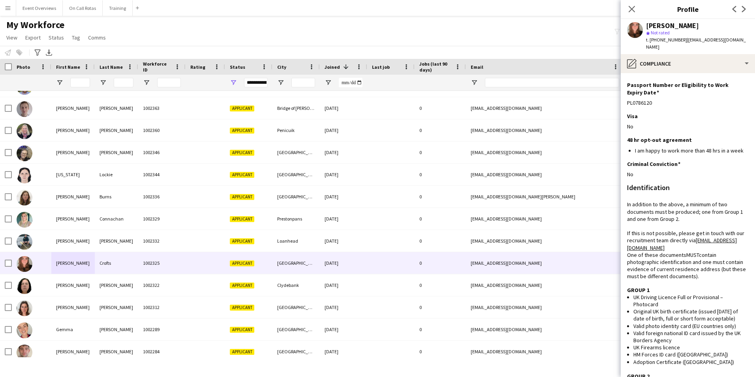
scroll to position [0, 0]
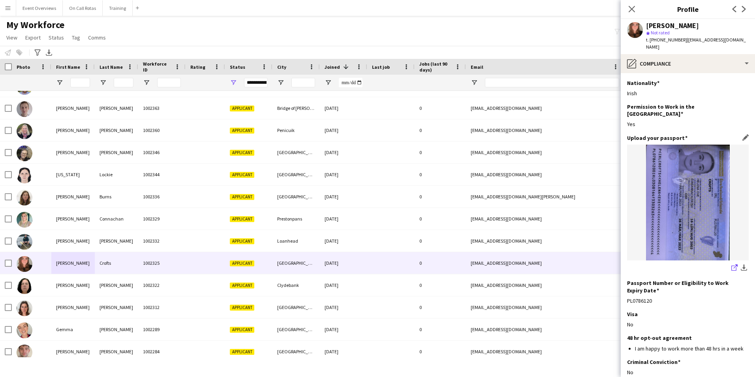
click at [731, 264] on icon "share-external-link-1" at bounding box center [734, 267] width 6 height 6
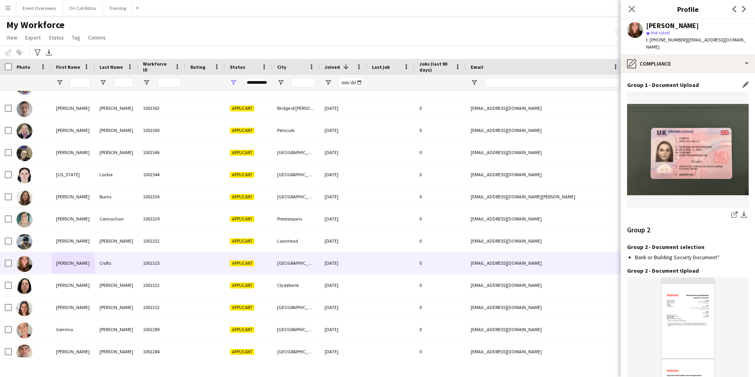
scroll to position [810, 0]
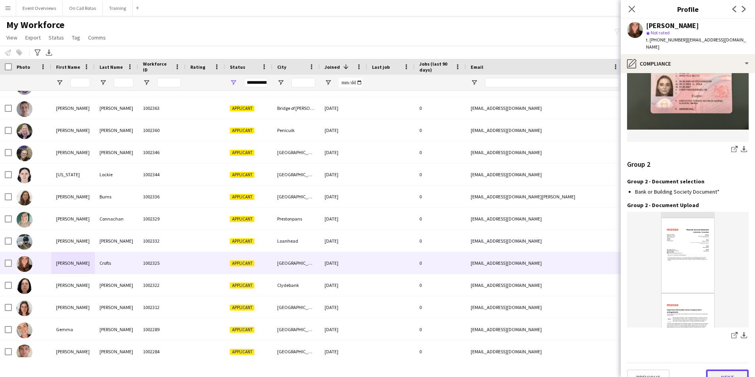
click at [718, 369] on button "Next" at bounding box center [727, 377] width 43 height 16
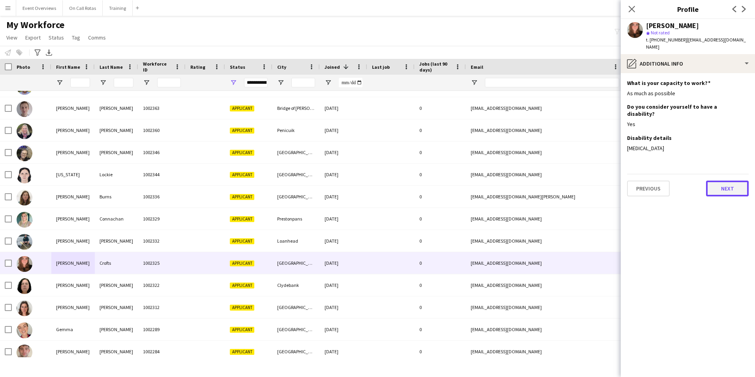
click at [721, 181] on button "Next" at bounding box center [727, 188] width 43 height 16
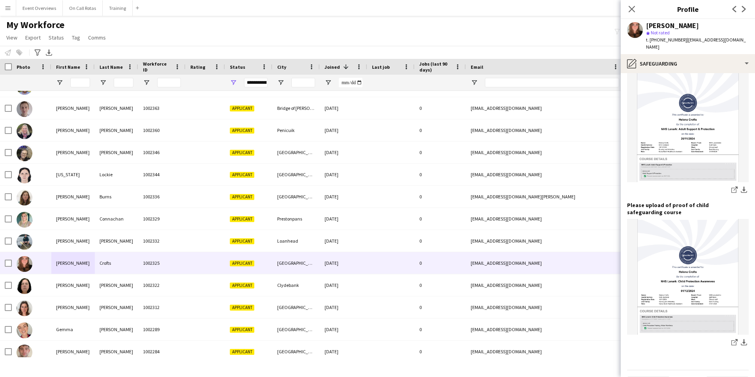
scroll to position [492, 0]
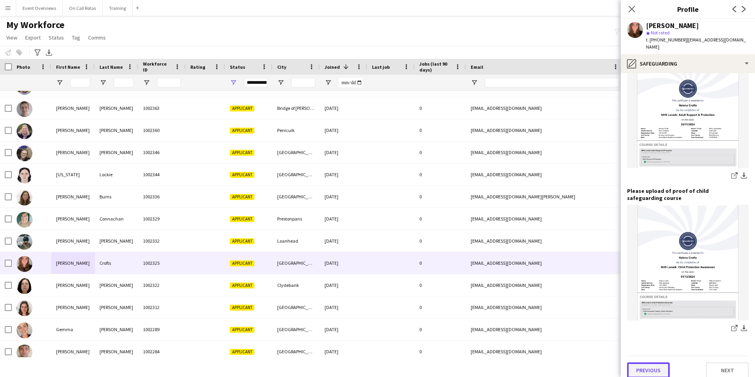
click at [650, 362] on button "Previous" at bounding box center [648, 370] width 43 height 16
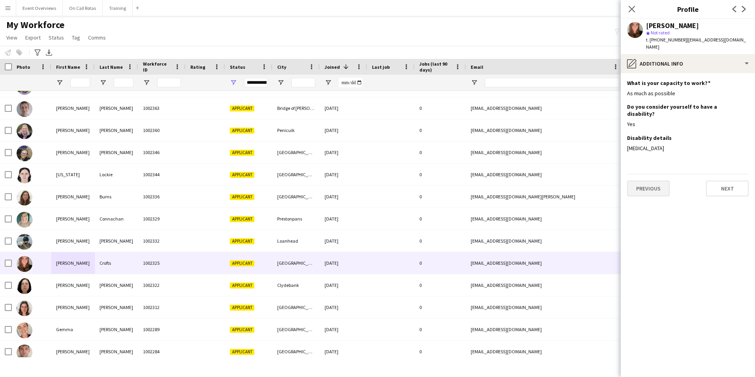
scroll to position [0, 0]
click at [651, 180] on button "Previous" at bounding box center [648, 188] width 43 height 16
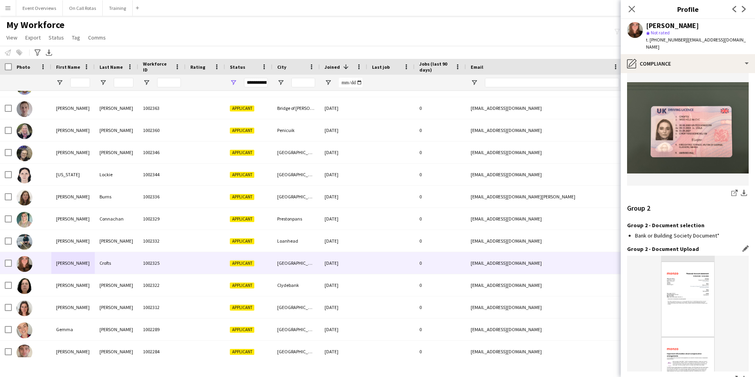
scroll to position [810, 0]
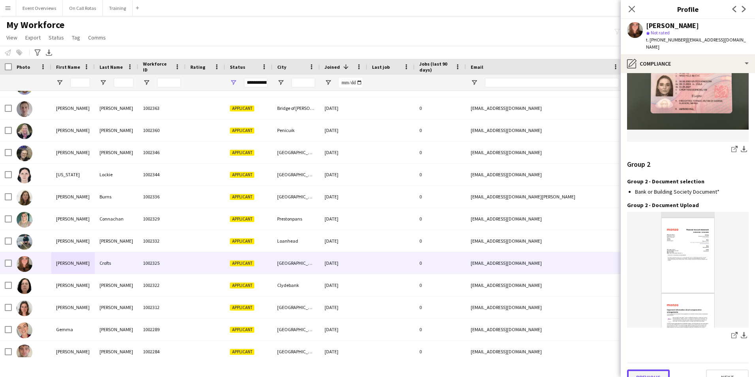
click at [650, 369] on button "Previous" at bounding box center [648, 377] width 43 height 16
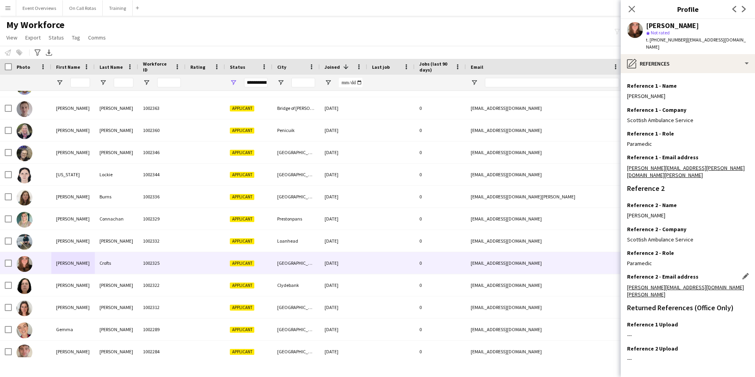
scroll to position [94, 0]
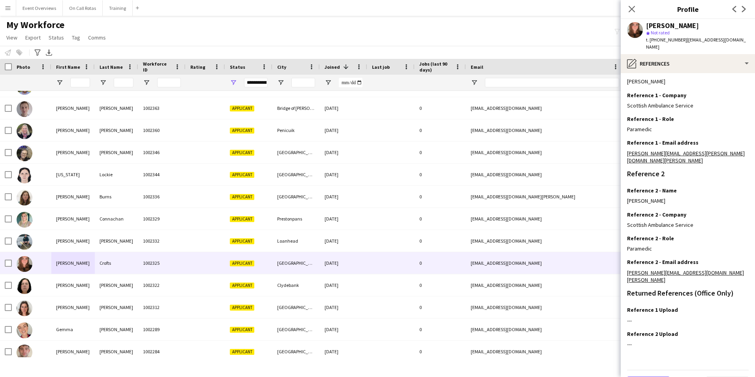
click at [651, 376] on button "Previous" at bounding box center [648, 384] width 43 height 16
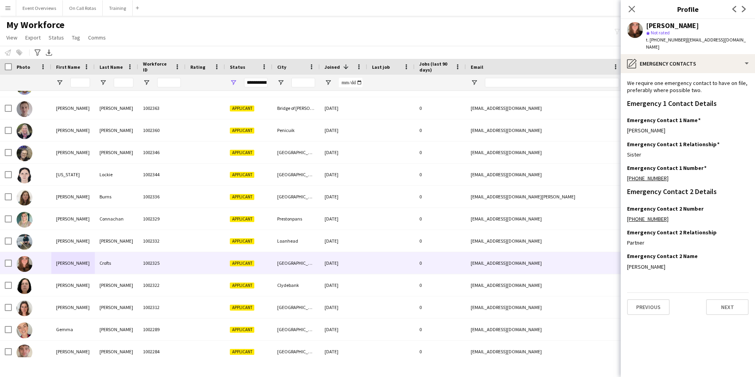
click at [656, 308] on app-section-data-types "We require one emergency contact to have on file, preferably where possible two…" at bounding box center [688, 225] width 134 height 304
click at [656, 303] on button "Previous" at bounding box center [648, 307] width 43 height 16
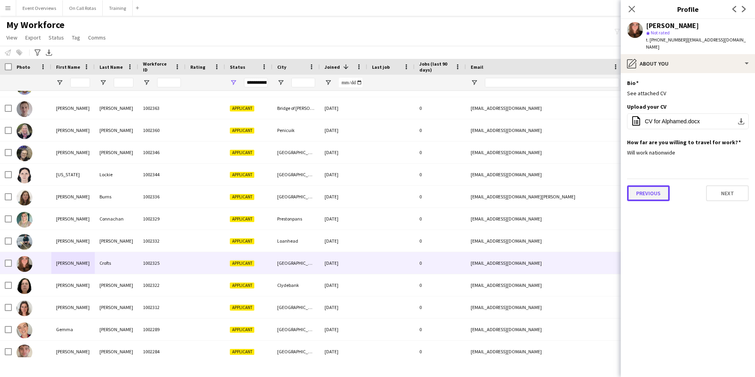
click at [650, 185] on button "Previous" at bounding box center [648, 193] width 43 height 16
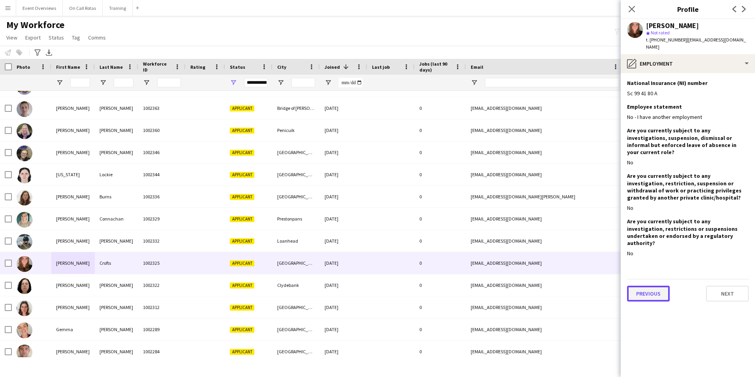
click at [648, 285] on button "Previous" at bounding box center [648, 293] width 43 height 16
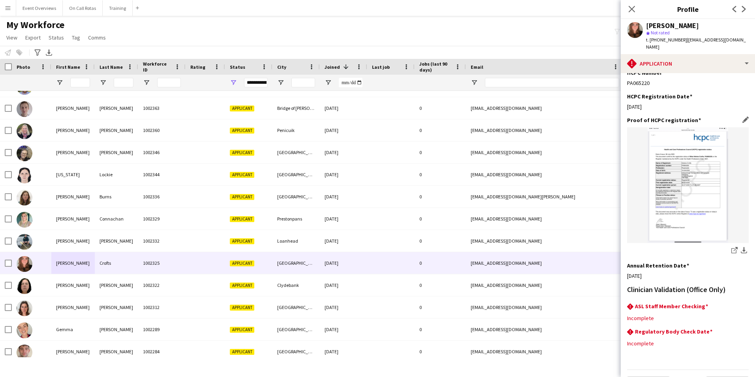
scroll to position [195, 0]
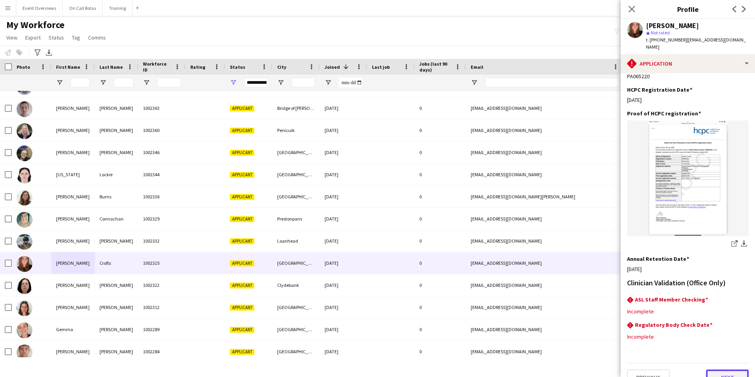
click at [715, 369] on button "Next" at bounding box center [727, 377] width 43 height 16
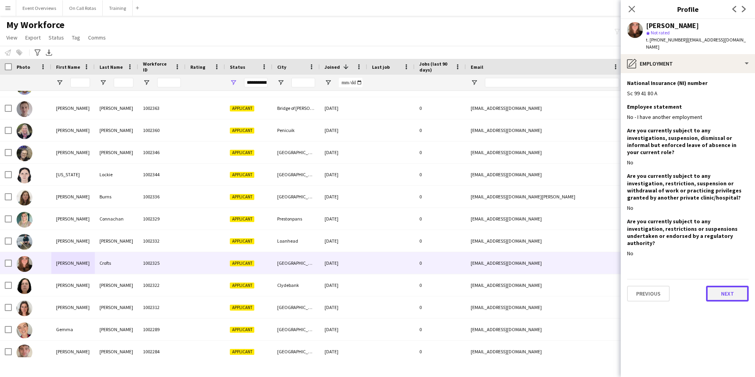
click at [723, 285] on button "Next" at bounding box center [727, 293] width 43 height 16
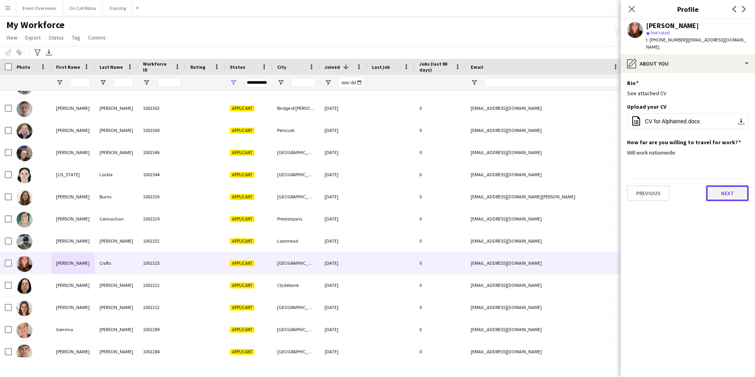
click at [720, 185] on button "Next" at bounding box center [727, 193] width 43 height 16
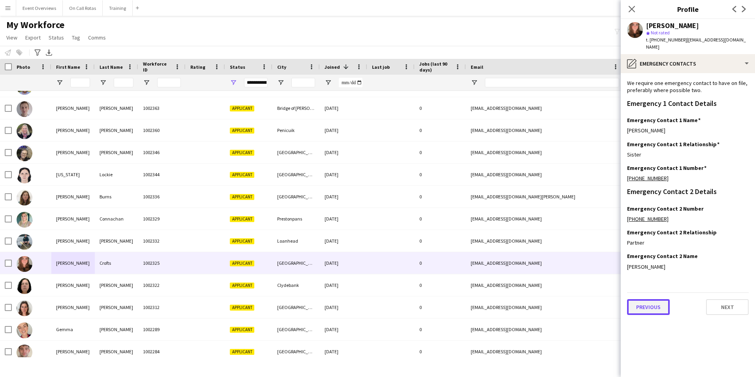
click at [658, 299] on button "Previous" at bounding box center [648, 307] width 43 height 16
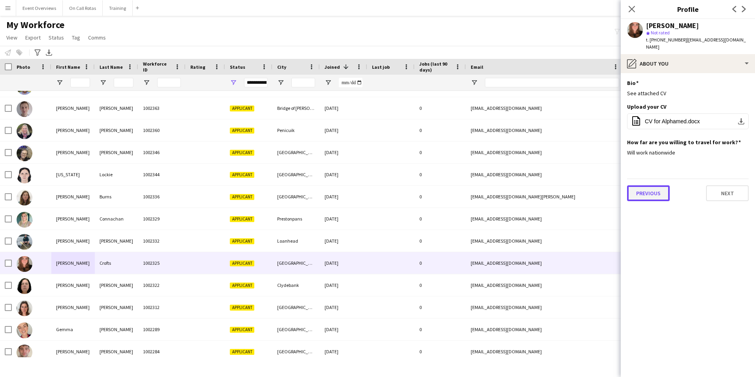
click at [655, 193] on button "Previous" at bounding box center [648, 193] width 43 height 16
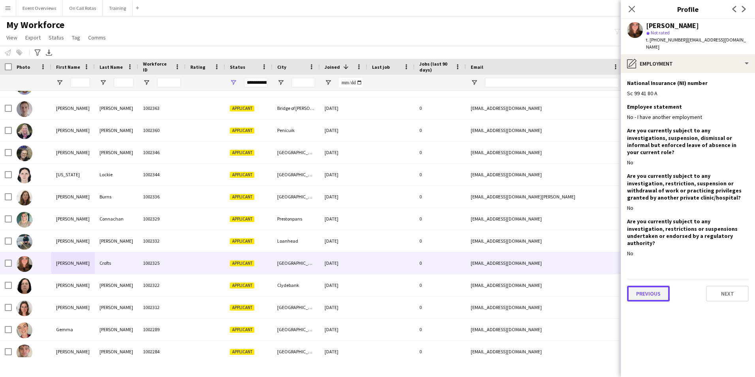
click at [652, 285] on button "Previous" at bounding box center [648, 293] width 43 height 16
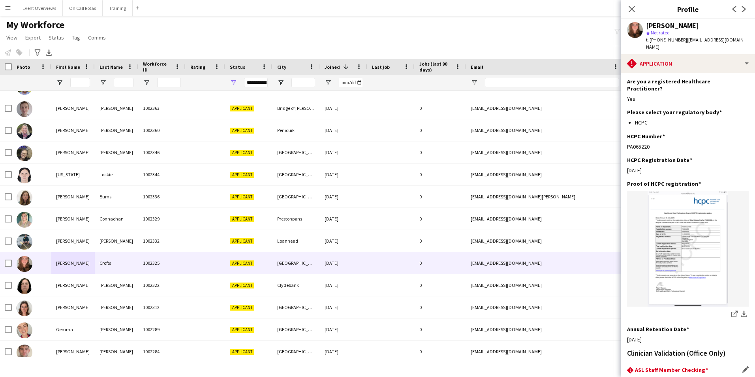
scroll to position [195, 0]
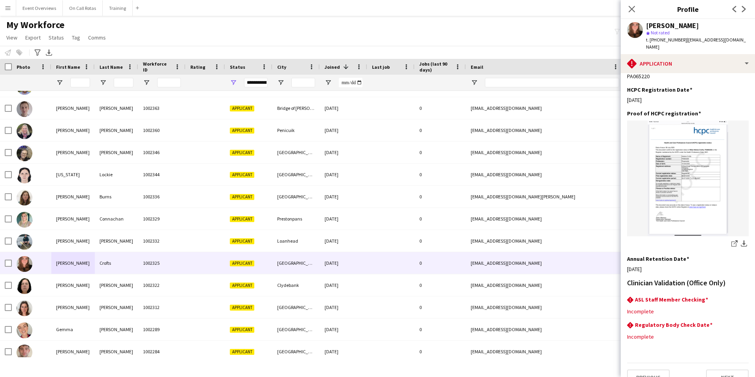
click at [655, 362] on div "Previous Next" at bounding box center [688, 373] width 122 height 23
click at [655, 369] on button "Previous" at bounding box center [648, 377] width 43 height 16
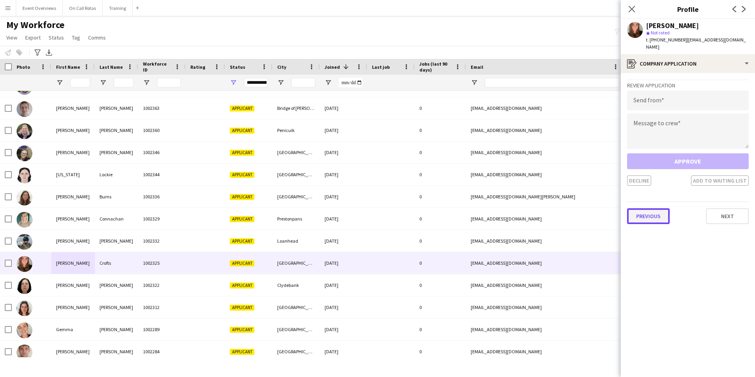
click at [657, 209] on button "Previous" at bounding box center [648, 216] width 43 height 16
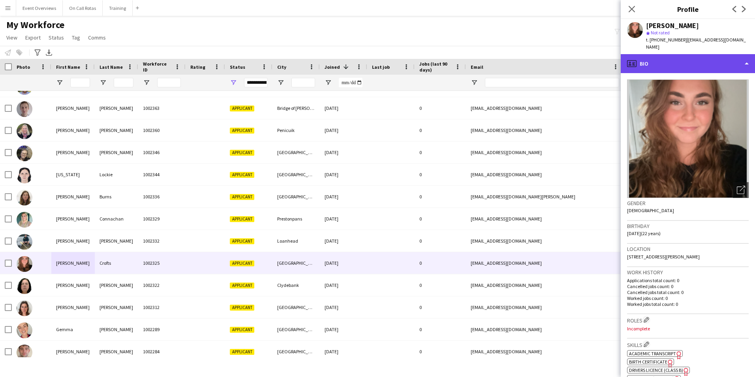
click at [665, 54] on div "profile Bio" at bounding box center [688, 63] width 134 height 19
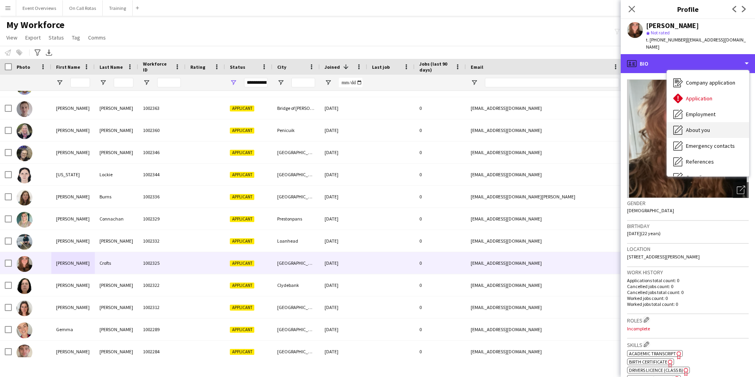
scroll to position [39, 0]
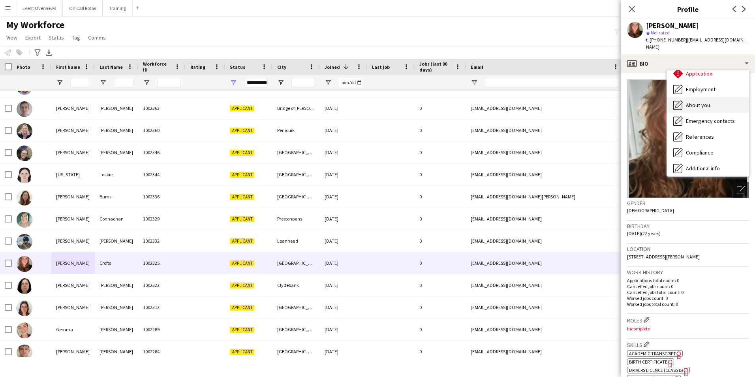
click at [702, 101] on span "About you" at bounding box center [698, 104] width 24 height 7
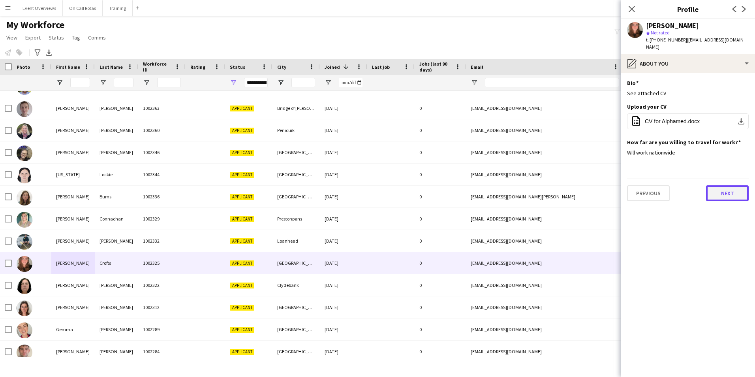
click at [732, 185] on button "Next" at bounding box center [727, 193] width 43 height 16
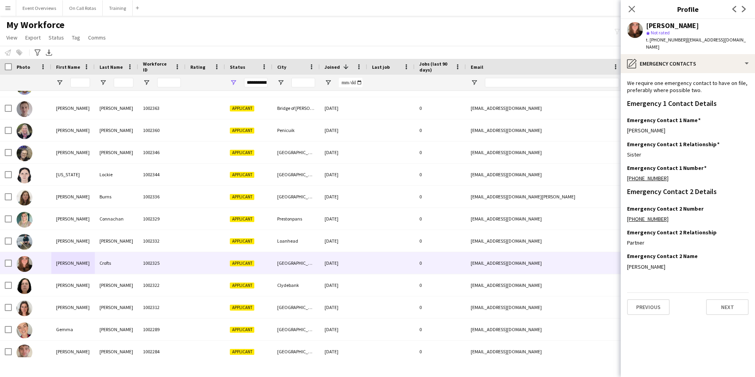
click at [738, 311] on app-section-data-types "We require one emergency contact to have on file, preferably where possible two…" at bounding box center [688, 225] width 134 height 304
click at [733, 300] on button "Next" at bounding box center [727, 307] width 43 height 16
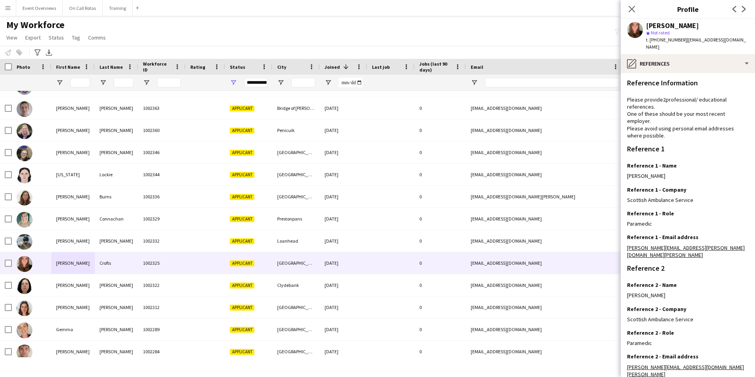
scroll to position [94, 0]
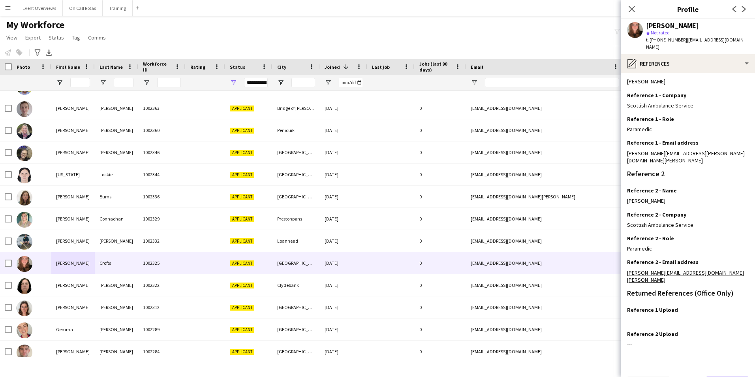
click at [725, 376] on button "Next" at bounding box center [727, 384] width 43 height 16
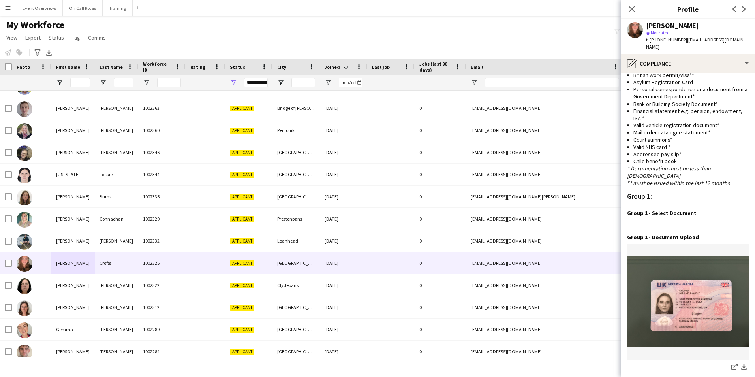
scroll to position [810, 0]
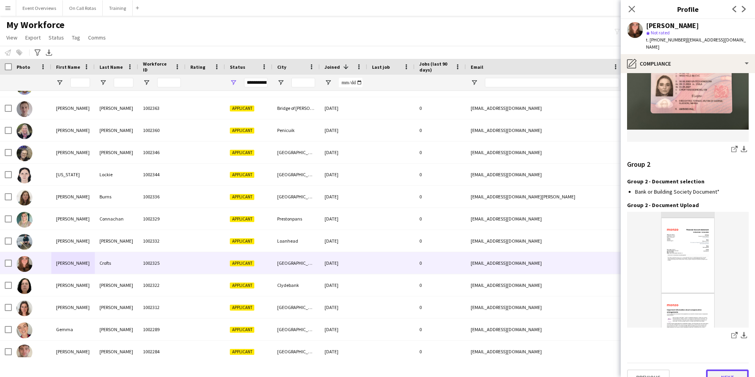
click at [723, 369] on button "Next" at bounding box center [727, 377] width 43 height 16
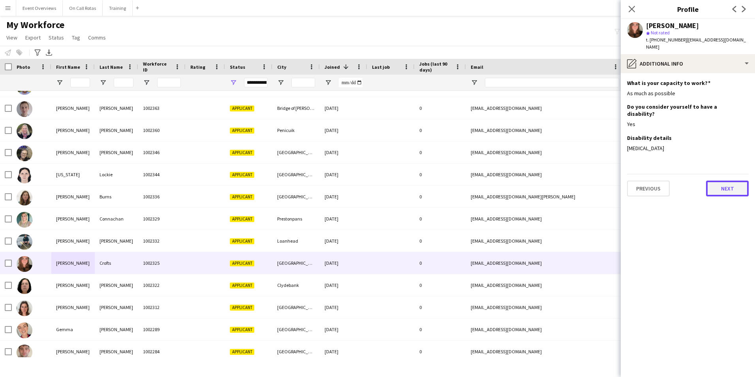
click at [728, 180] on button "Next" at bounding box center [727, 188] width 43 height 16
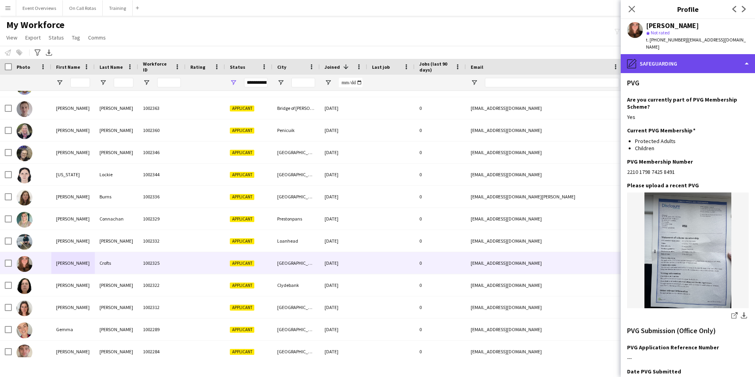
click at [698, 54] on div "pencil4 Safeguarding" at bounding box center [688, 63] width 134 height 19
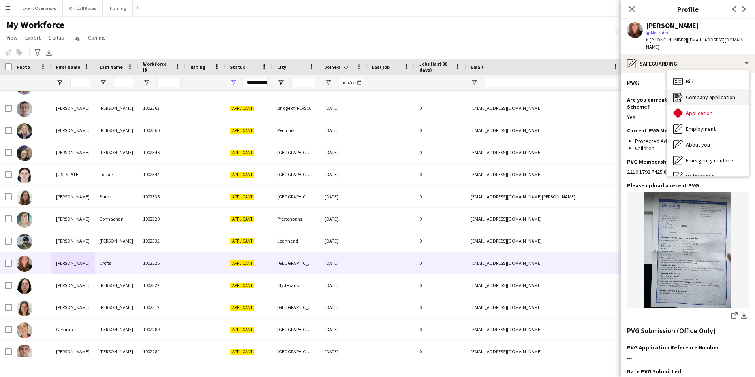
click at [706, 94] on span "Company application" at bounding box center [710, 97] width 49 height 7
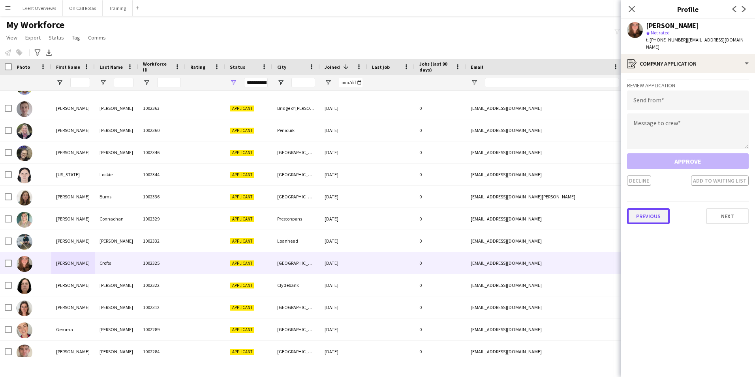
click at [646, 214] on button "Previous" at bounding box center [648, 216] width 43 height 16
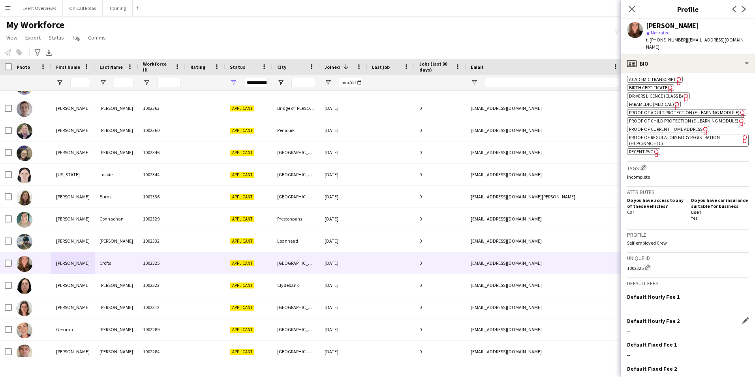
scroll to position [234, 0]
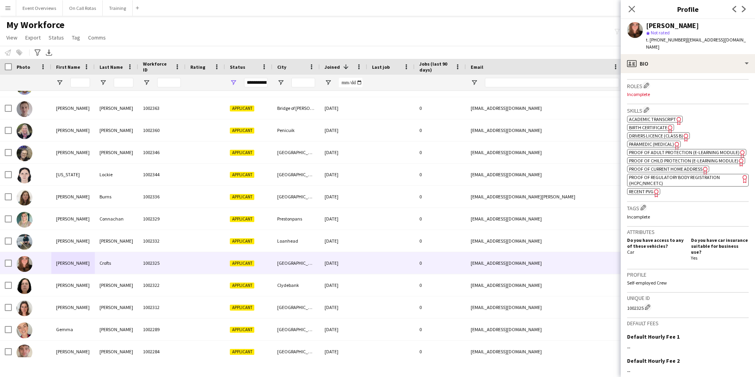
click at [653, 107] on h3 "Skills Edit crew company skills" at bounding box center [688, 110] width 122 height 8
click at [653, 116] on span "Academic Transcript" at bounding box center [652, 119] width 47 height 6
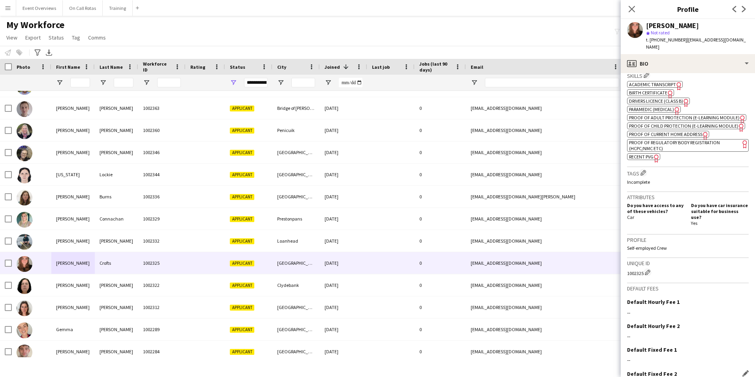
scroll to position [313, 0]
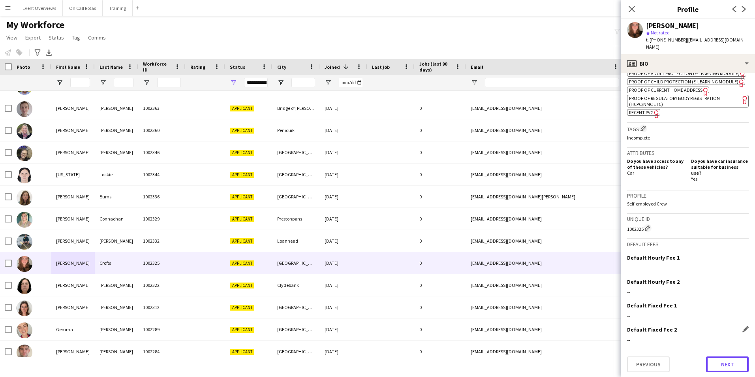
click at [716, 365] on button "Next" at bounding box center [727, 364] width 43 height 16
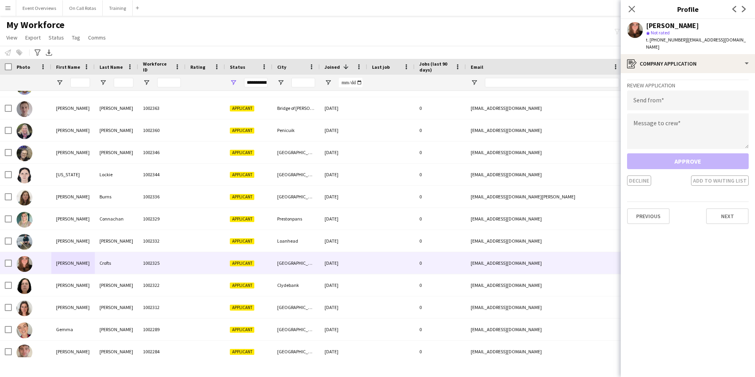
click at [725, 224] on app-crew-profile-application "Review Application Send from Message to crew Approve Decline Add to waiting lis…" at bounding box center [688, 225] width 134 height 304
click at [715, 208] on button "Next" at bounding box center [727, 216] width 43 height 16
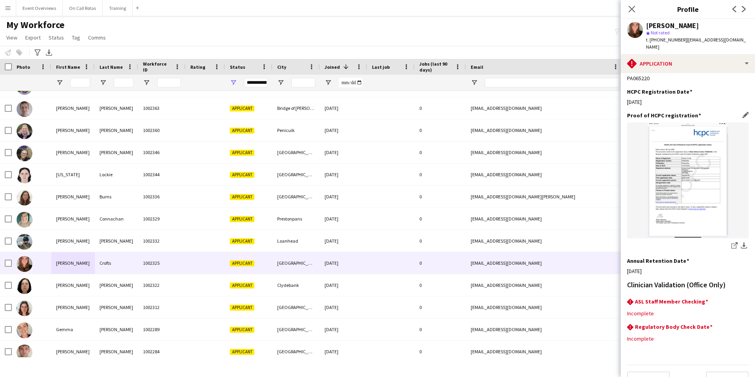
scroll to position [195, 0]
click at [732, 369] on button "Next" at bounding box center [727, 377] width 43 height 16
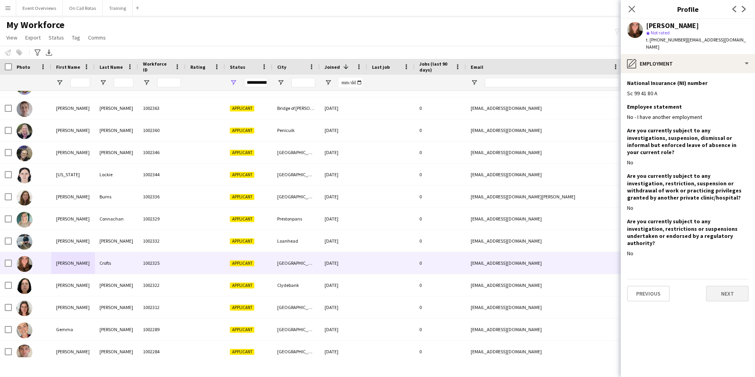
scroll to position [0, 0]
click at [722, 285] on button "Next" at bounding box center [727, 293] width 43 height 16
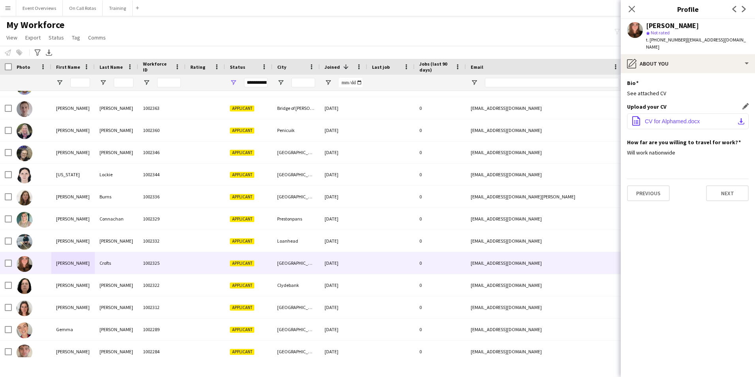
click at [676, 113] on button "office-file-sheet CV for Alphamed.docx download-bottom" at bounding box center [688, 121] width 122 height 16
click at [732, 186] on button "Next" at bounding box center [727, 193] width 43 height 16
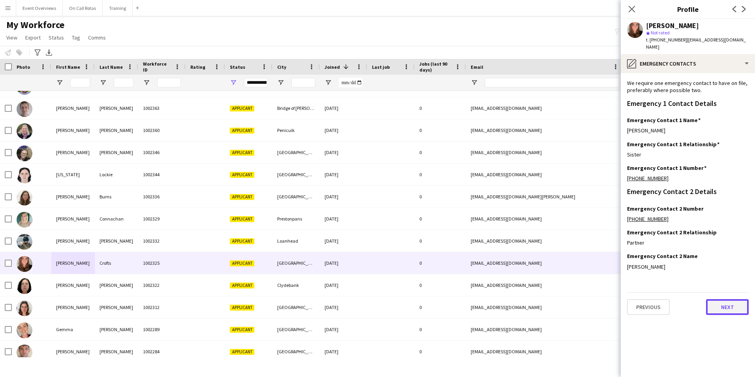
click at [724, 303] on button "Next" at bounding box center [727, 307] width 43 height 16
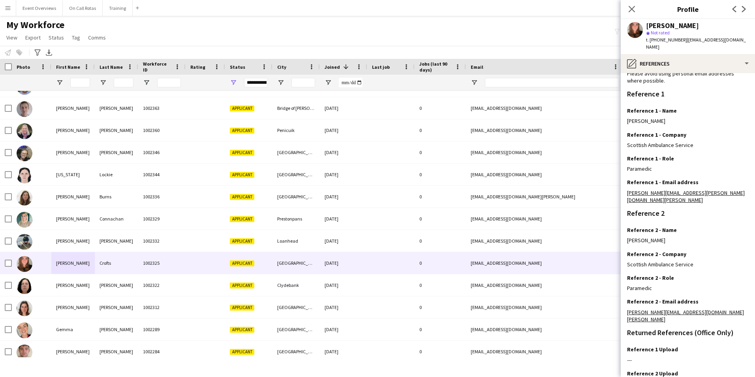
scroll to position [94, 0]
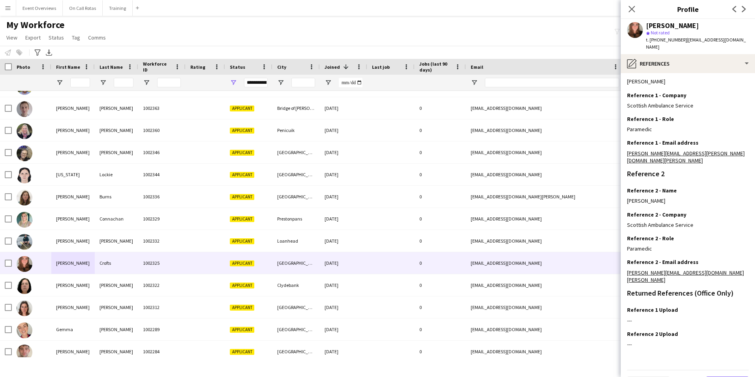
click at [719, 376] on button "Next" at bounding box center [727, 384] width 43 height 16
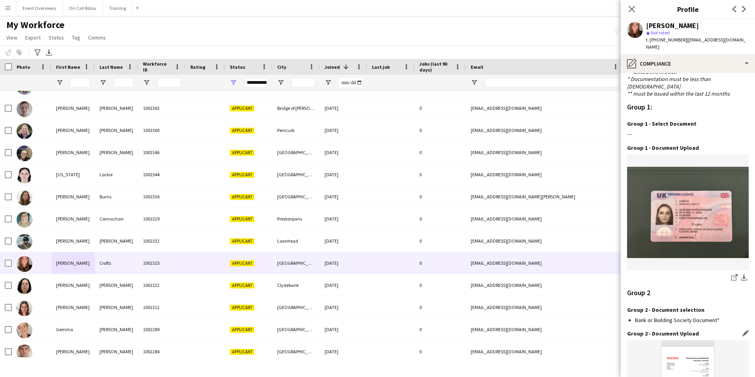
scroll to position [810, 0]
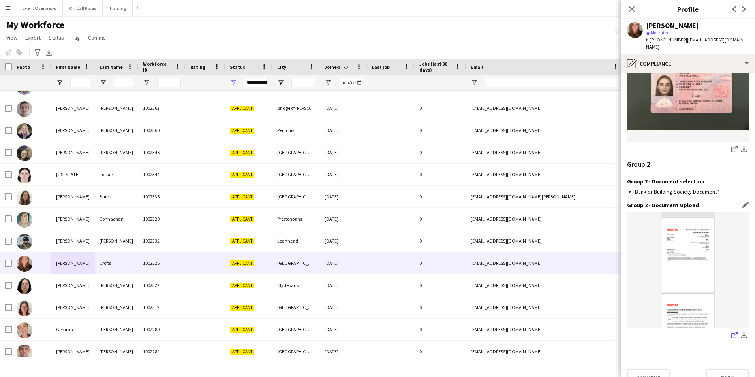
click at [734, 332] on icon at bounding box center [736, 334] width 4 height 4
click at [691, 43] on div "t. +447872309338 | helenacrofts1@outlook.com" at bounding box center [697, 43] width 103 height 14
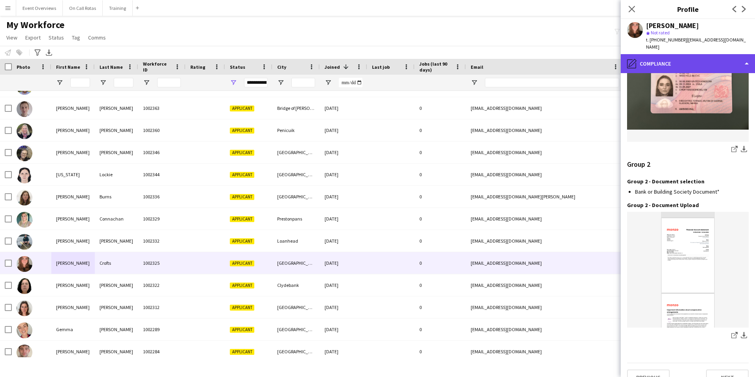
click at [694, 54] on div "pencil4 Compliance" at bounding box center [688, 63] width 134 height 19
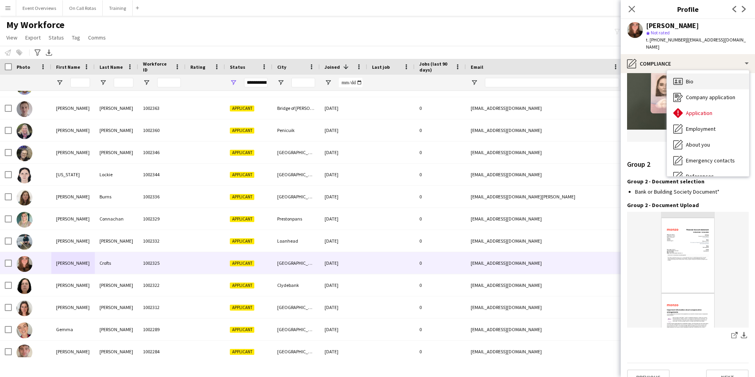
click at [710, 73] on div "Bio Bio" at bounding box center [708, 81] width 82 height 16
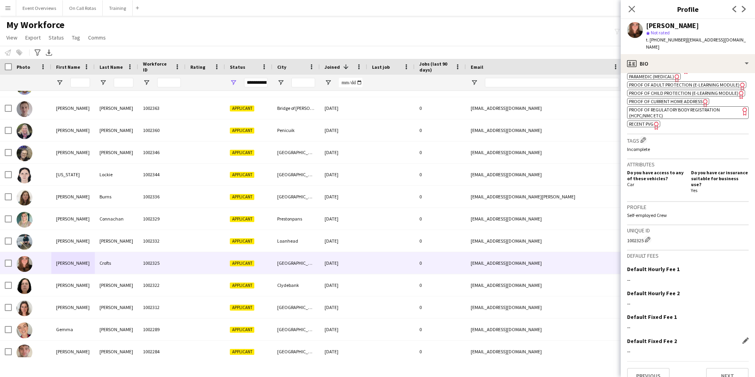
scroll to position [313, 0]
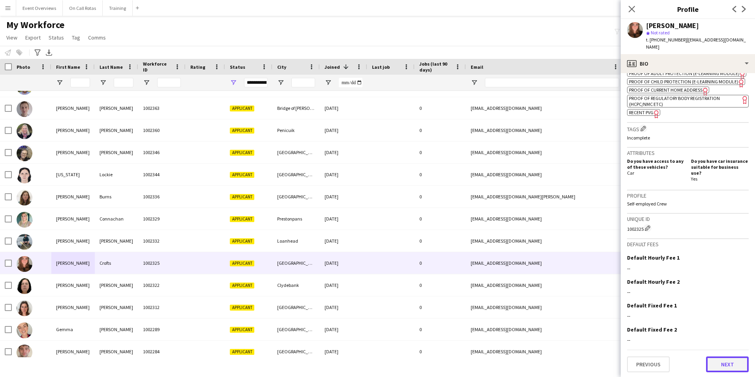
click at [734, 366] on button "Next" at bounding box center [727, 364] width 43 height 16
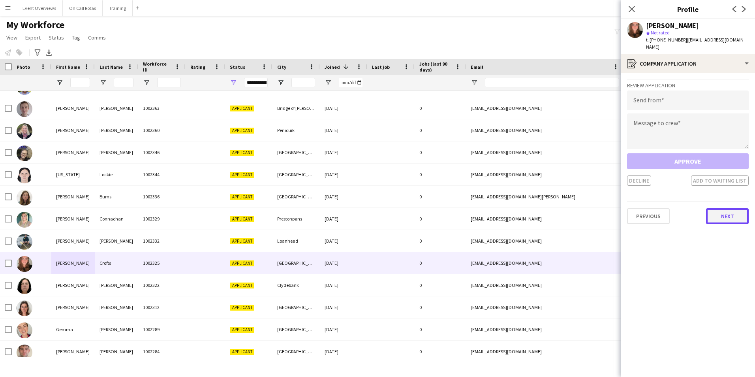
click at [727, 214] on button "Next" at bounding box center [727, 216] width 43 height 16
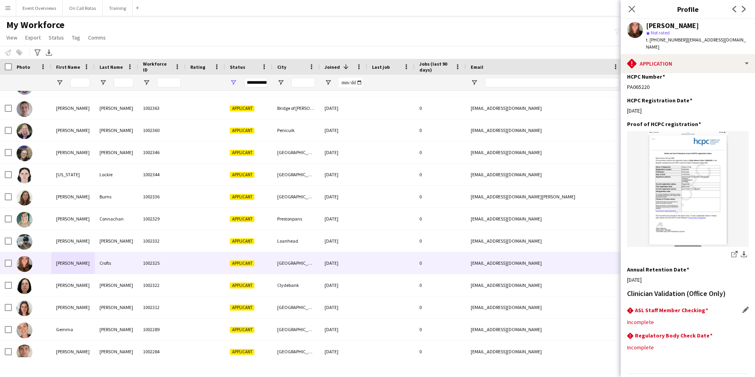
scroll to position [195, 0]
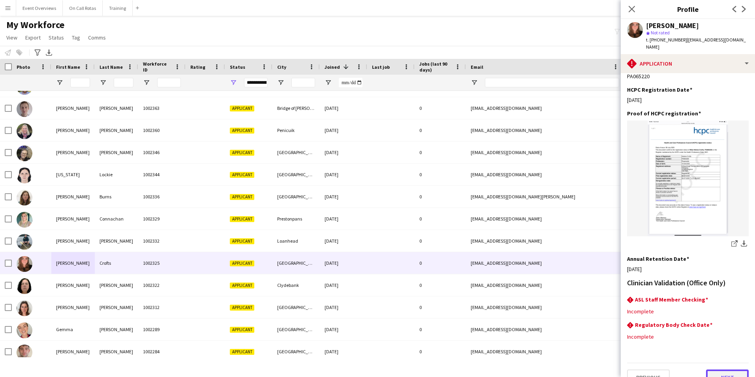
click at [717, 369] on button "Next" at bounding box center [727, 377] width 43 height 16
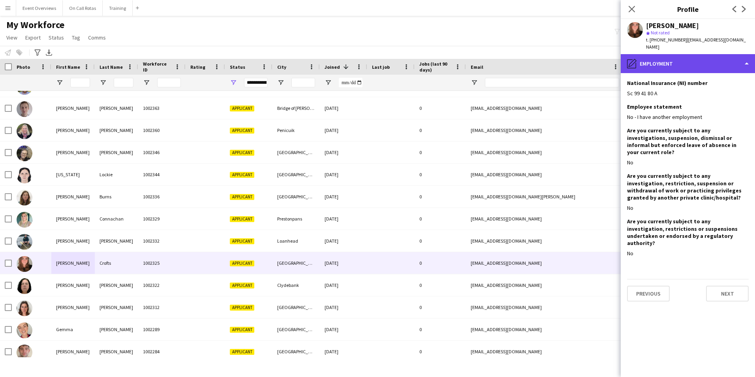
click at [688, 54] on div "pencil4 Employment" at bounding box center [688, 63] width 134 height 19
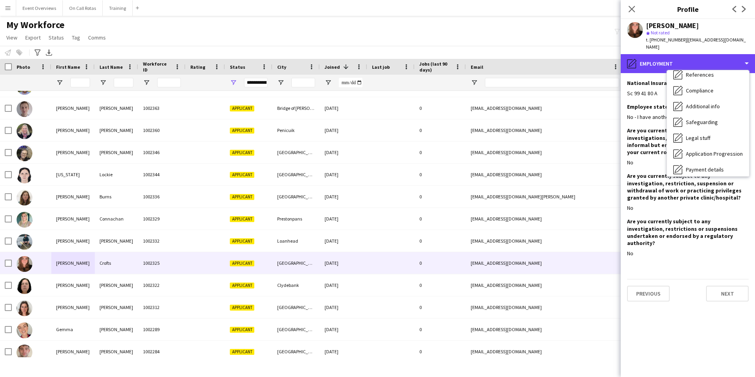
scroll to position [137, 0]
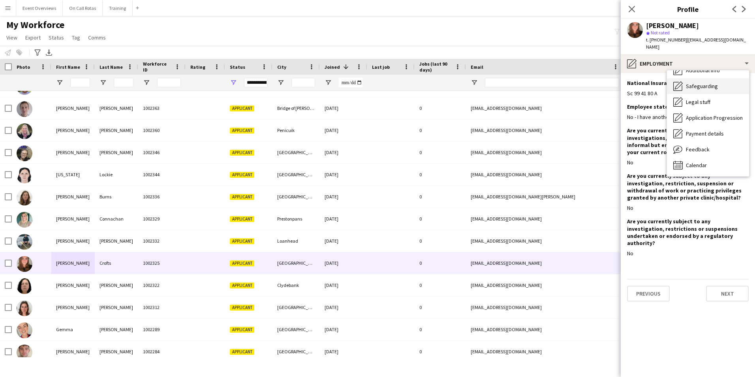
click at [686, 83] on span "Safeguarding" at bounding box center [702, 86] width 32 height 7
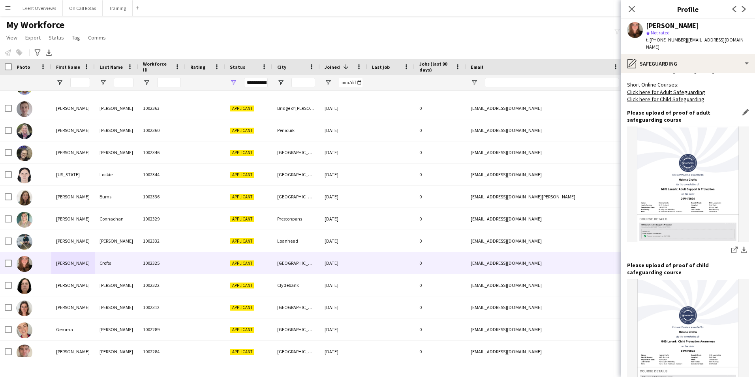
scroll to position [492, 0]
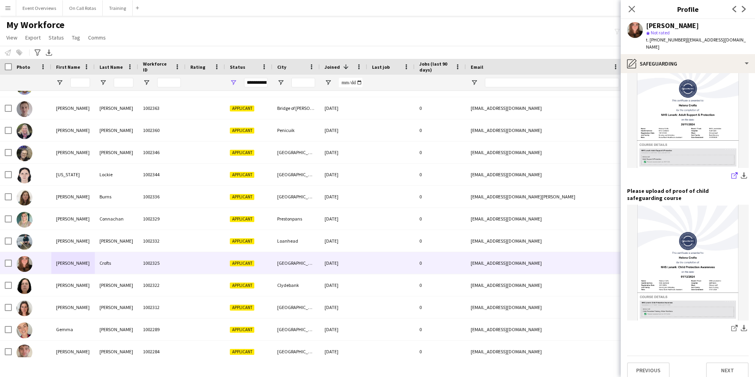
click at [731, 172] on icon "share-external-link-1" at bounding box center [734, 175] width 6 height 6
click at [731, 326] on icon at bounding box center [733, 328] width 5 height 5
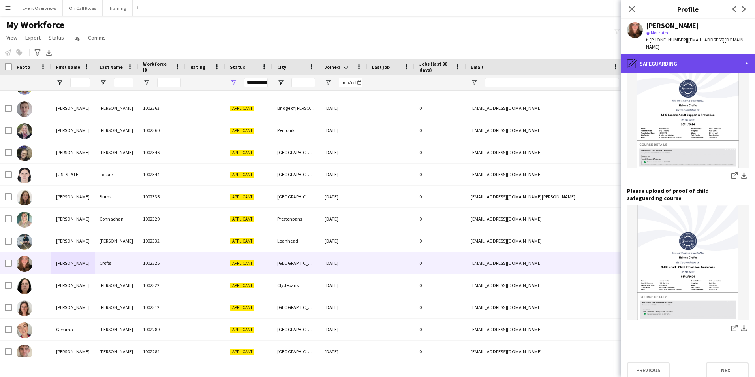
click at [665, 59] on div "pencil4 Safeguarding" at bounding box center [688, 63] width 134 height 19
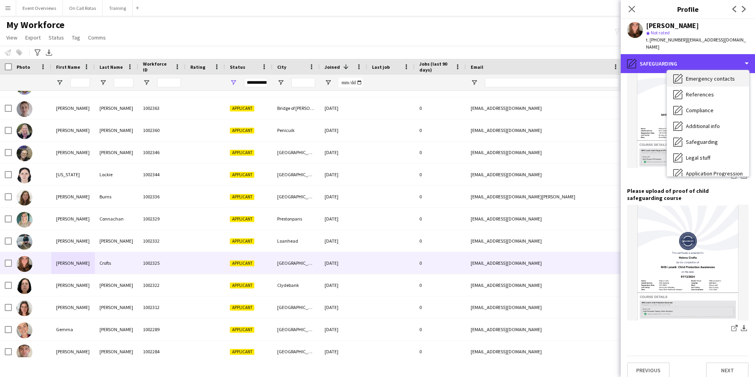
scroll to position [0, 0]
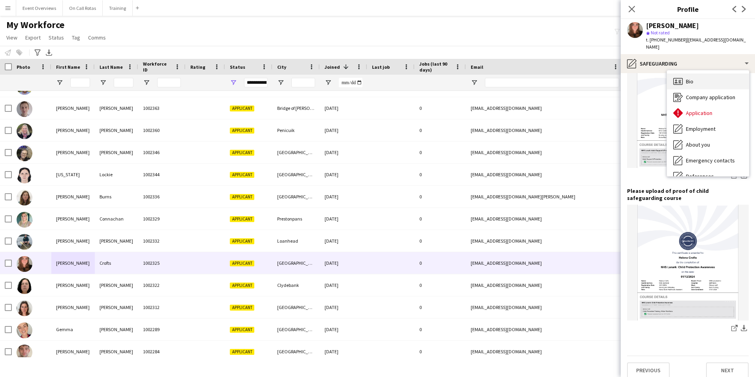
click at [700, 73] on div "Bio Bio" at bounding box center [708, 81] width 82 height 16
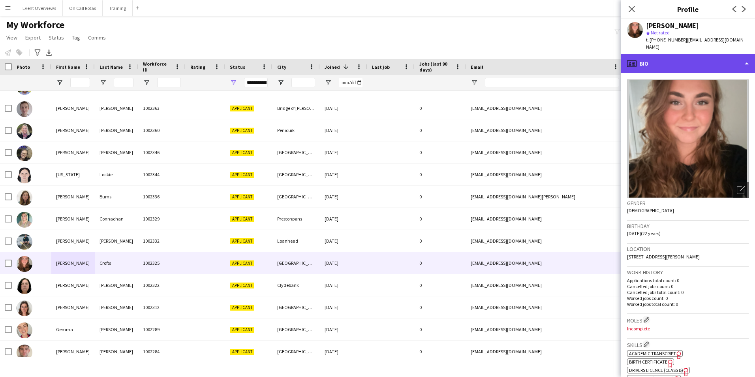
click at [688, 54] on div "profile Bio" at bounding box center [688, 63] width 134 height 19
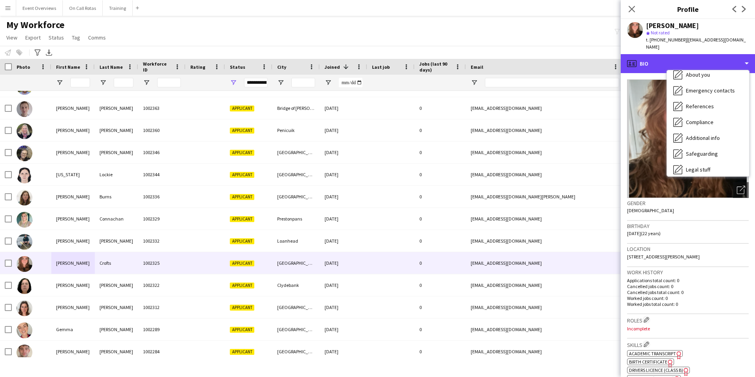
scroll to position [137, 0]
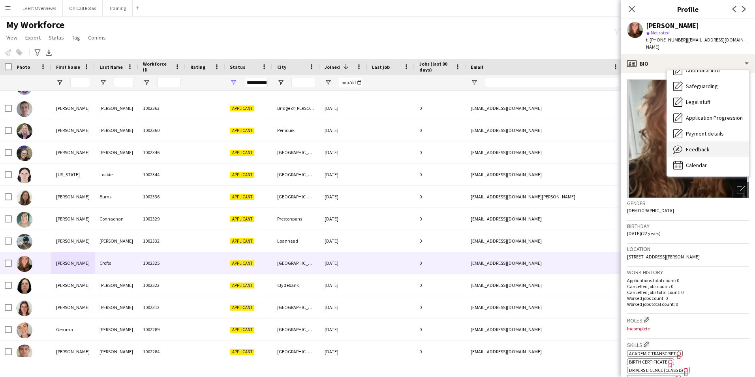
click at [698, 146] on span "Feedback" at bounding box center [698, 149] width 24 height 7
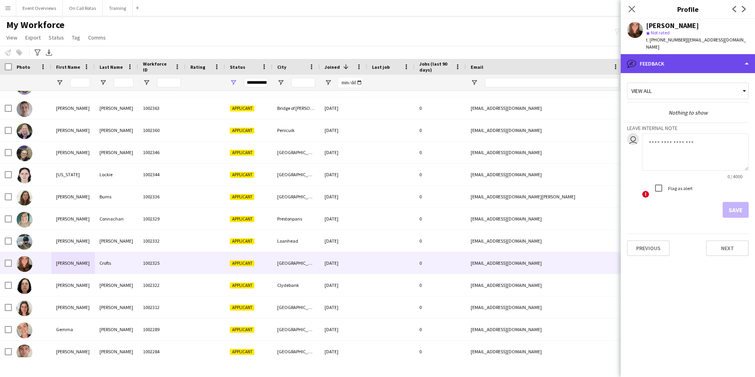
click at [684, 56] on div "bubble-pencil Feedback" at bounding box center [688, 63] width 134 height 19
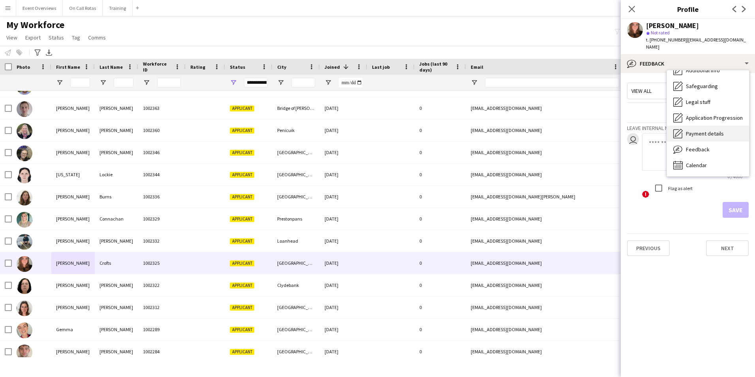
click at [701, 130] on span "Payment details" at bounding box center [705, 133] width 38 height 7
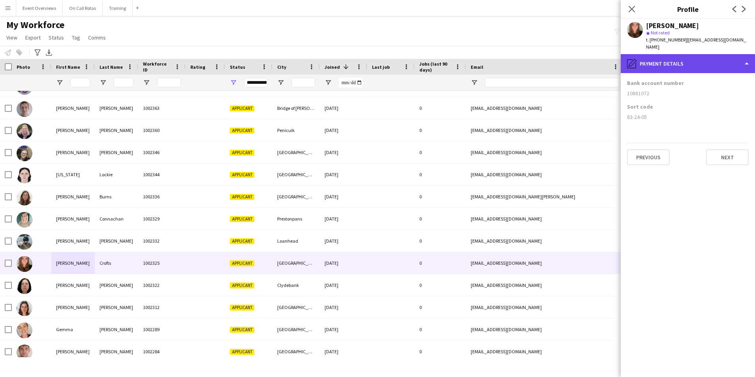
click at [670, 60] on div "pencil4 Payment details" at bounding box center [688, 63] width 134 height 19
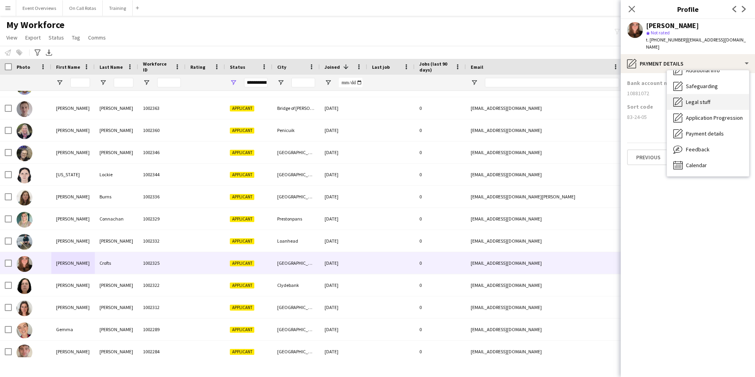
click at [695, 94] on div "Legal stuff Legal stuff" at bounding box center [708, 102] width 82 height 16
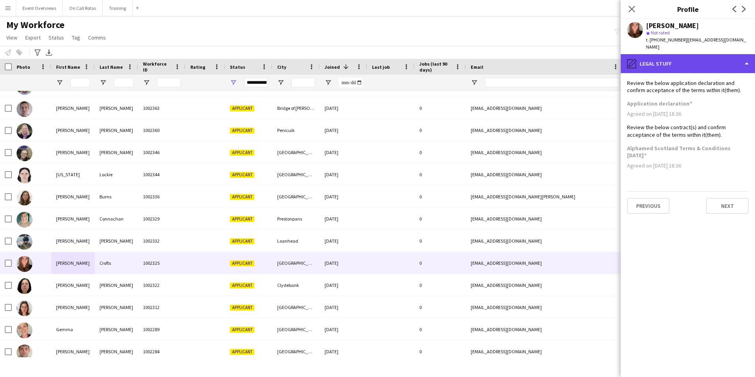
click at [674, 57] on div "pencil4 Legal stuff" at bounding box center [688, 63] width 134 height 19
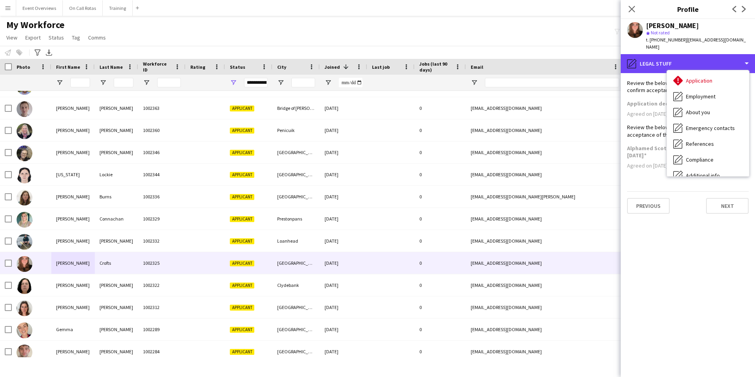
scroll to position [0, 0]
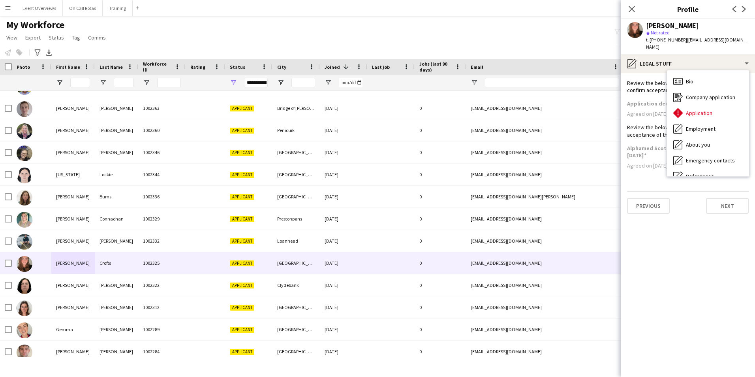
click at [691, 78] on span "Bio" at bounding box center [690, 81] width 8 height 7
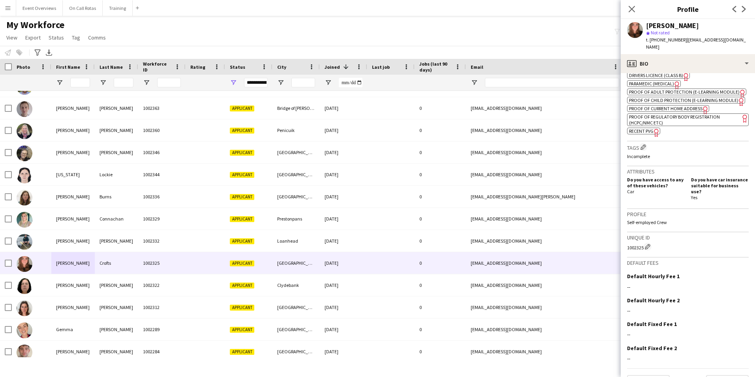
scroll to position [313, 0]
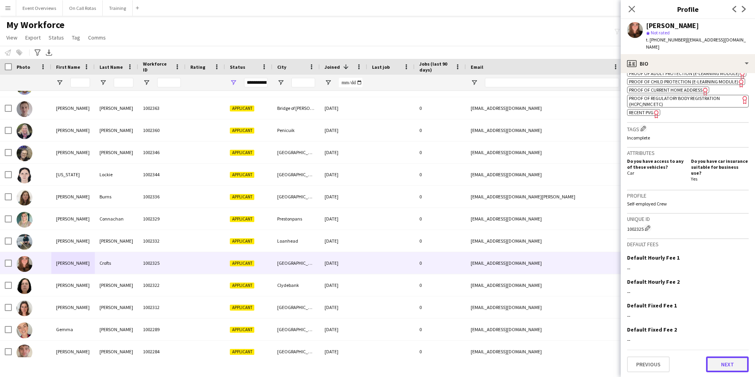
click at [723, 362] on button "Next" at bounding box center [727, 364] width 43 height 16
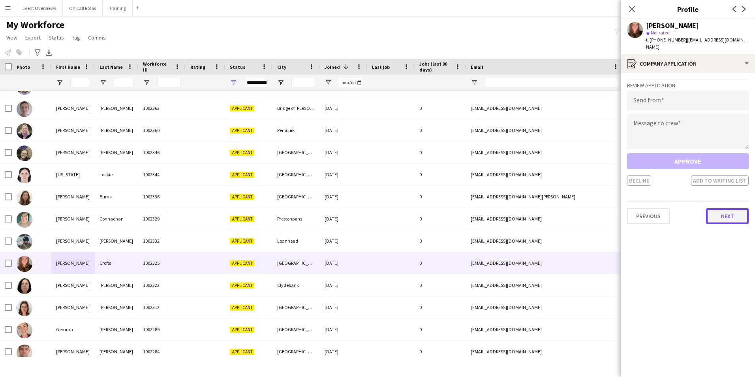
click at [736, 216] on button "Next" at bounding box center [727, 216] width 43 height 16
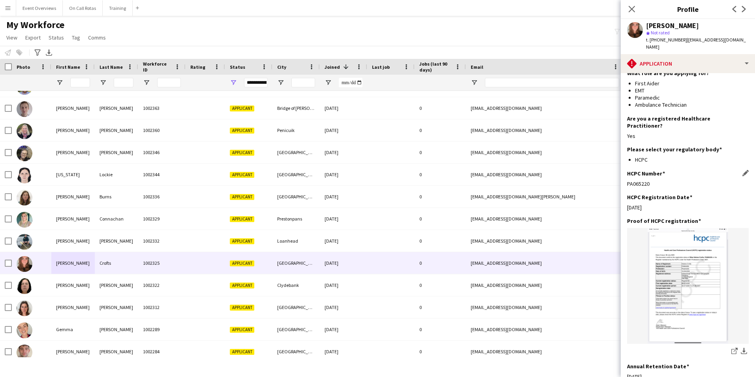
scroll to position [195, 0]
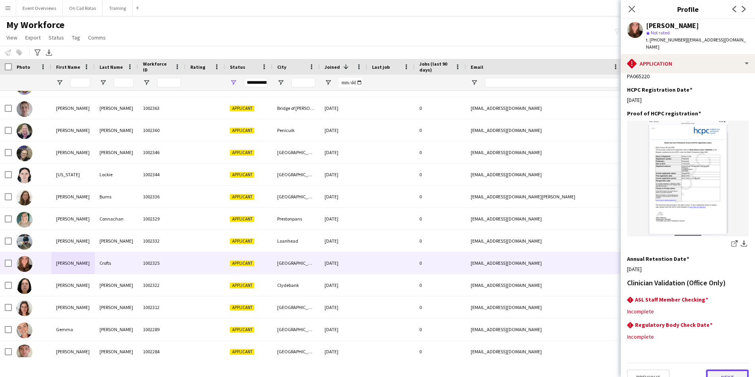
click at [712, 369] on button "Next" at bounding box center [727, 377] width 43 height 16
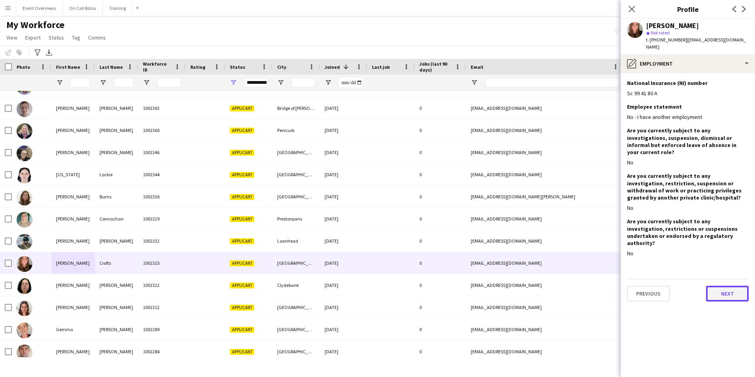
click at [725, 285] on button "Next" at bounding box center [727, 293] width 43 height 16
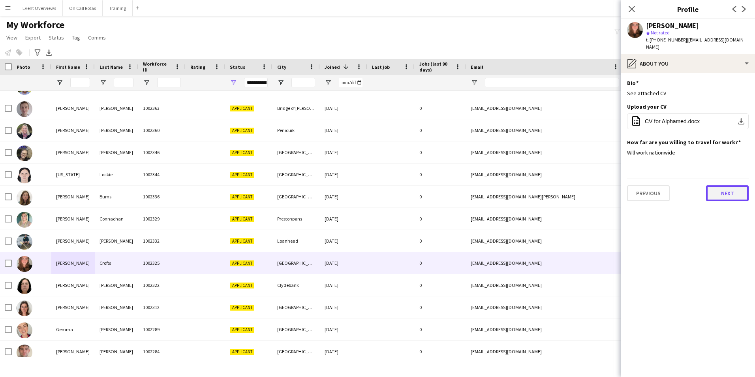
click at [730, 187] on button "Next" at bounding box center [727, 193] width 43 height 16
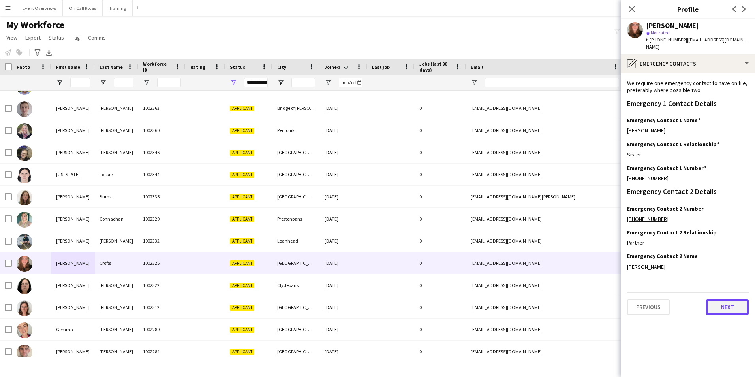
click at [724, 306] on button "Next" at bounding box center [727, 307] width 43 height 16
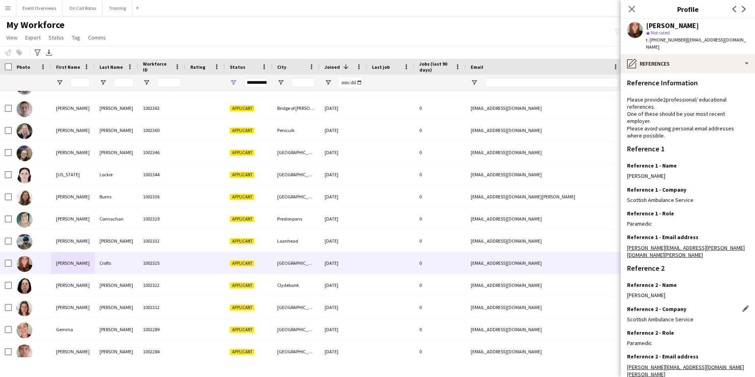
scroll to position [94, 0]
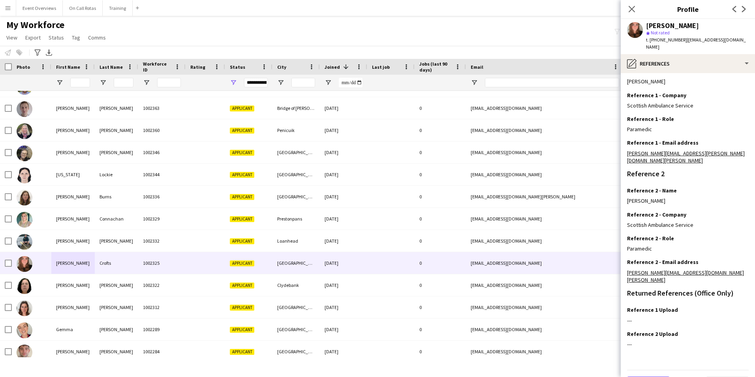
click at [648, 376] on button "Previous" at bounding box center [648, 384] width 43 height 16
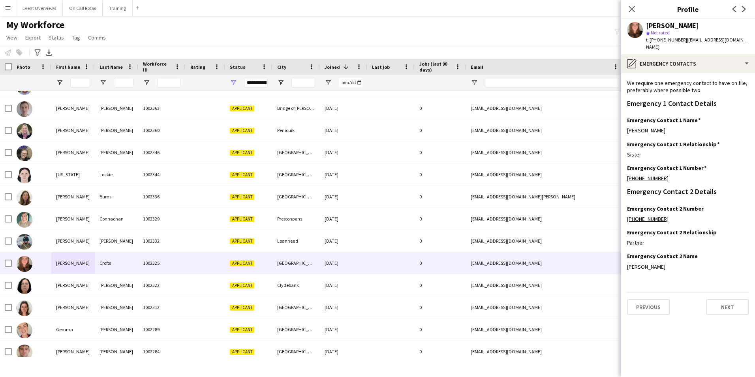
click at [627, 8] on div "Close pop-in" at bounding box center [632, 9] width 22 height 18
click at [729, 299] on button "Next" at bounding box center [727, 307] width 43 height 16
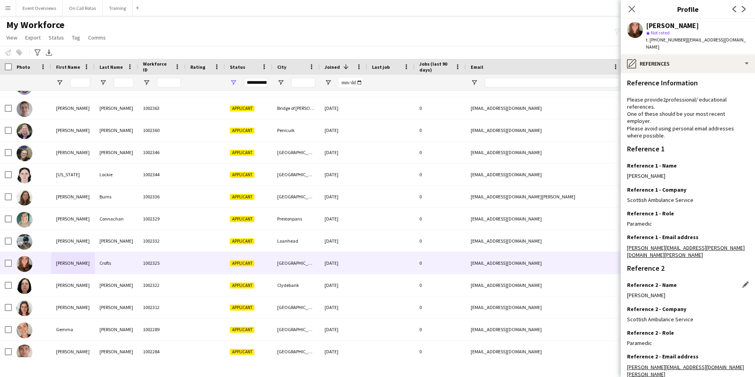
scroll to position [94, 0]
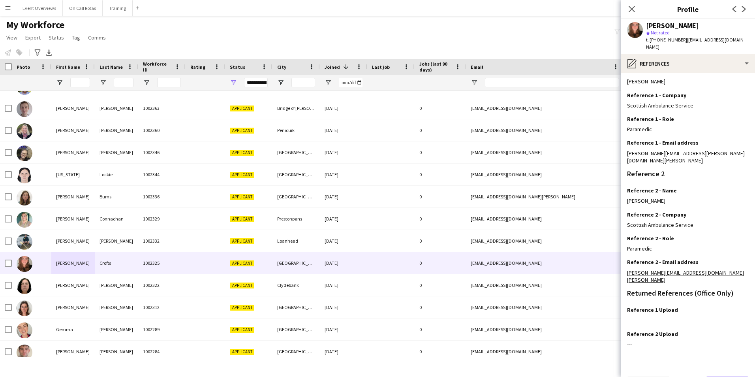
click at [719, 376] on button "Next" at bounding box center [727, 384] width 43 height 16
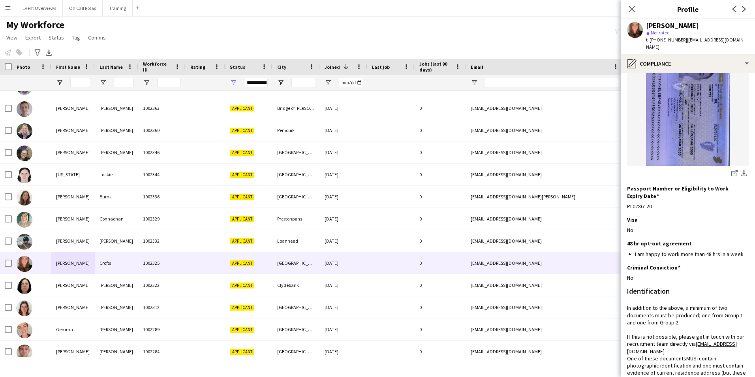
scroll to position [0, 0]
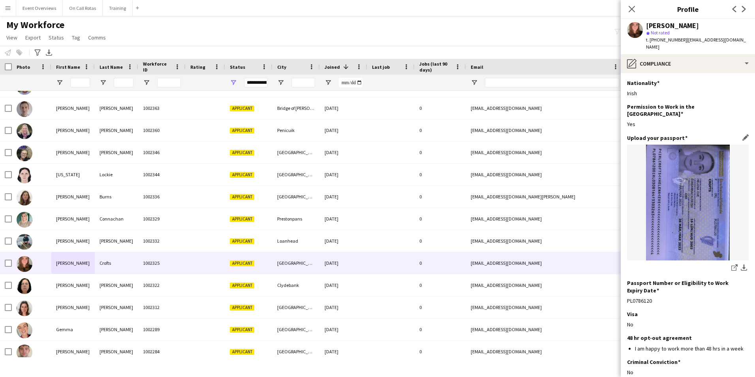
click at [728, 248] on div "share-external-link-1 download-bottom" at bounding box center [688, 209] width 122 height 129
click at [731, 264] on icon "share-external-link-1" at bounding box center [734, 267] width 6 height 6
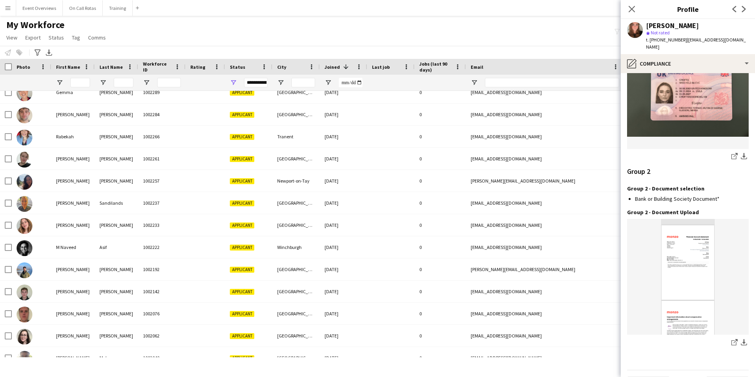
scroll to position [810, 0]
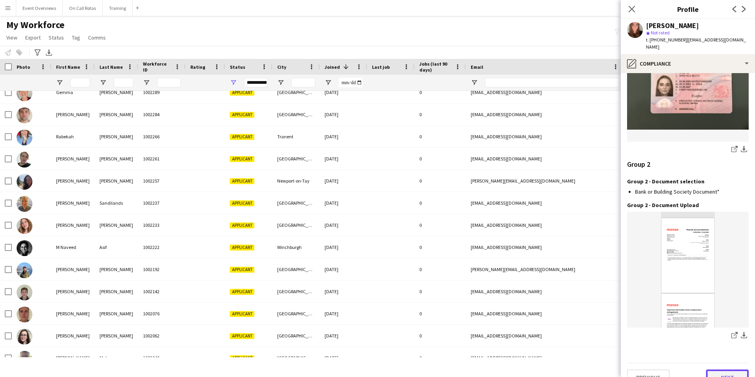
click at [712, 369] on button "Next" at bounding box center [727, 377] width 43 height 16
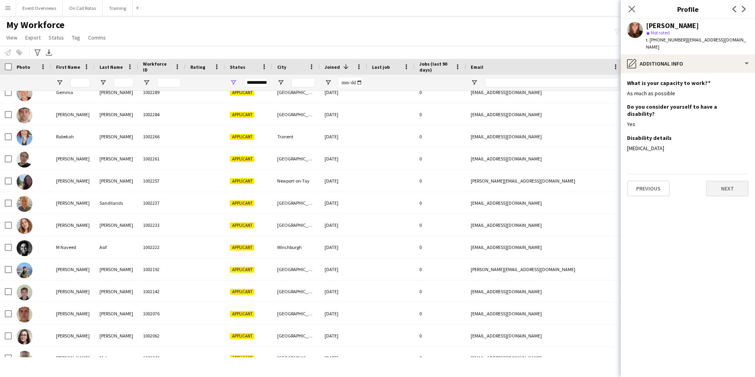
scroll to position [0, 0]
click at [726, 180] on button "Next" at bounding box center [727, 188] width 43 height 16
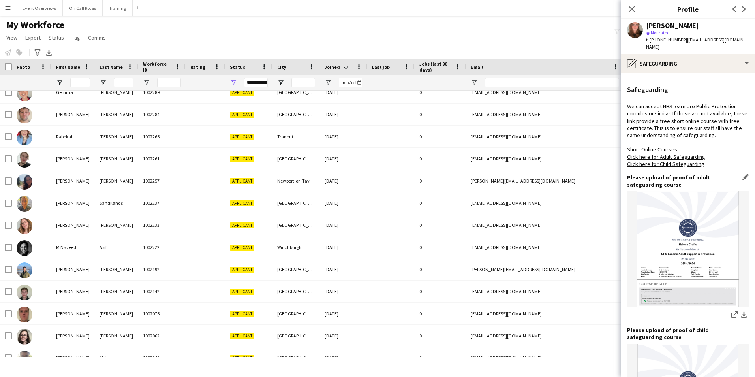
scroll to position [492, 0]
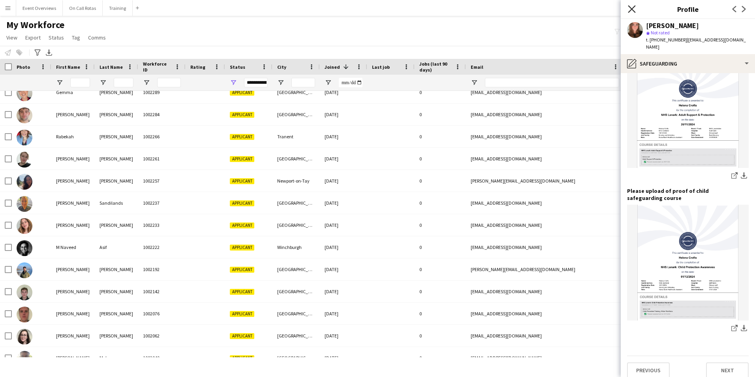
click at [634, 9] on icon "Close pop-in" at bounding box center [632, 9] width 8 height 8
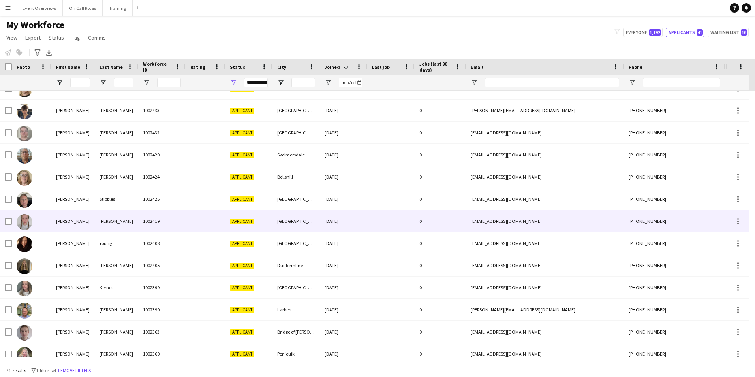
scroll to position [0, 0]
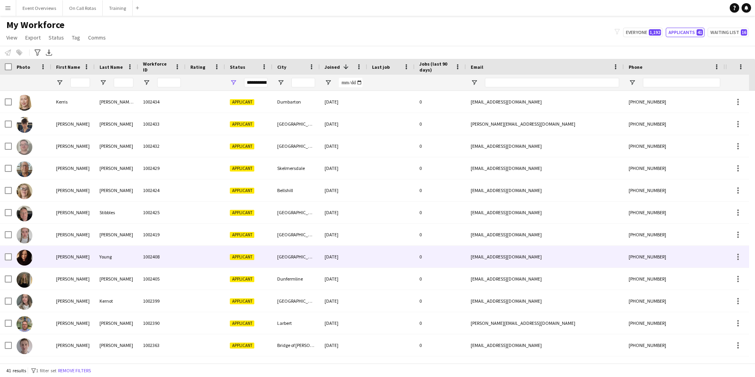
click at [187, 259] on div at bounding box center [205, 257] width 39 height 22
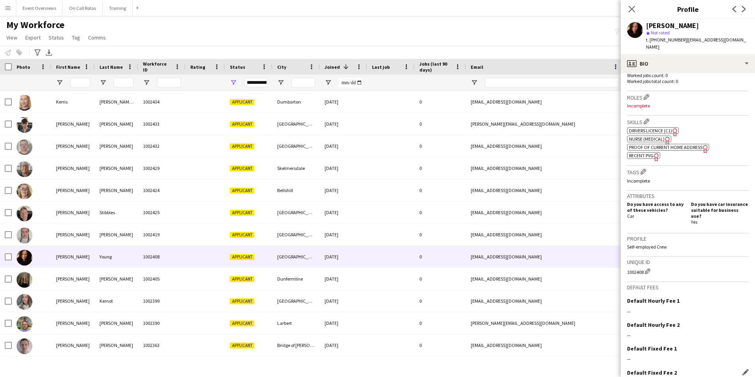
scroll to position [254, 0]
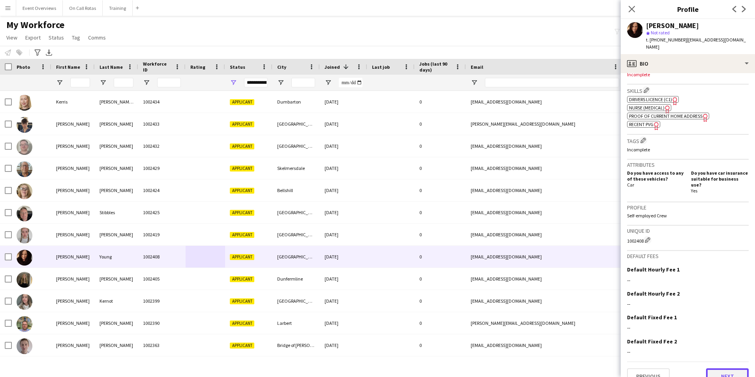
click at [717, 368] on button "Next" at bounding box center [727, 376] width 43 height 16
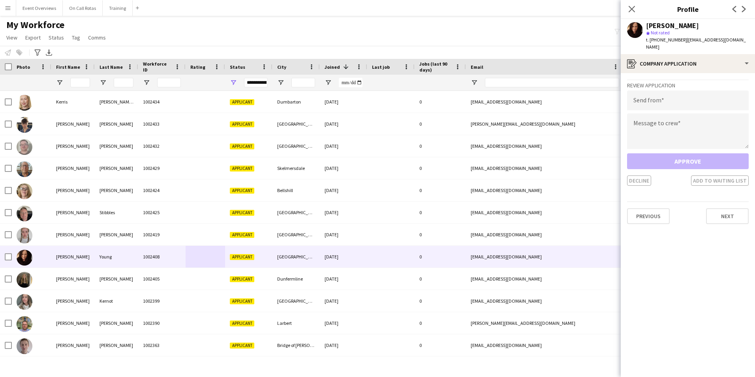
click at [729, 220] on app-crew-profile-application "Review Application Send from Message to crew Approve Decline Add to waiting lis…" at bounding box center [688, 225] width 134 height 304
click at [728, 212] on button "Next" at bounding box center [727, 216] width 43 height 16
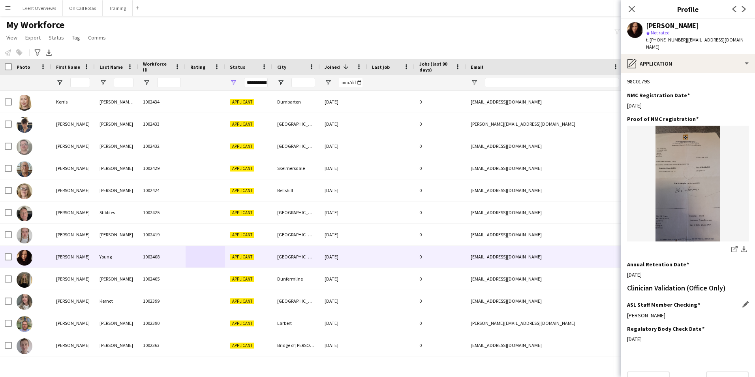
scroll to position [178, 0]
click at [713, 369] on button "Next" at bounding box center [727, 377] width 43 height 16
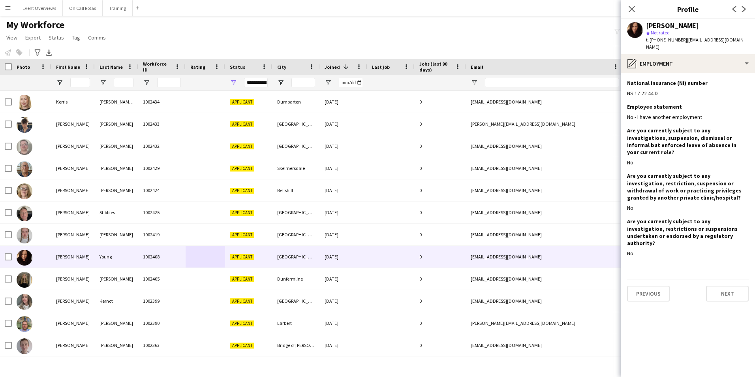
scroll to position [0, 0]
click at [717, 285] on button "Next" at bounding box center [727, 293] width 43 height 16
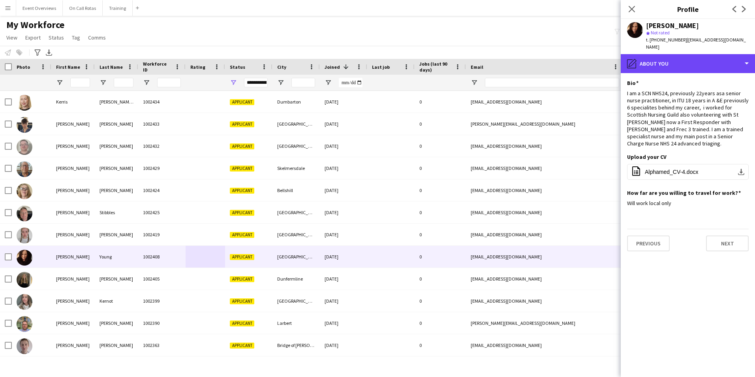
click at [679, 63] on div "pencil4 About you" at bounding box center [688, 63] width 134 height 19
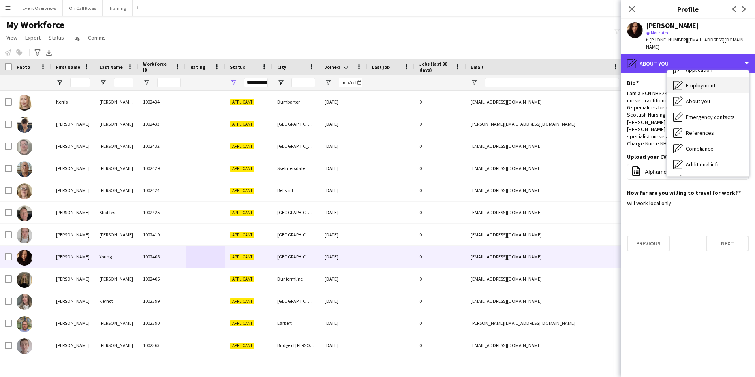
scroll to position [137, 0]
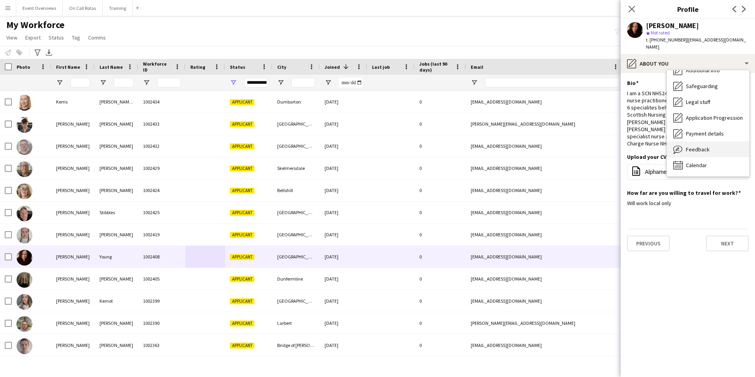
click at [703, 146] on span "Feedback" at bounding box center [698, 149] width 24 height 7
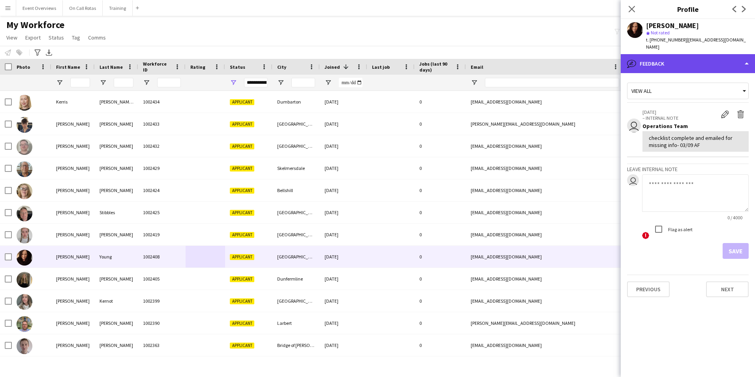
click at [699, 54] on div "bubble-pencil Feedback" at bounding box center [688, 63] width 134 height 19
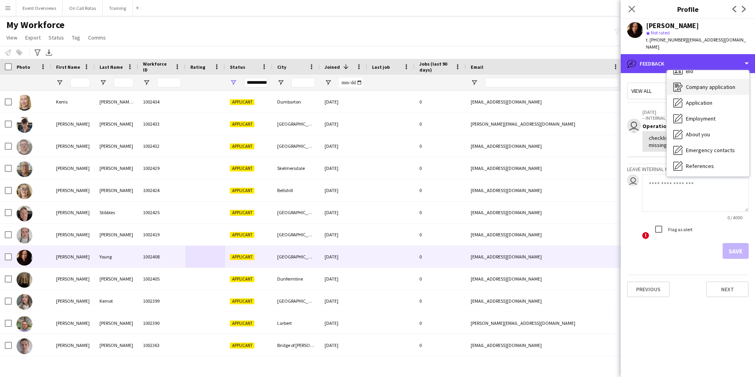
scroll to position [0, 0]
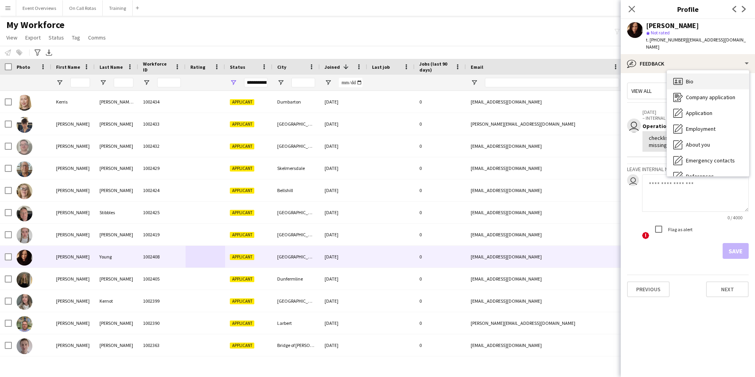
click at [701, 77] on div "Bio Bio" at bounding box center [708, 81] width 82 height 16
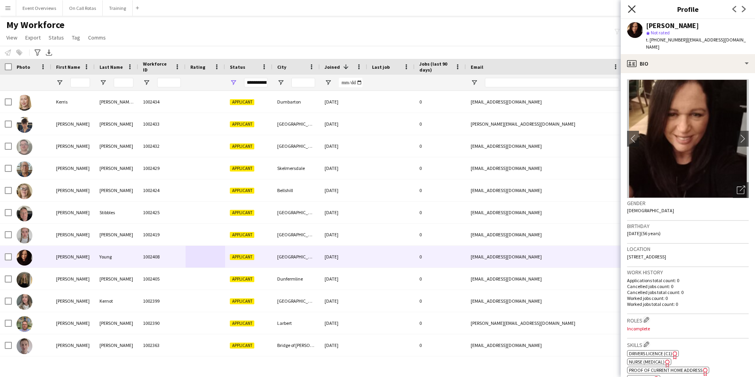
click at [633, 9] on icon "Close pop-in" at bounding box center [632, 9] width 8 height 8
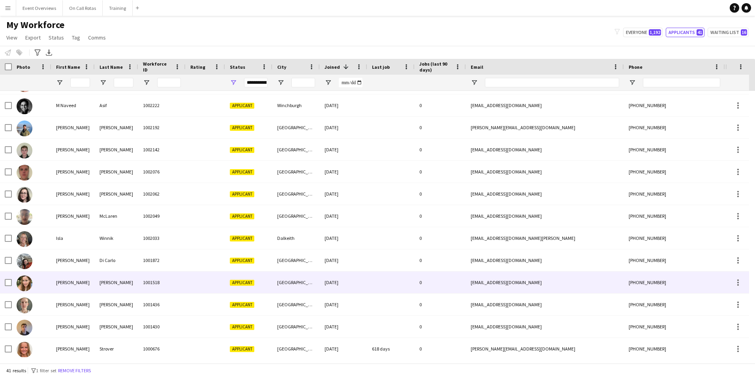
scroll to position [640, 0]
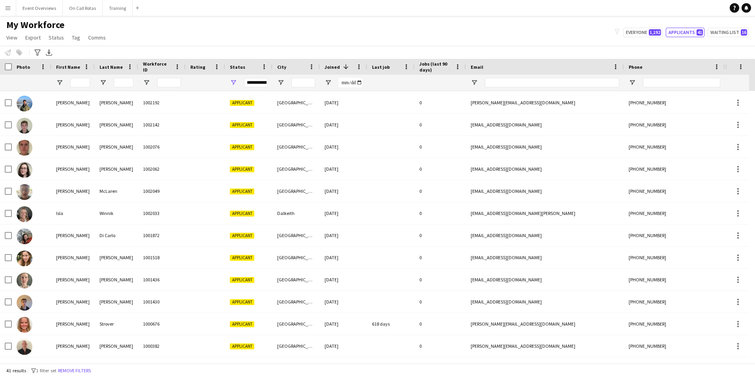
click at [257, 83] on div "**********" at bounding box center [256, 82] width 24 height 9
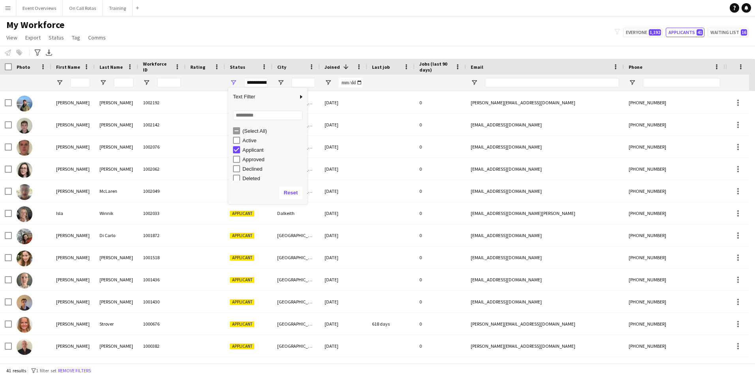
click at [236, 136] on div "Active" at bounding box center [270, 139] width 74 height 9
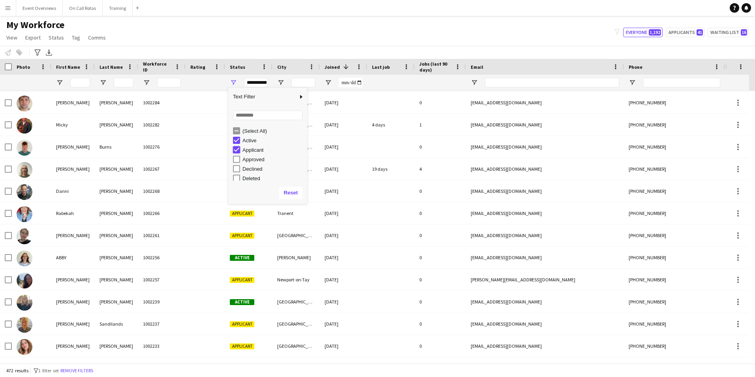
type input "**********"
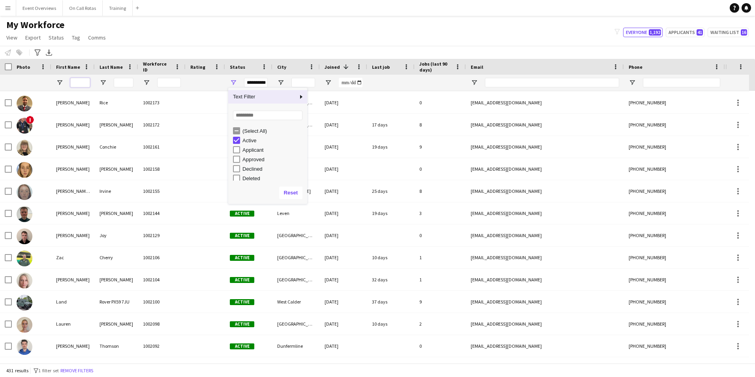
click at [79, 87] on input "First Name Filter Input" at bounding box center [80, 82] width 20 height 9
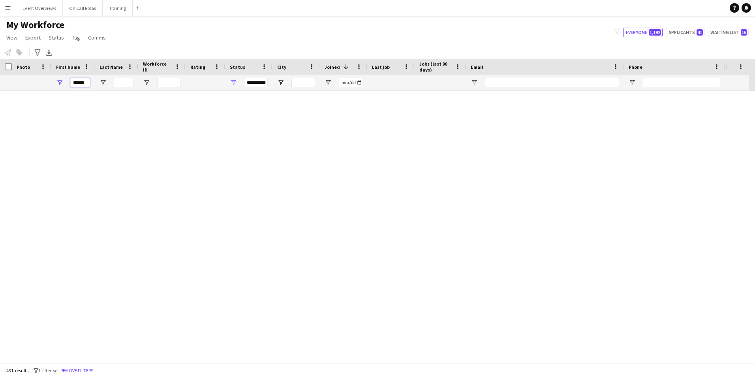
scroll to position [0, 0]
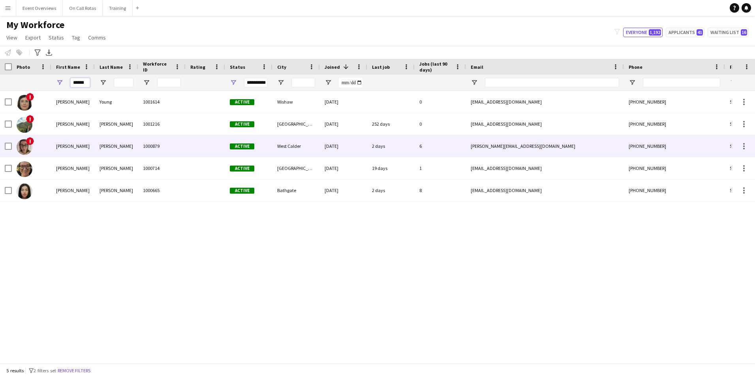
type input "******"
click at [111, 153] on div "Jamieson" at bounding box center [116, 146] width 43 height 22
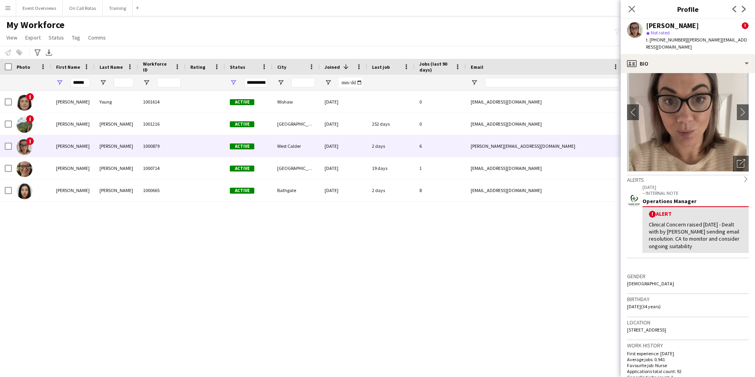
scroll to position [39, 0]
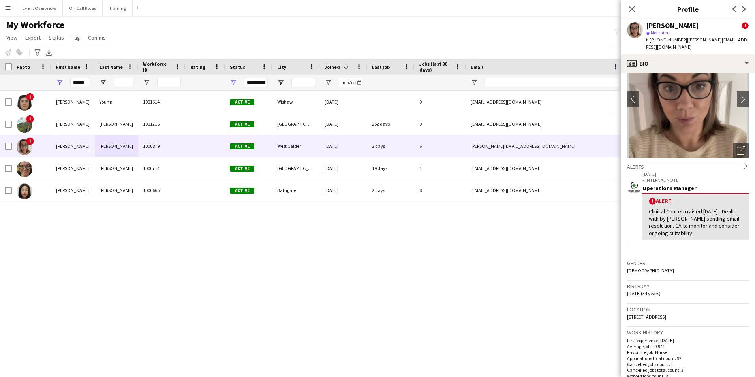
drag, startPoint x: 707, startPoint y: 310, endPoint x: 625, endPoint y: 314, distance: 82.6
click at [625, 314] on app-crew-profile-bio "chevron-left chevron-right Open photos pop-in Alerts chevron-right 08-09-2025 –…" at bounding box center [688, 225] width 134 height 304
copy span "38 Mossend View, West Calder, EH55 8rz"
click at [627, 6] on app-icon "Close pop-in" at bounding box center [631, 9] width 11 height 11
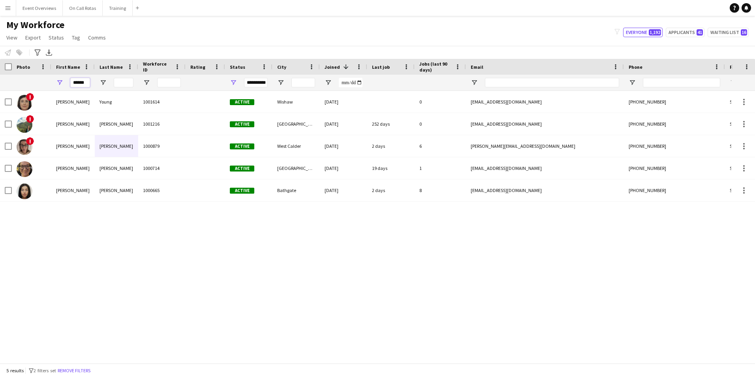
drag, startPoint x: 89, startPoint y: 84, endPoint x: 56, endPoint y: 86, distance: 32.9
click at [56, 86] on div "******" at bounding box center [72, 83] width 43 height 16
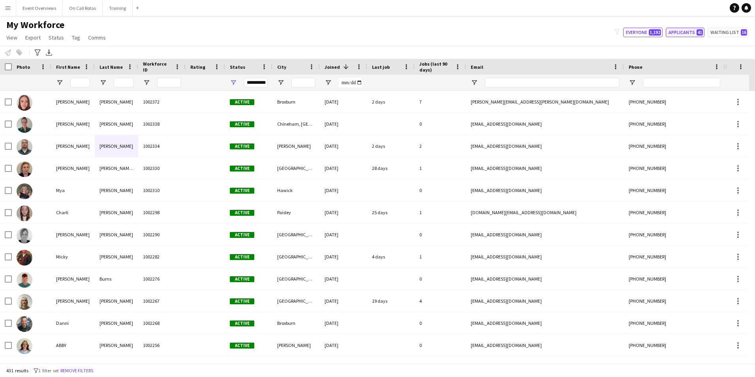
click at [671, 34] on button "Applicants 41" at bounding box center [685, 32] width 39 height 9
type input "**********"
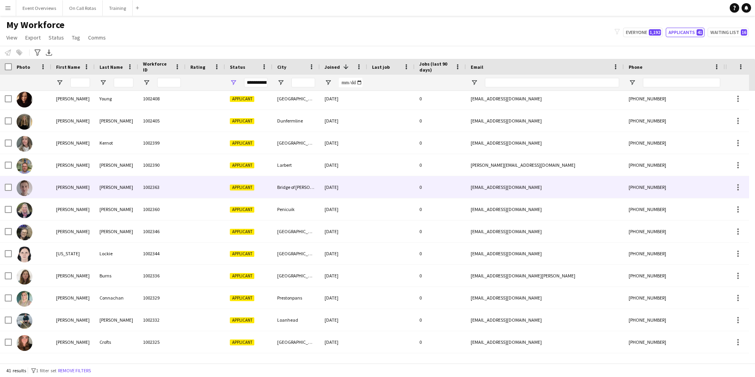
scroll to position [0, 0]
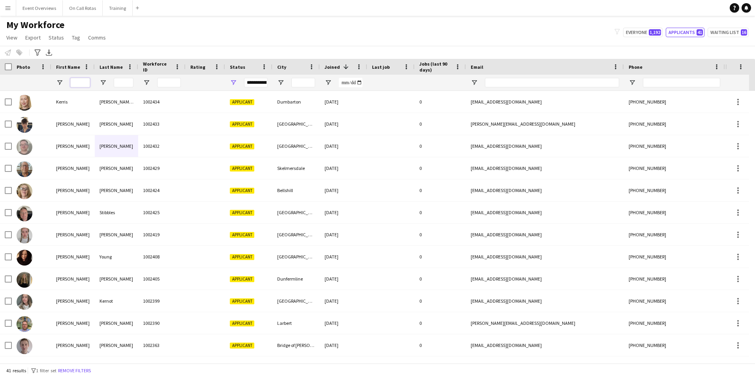
click at [87, 83] on input "First Name Filter Input" at bounding box center [80, 82] width 20 height 9
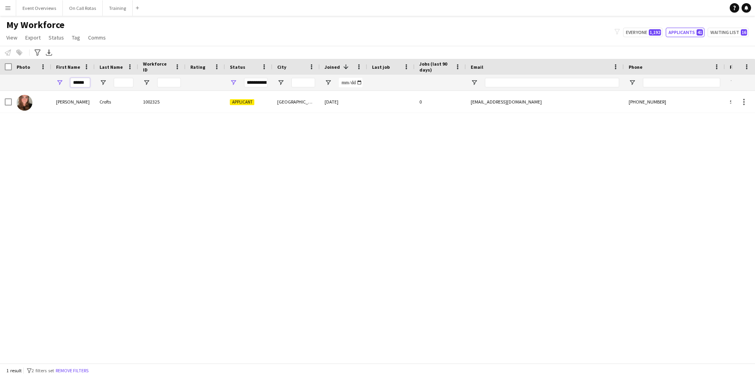
type input "******"
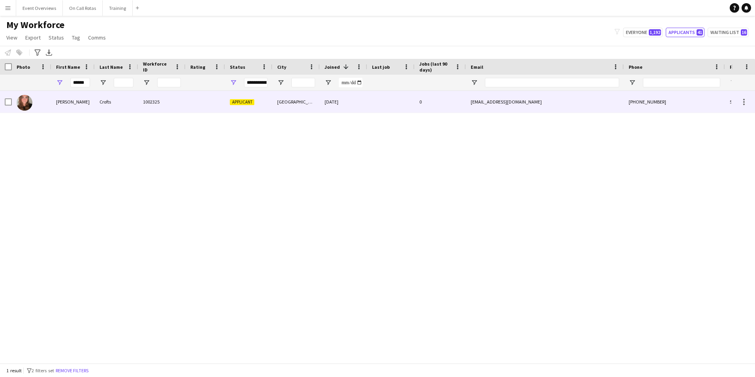
click at [88, 100] on div "Helena" at bounding box center [72, 102] width 43 height 22
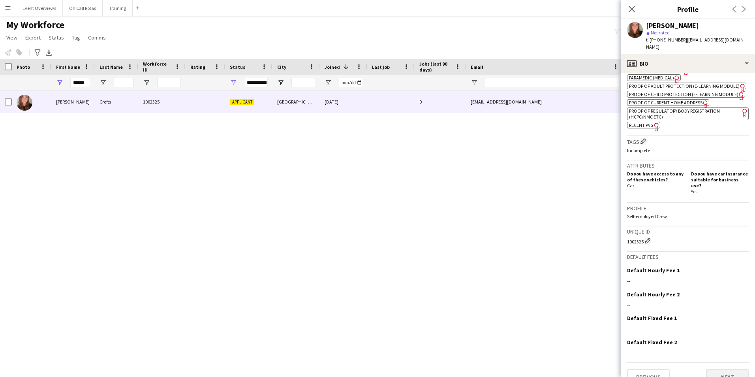
scroll to position [313, 0]
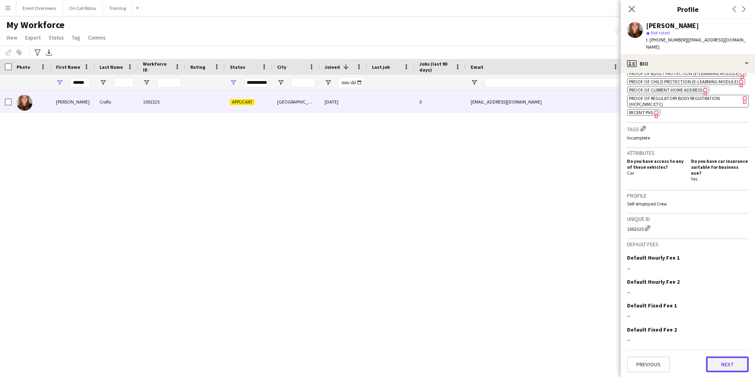
click at [710, 362] on button "Next" at bounding box center [727, 364] width 43 height 16
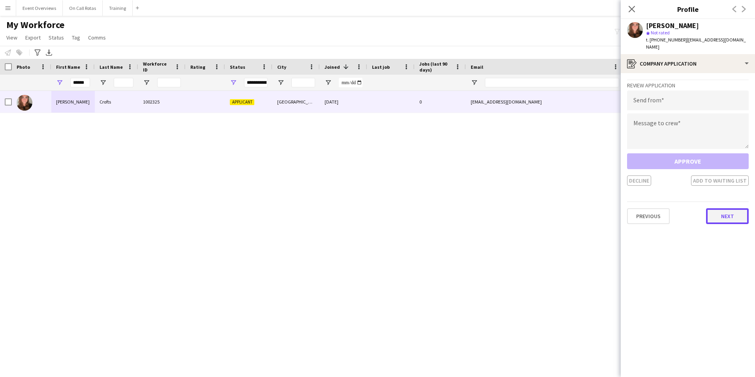
click at [725, 210] on button "Next" at bounding box center [727, 216] width 43 height 16
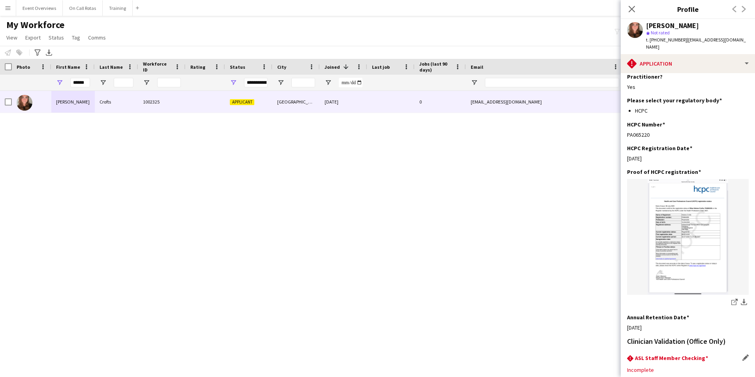
scroll to position [195, 0]
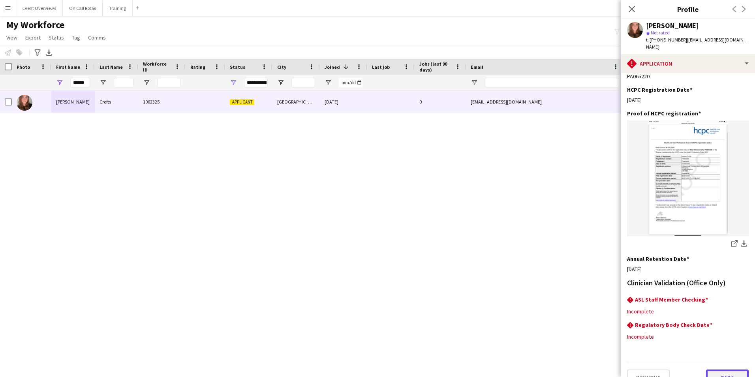
click at [722, 369] on button "Next" at bounding box center [727, 377] width 43 height 16
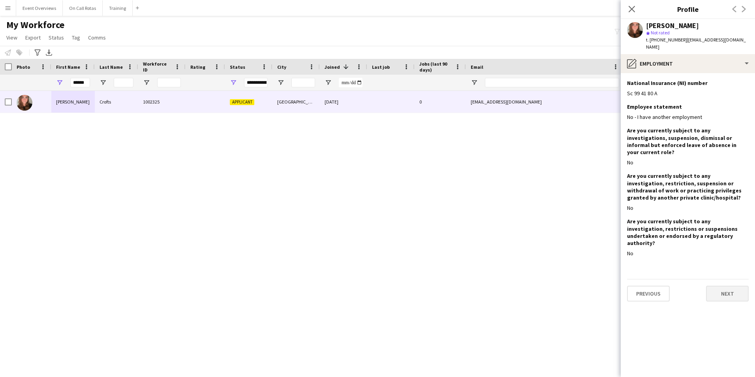
scroll to position [0, 0]
click at [725, 285] on button "Next" at bounding box center [727, 293] width 43 height 16
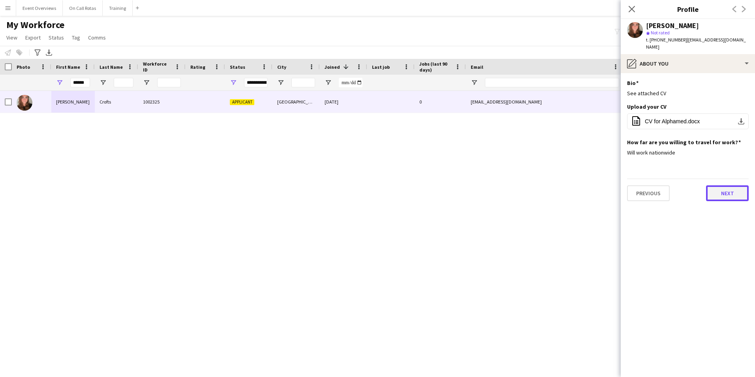
click at [717, 188] on button "Next" at bounding box center [727, 193] width 43 height 16
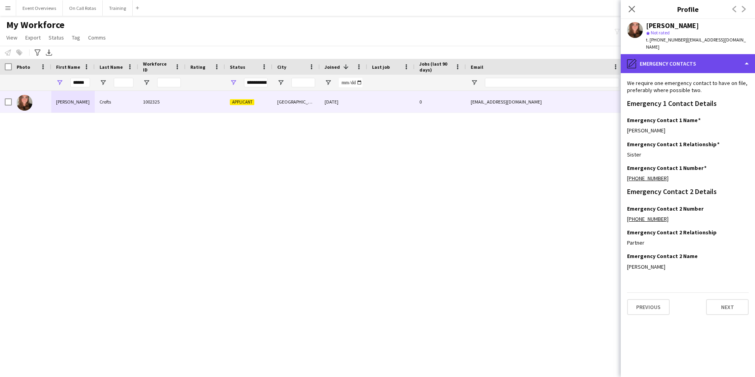
click at [721, 54] on div "pencil4 Emergency contacts" at bounding box center [688, 63] width 134 height 19
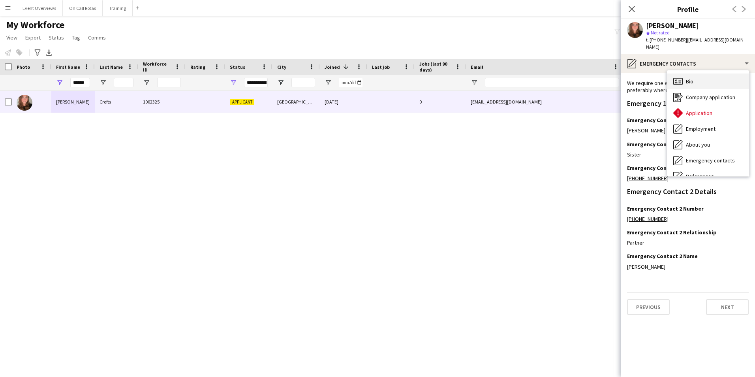
click at [705, 76] on div "Bio Bio" at bounding box center [708, 81] width 82 height 16
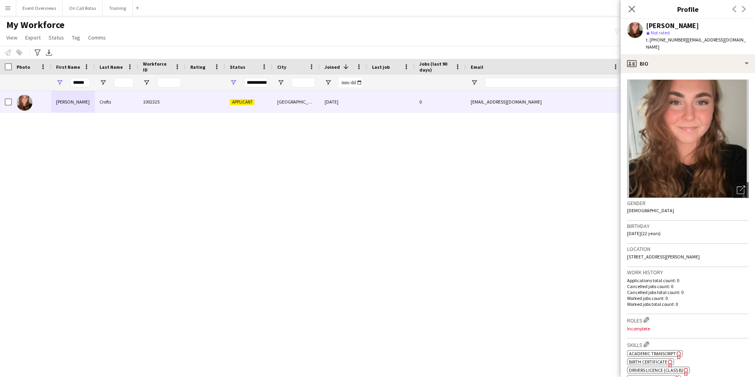
click at [717, 141] on img at bounding box center [688, 138] width 122 height 118
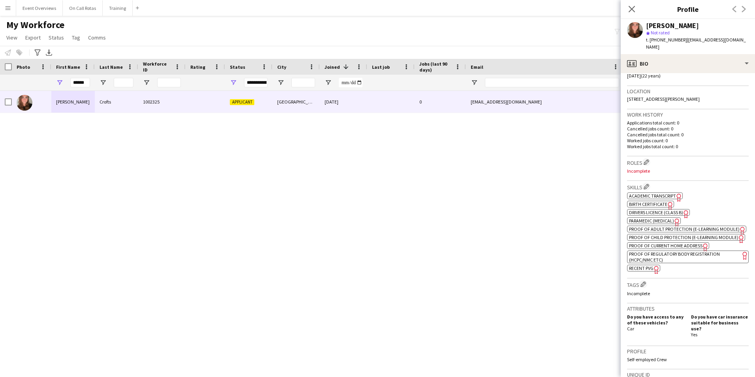
scroll to position [158, 0]
click at [655, 217] on span "Paramedic (Medical)" at bounding box center [651, 220] width 45 height 6
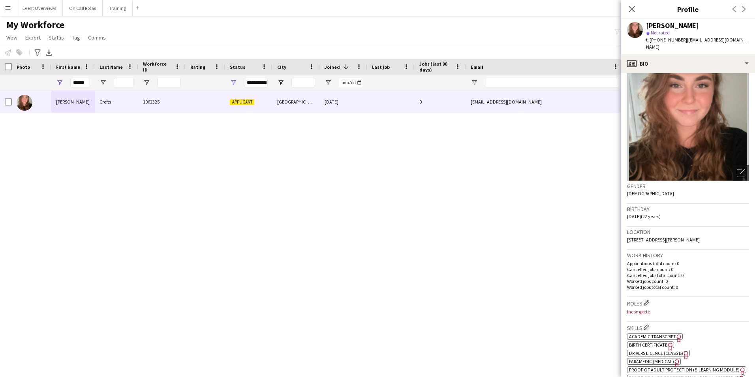
scroll to position [0, 0]
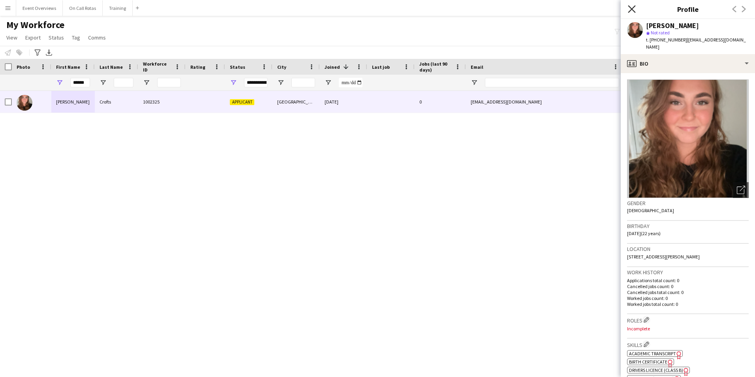
click at [632, 9] on icon at bounding box center [632, 9] width 8 height 8
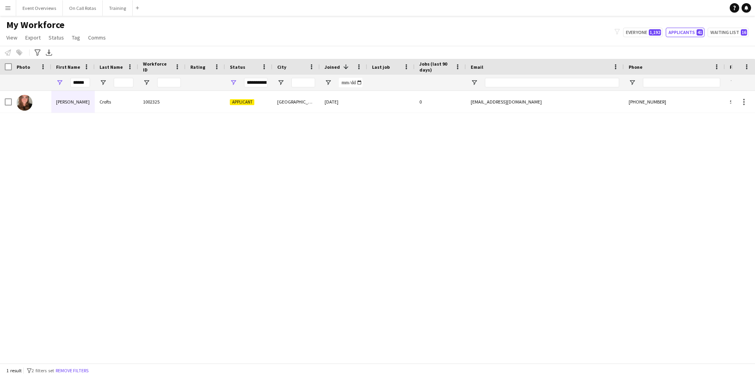
click at [255, 83] on div "**********" at bounding box center [256, 82] width 24 height 9
type input "**********"
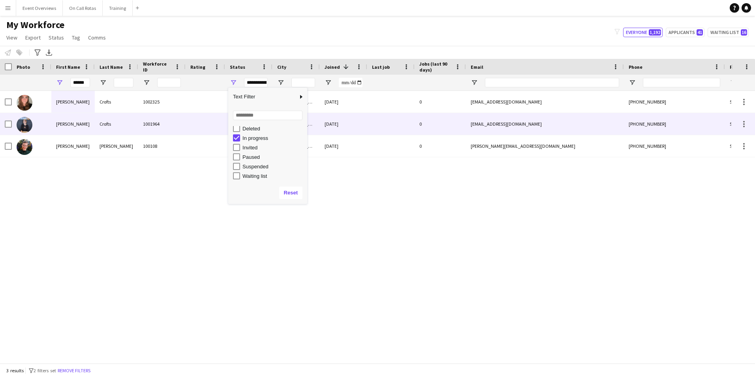
click at [133, 118] on div "Crofts" at bounding box center [116, 124] width 43 height 22
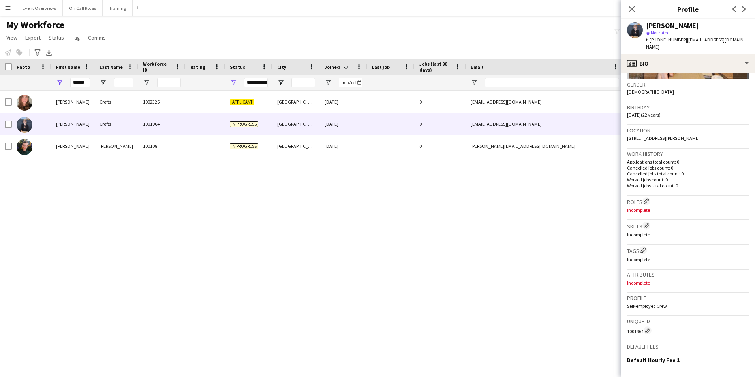
scroll to position [0, 0]
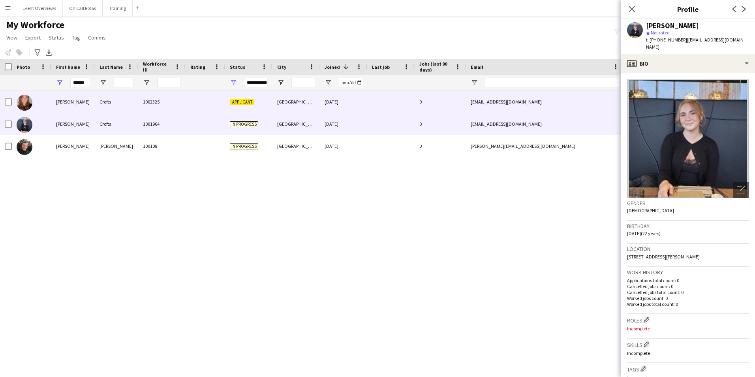
click at [272, 101] on div "Glasgow" at bounding box center [295, 102] width 47 height 22
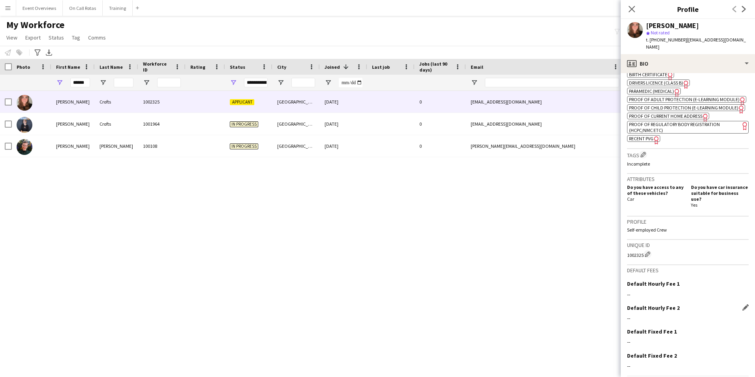
scroll to position [313, 0]
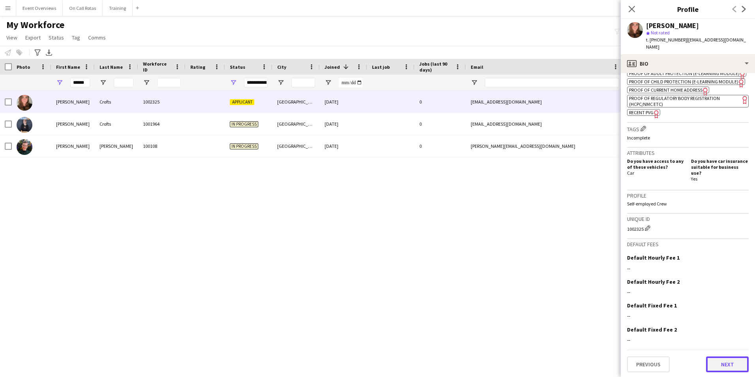
click at [713, 368] on button "Next" at bounding box center [727, 364] width 43 height 16
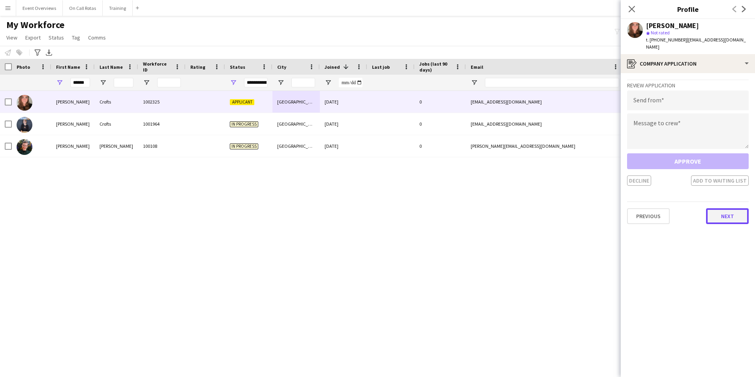
click at [740, 208] on button "Next" at bounding box center [727, 216] width 43 height 16
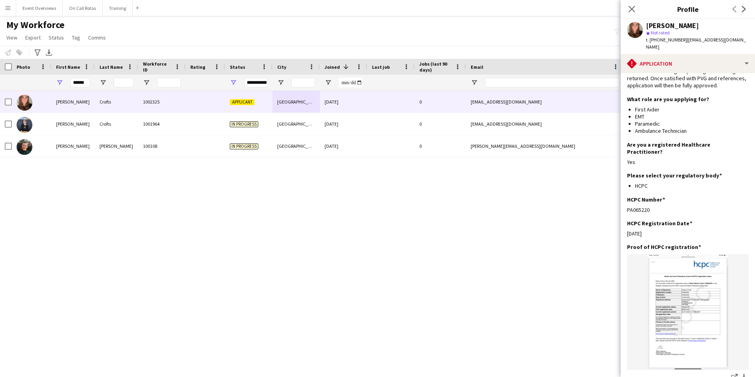
scroll to position [195, 0]
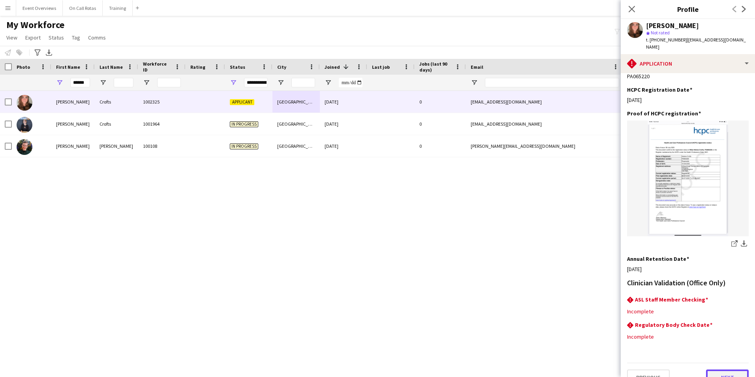
click at [724, 370] on button "Next" at bounding box center [727, 377] width 43 height 16
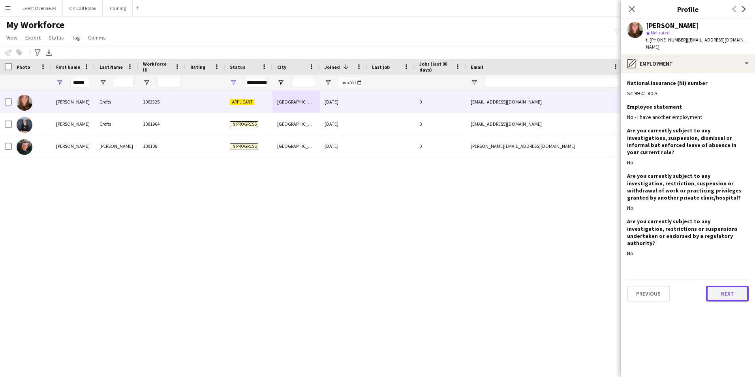
click at [726, 285] on button "Next" at bounding box center [727, 293] width 43 height 16
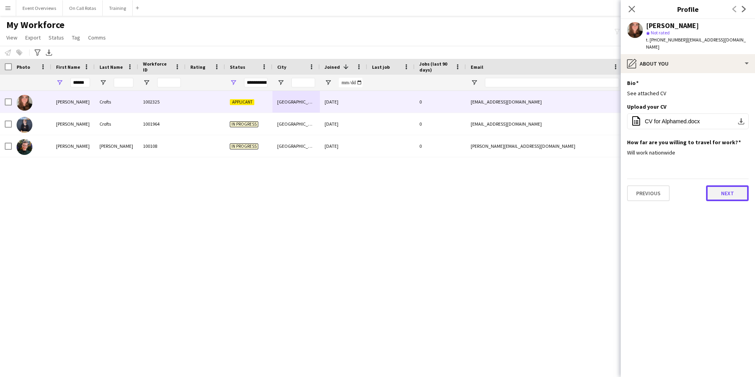
click at [723, 188] on button "Next" at bounding box center [727, 193] width 43 height 16
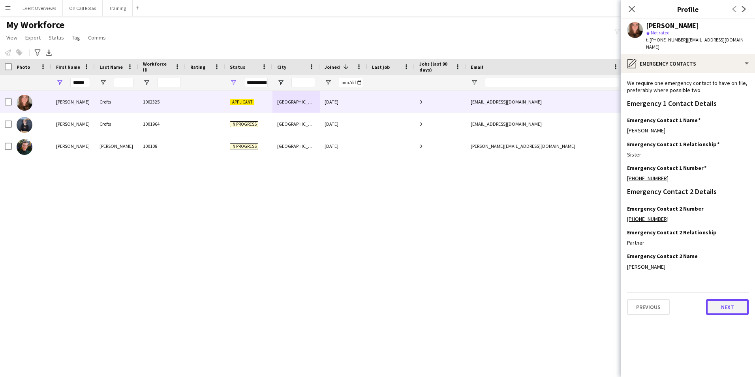
click at [734, 300] on button "Next" at bounding box center [727, 307] width 43 height 16
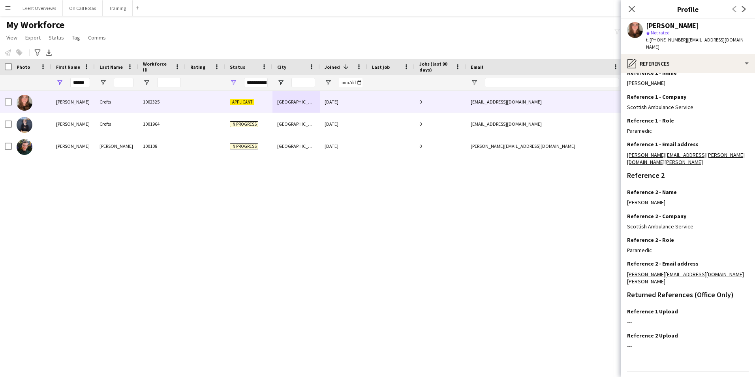
scroll to position [94, 0]
click at [655, 376] on button "Previous" at bounding box center [648, 384] width 43 height 16
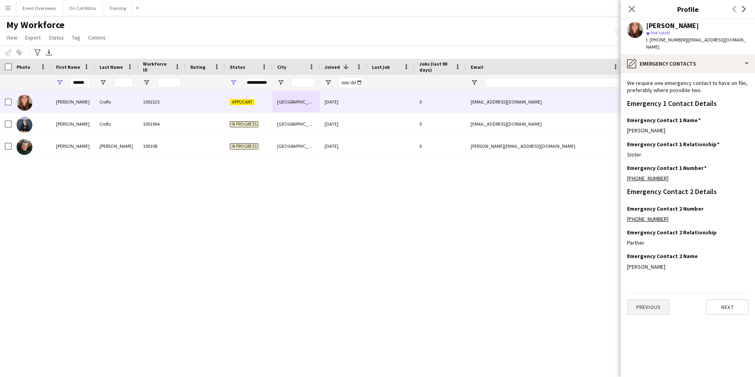
scroll to position [0, 0]
click at [721, 304] on button "Next" at bounding box center [727, 307] width 43 height 16
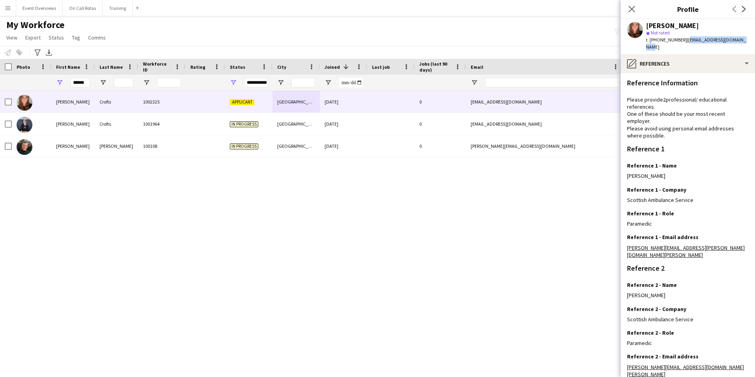
drag, startPoint x: 741, startPoint y: 38, endPoint x: 685, endPoint y: 43, distance: 56.2
click at [685, 43] on div "Helena Crofts star Not rated t. +447872309338 | helenacrofts1@outlook.com" at bounding box center [688, 36] width 134 height 35
copy span "helenacrofts1@outlook.com"
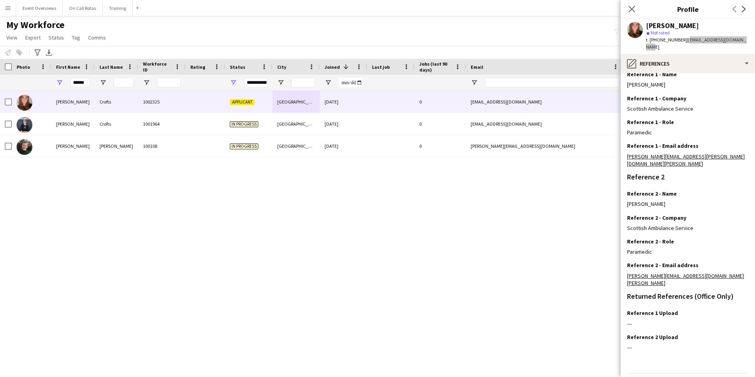
scroll to position [94, 0]
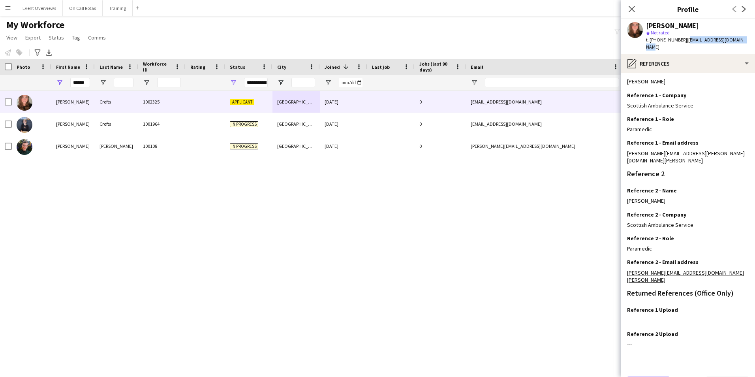
click at [648, 376] on button "Previous" at bounding box center [648, 384] width 43 height 16
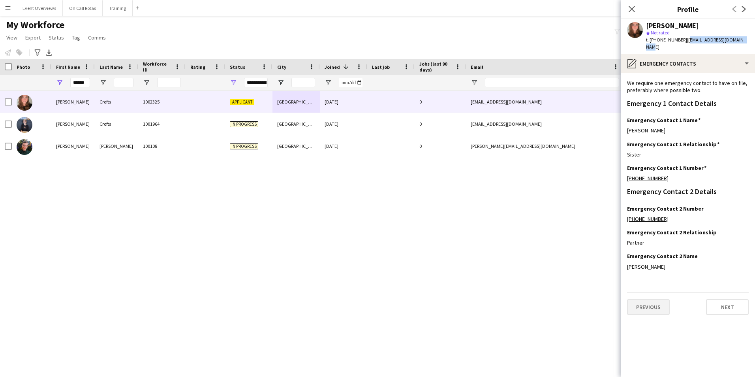
scroll to position [0, 0]
click at [712, 299] on button "Next" at bounding box center [727, 307] width 43 height 16
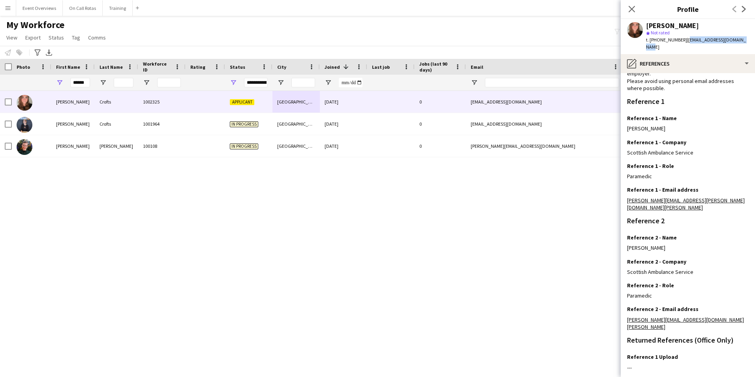
scroll to position [94, 0]
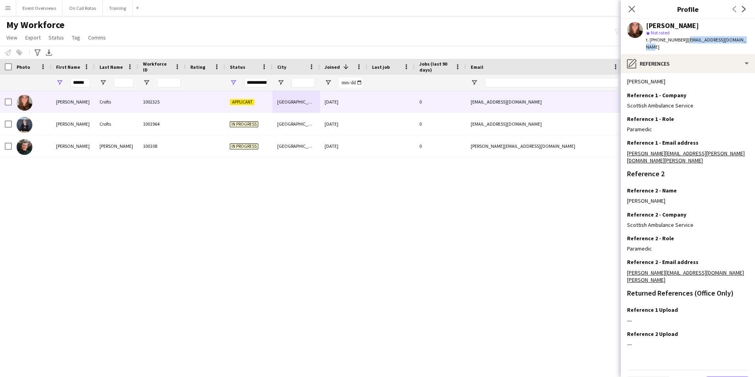
click at [711, 376] on button "Next" at bounding box center [727, 384] width 43 height 16
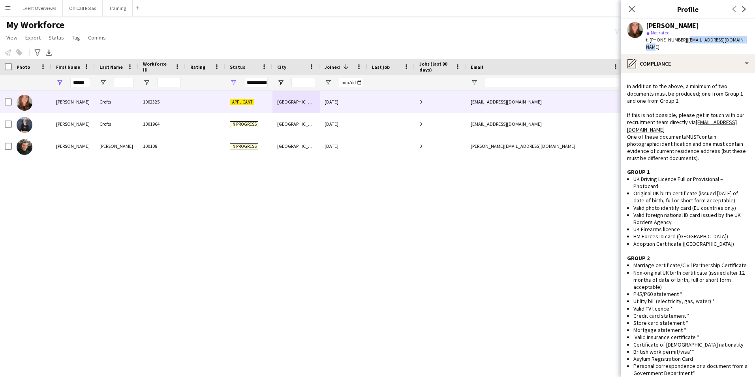
scroll to position [0, 0]
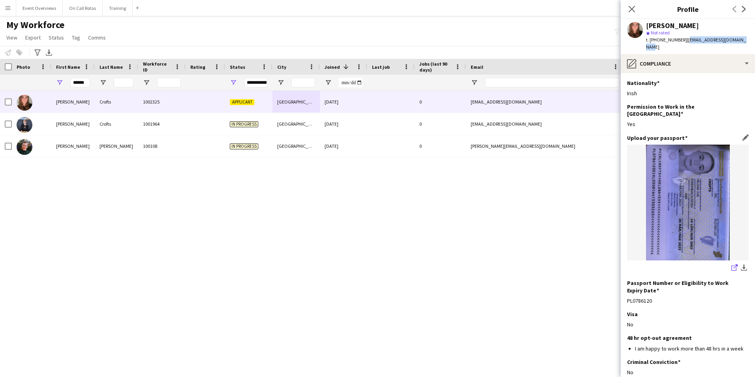
click at [731, 264] on icon "share-external-link-1" at bounding box center [734, 267] width 6 height 6
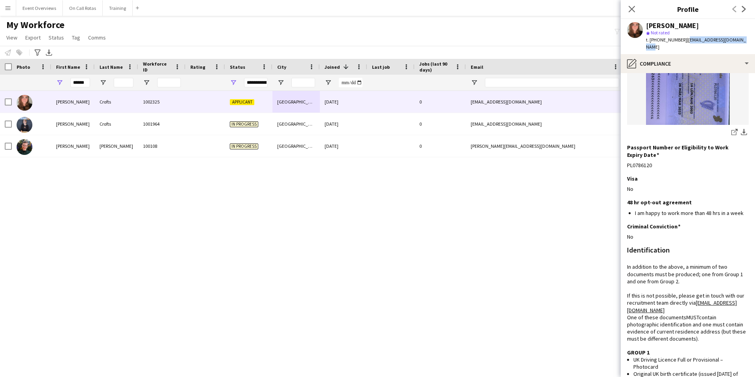
scroll to position [197, 0]
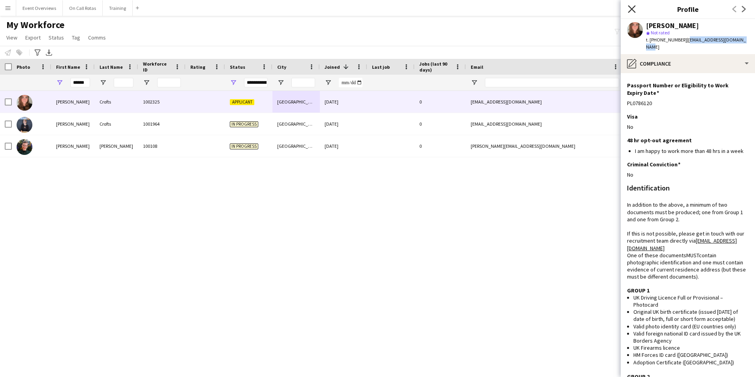
click at [631, 11] on icon "Close pop-in" at bounding box center [632, 9] width 8 height 8
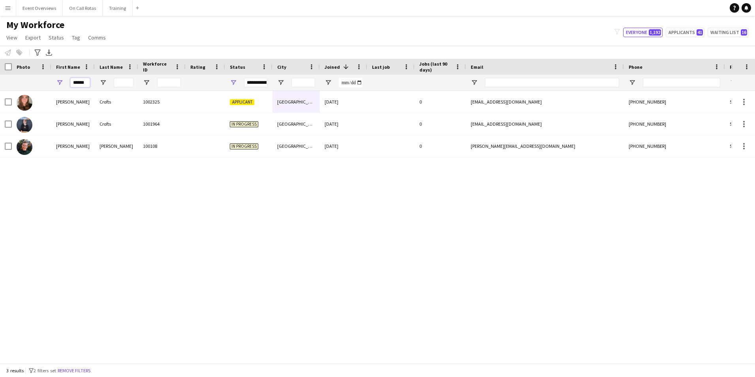
scroll to position [0, 0]
drag, startPoint x: 89, startPoint y: 85, endPoint x: 58, endPoint y: 88, distance: 31.7
click at [58, 88] on div "******" at bounding box center [72, 83] width 43 height 16
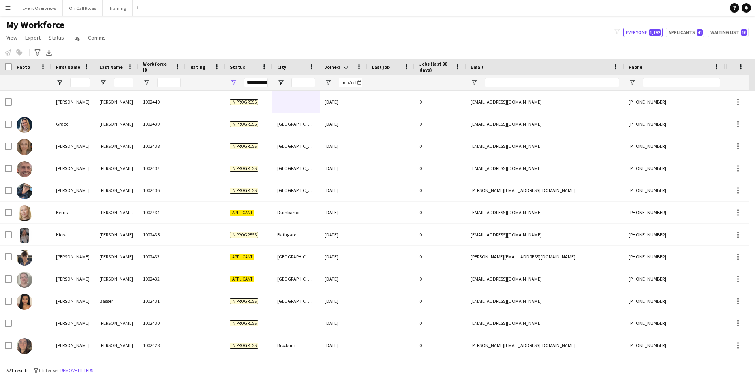
click at [262, 79] on div "**********" at bounding box center [256, 82] width 24 height 9
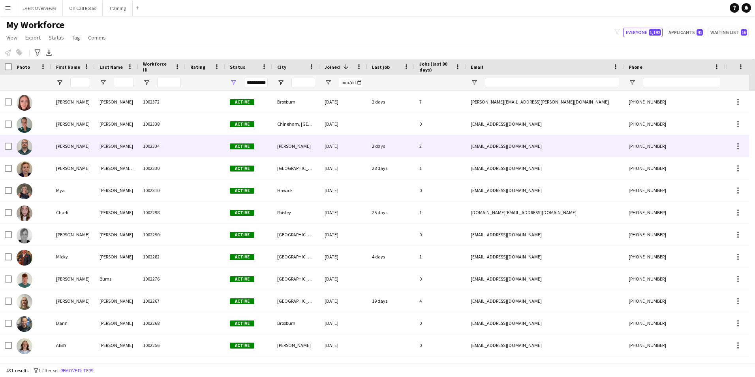
click at [138, 139] on div "Barber" at bounding box center [116, 146] width 43 height 22
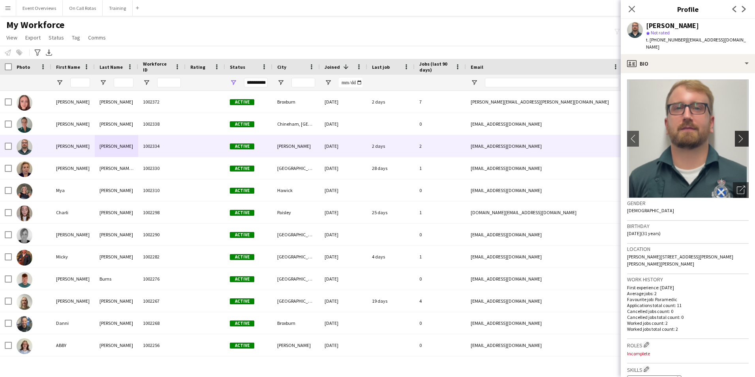
click at [737, 134] on app-icon "chevron-right" at bounding box center [743, 138] width 12 height 8
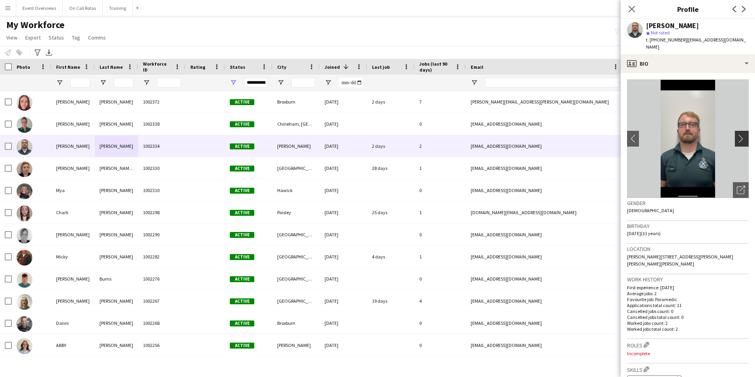
click at [737, 134] on app-icon "chevron-right" at bounding box center [743, 138] width 12 height 8
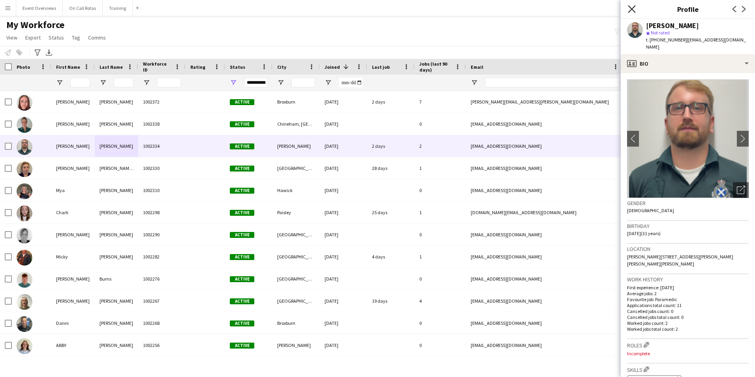
click at [633, 9] on icon "Close pop-in" at bounding box center [632, 9] width 8 height 8
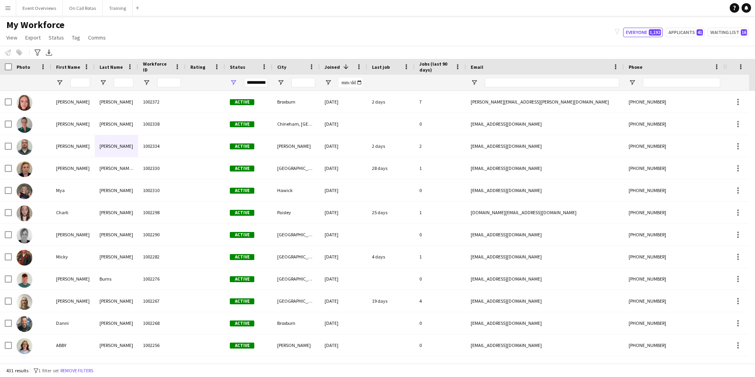
click at [252, 77] on div "**********" at bounding box center [256, 83] width 24 height 16
click at [254, 82] on div "**********" at bounding box center [256, 82] width 24 height 9
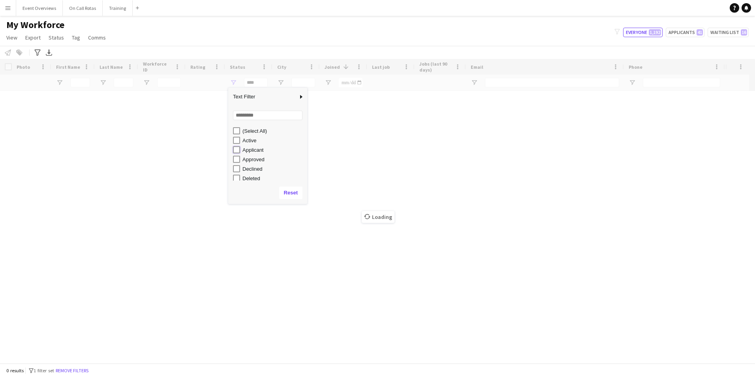
type input "**********"
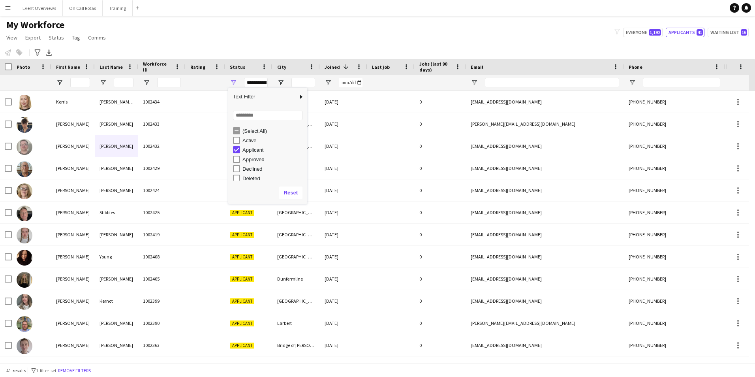
drag, startPoint x: 285, startPoint y: 37, endPoint x: 293, endPoint y: 69, distance: 32.6
click at [285, 37] on div "My Workforce View Views Default view Active Staff Applications - First Aider Ap…" at bounding box center [377, 32] width 755 height 27
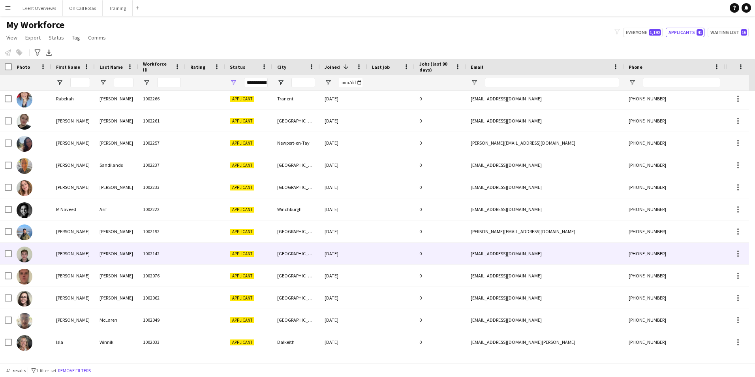
scroll to position [513, 0]
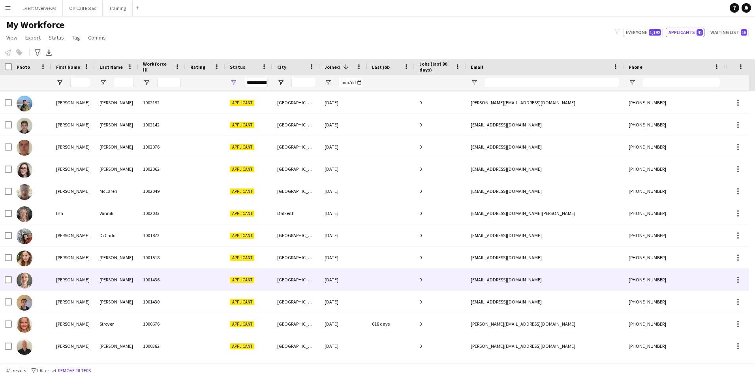
click at [105, 283] on div "Goldie" at bounding box center [116, 280] width 43 height 22
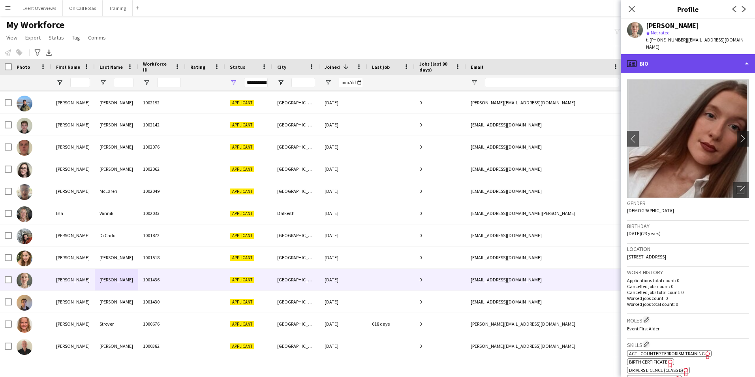
click at [669, 58] on div "profile Bio" at bounding box center [688, 63] width 134 height 19
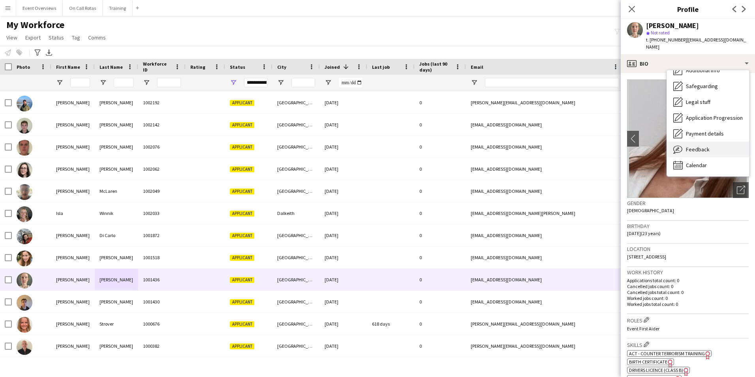
click at [691, 146] on span "Feedback" at bounding box center [698, 149] width 24 height 7
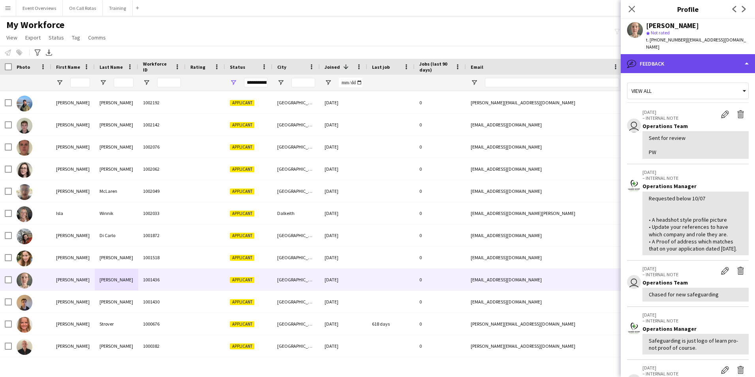
click at [667, 56] on div "bubble-pencil Feedback" at bounding box center [688, 63] width 134 height 19
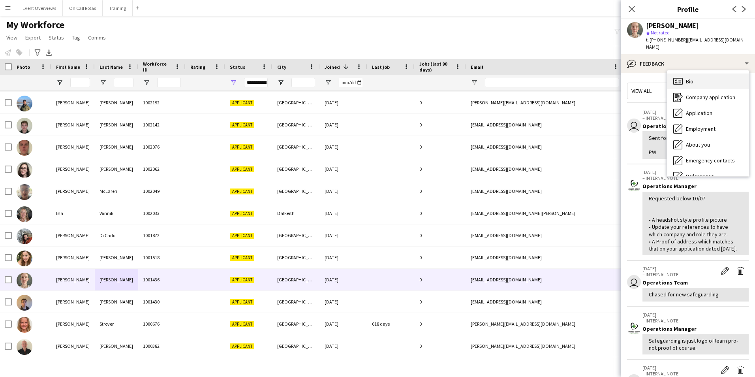
click at [680, 78] on icon at bounding box center [677, 81] width 9 height 7
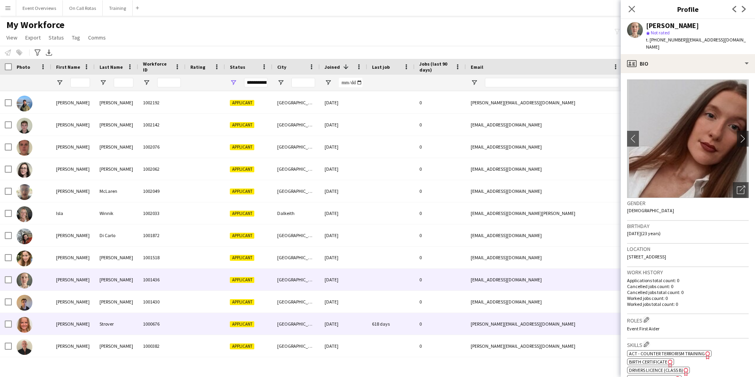
click at [105, 321] on div "Strover" at bounding box center [116, 324] width 43 height 22
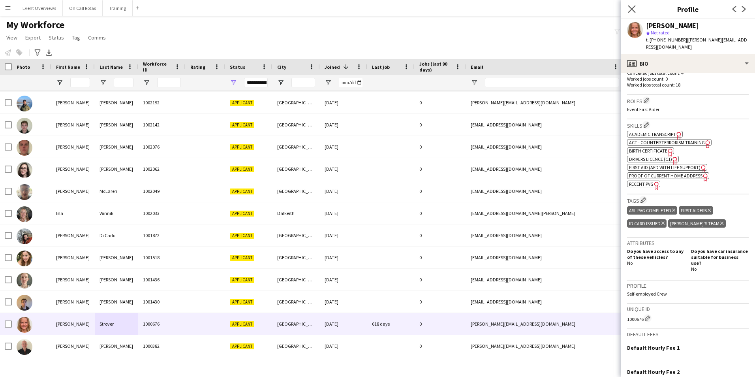
click at [632, 13] on icon "Close pop-in" at bounding box center [632, 9] width 8 height 8
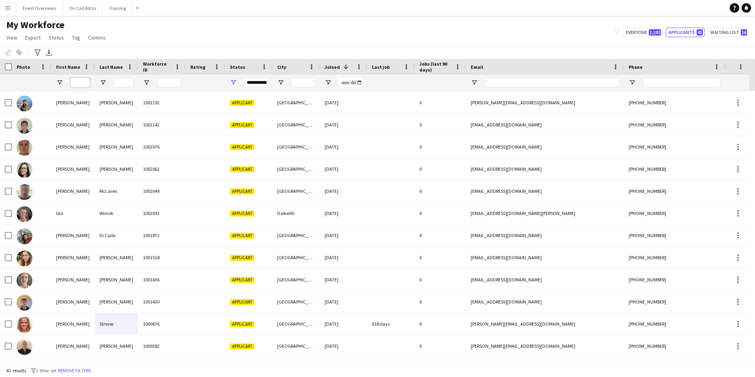
click at [75, 80] on input "First Name Filter Input" at bounding box center [80, 82] width 20 height 9
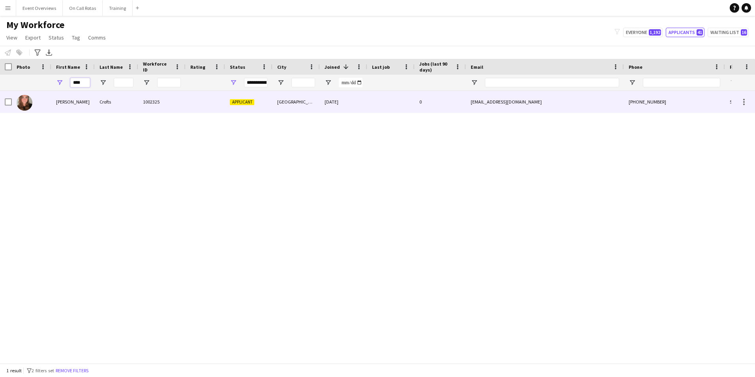
type input "****"
click at [78, 96] on div "Helena" at bounding box center [72, 102] width 43 height 22
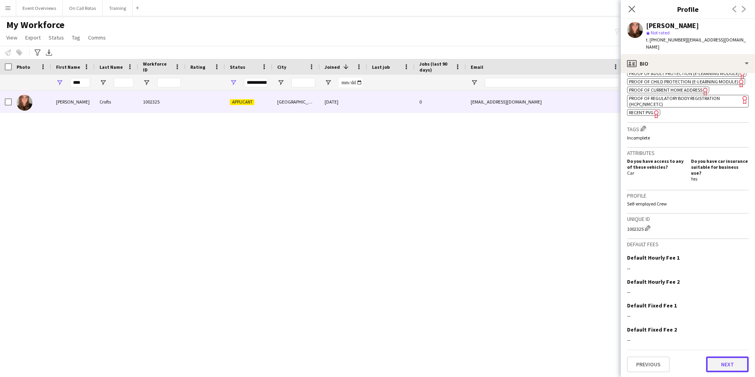
click at [717, 361] on button "Next" at bounding box center [727, 364] width 43 height 16
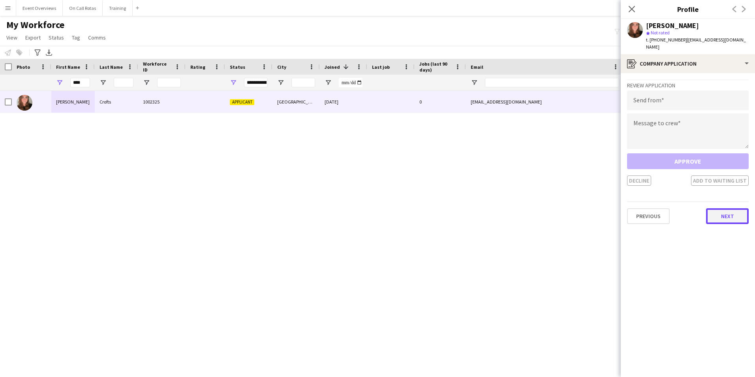
click at [714, 216] on button "Next" at bounding box center [727, 216] width 43 height 16
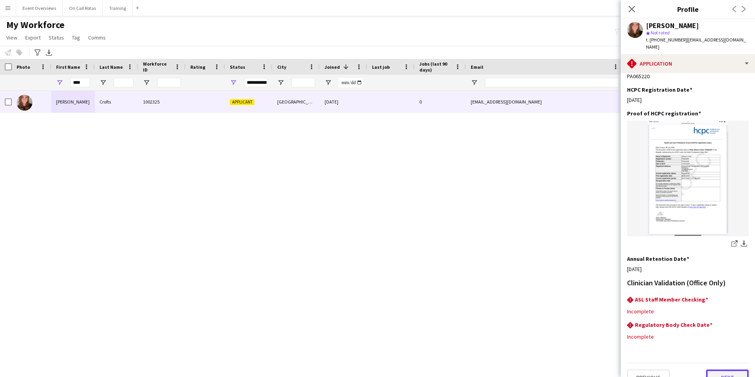
click at [720, 369] on button "Next" at bounding box center [727, 377] width 43 height 16
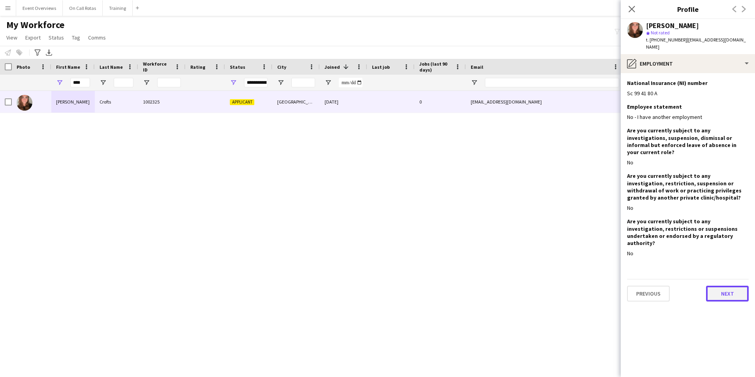
click at [728, 285] on button "Next" at bounding box center [727, 293] width 43 height 16
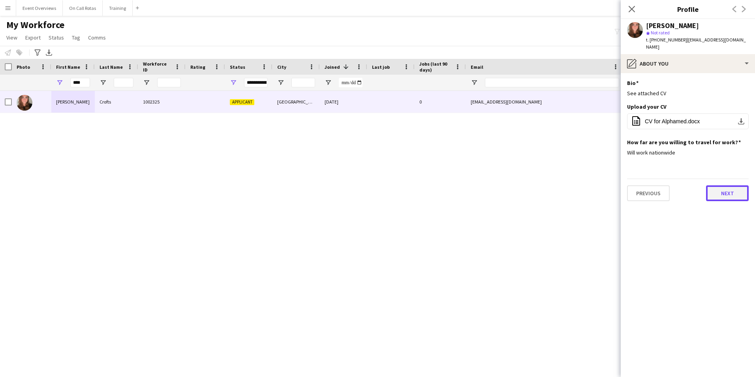
click at [727, 185] on button "Next" at bounding box center [727, 193] width 43 height 16
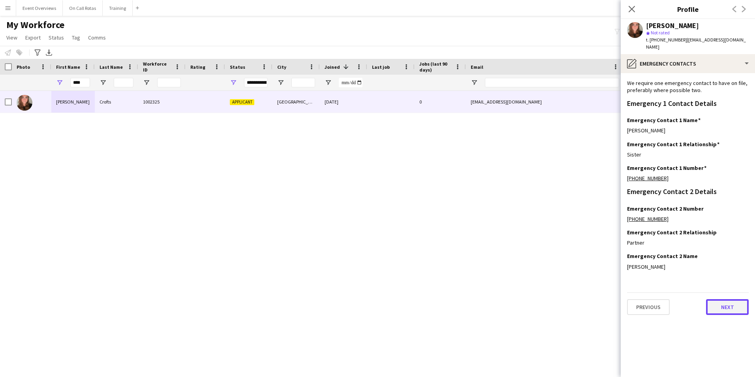
click at [721, 304] on button "Next" at bounding box center [727, 307] width 43 height 16
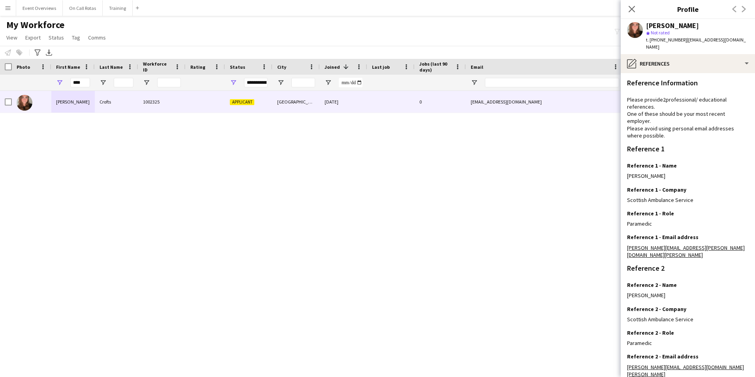
click at [624, 7] on div "Close pop-in" at bounding box center [632, 9] width 22 height 18
click at [629, 7] on icon "Close pop-in" at bounding box center [632, 9] width 8 height 8
